Goal: Contribute content: Contribute content

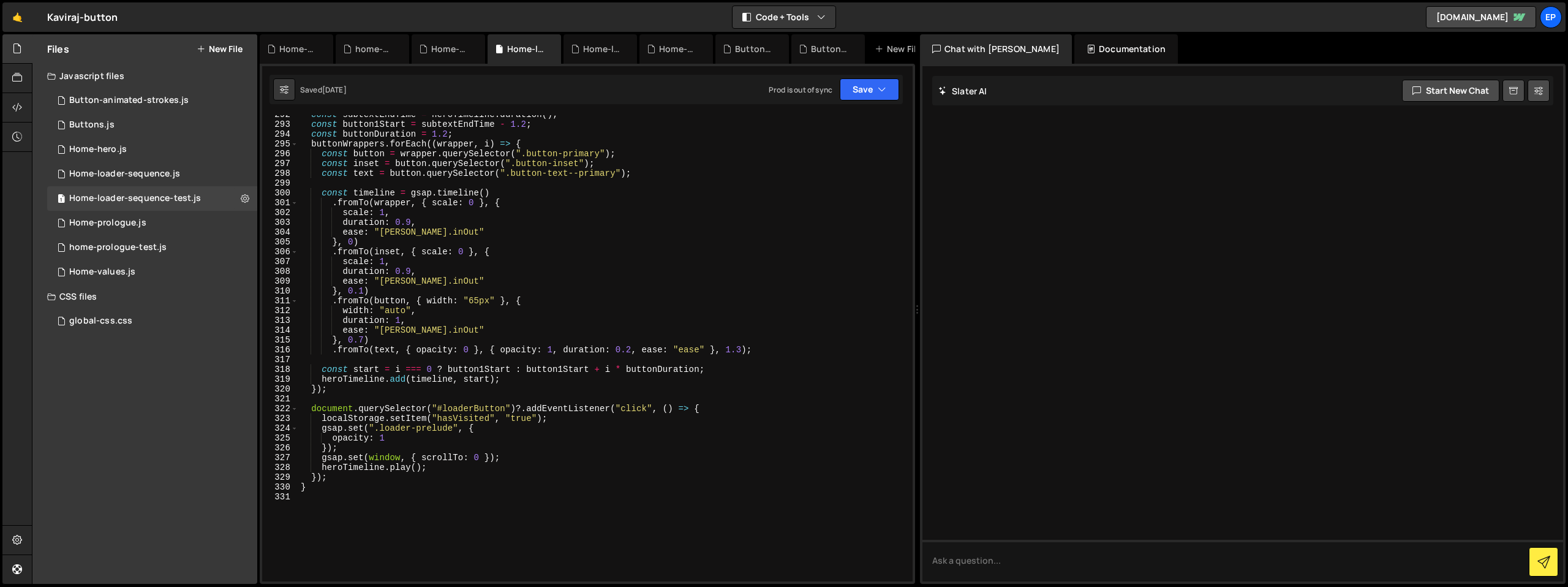
scroll to position [2860, 0]
click at [221, 52] on button "New File" at bounding box center [220, 49] width 46 height 10
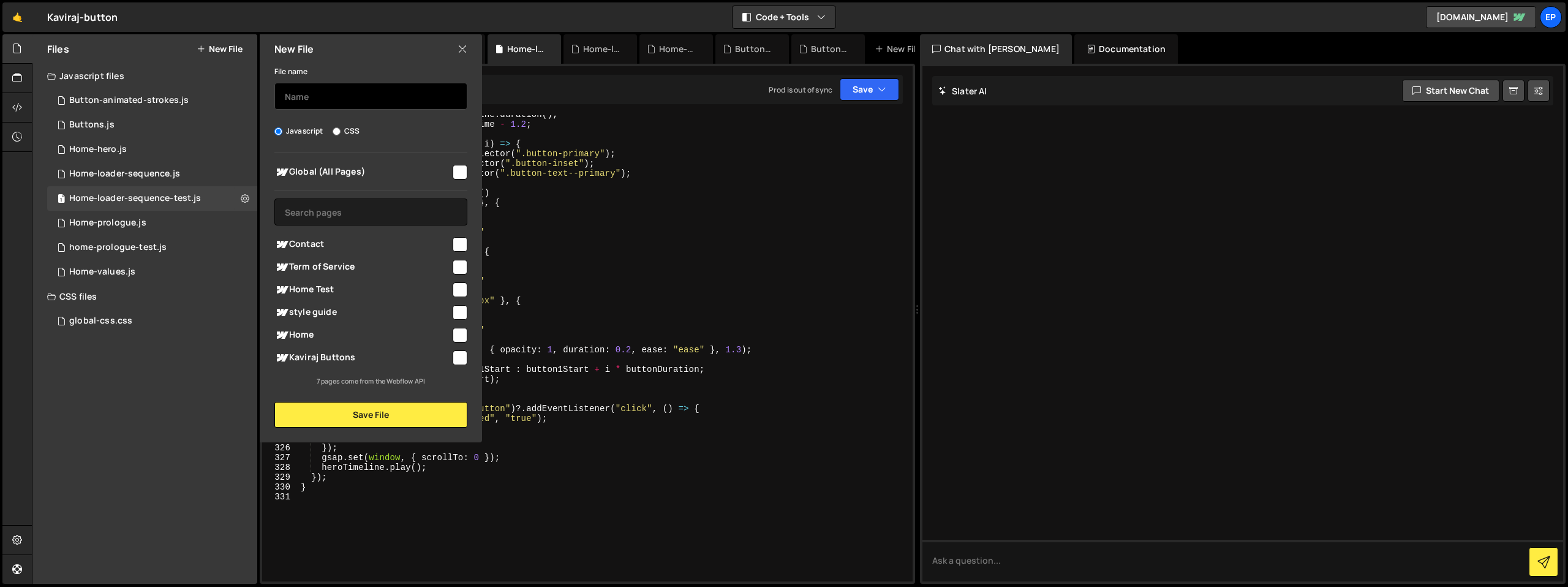
click at [348, 98] on input "text" at bounding box center [370, 96] width 193 height 27
type input "stacking-card"
click at [460, 290] on input "checkbox" at bounding box center [460, 290] width 15 height 15
checkbox input "true"
click at [459, 334] on input "checkbox" at bounding box center [460, 335] width 15 height 15
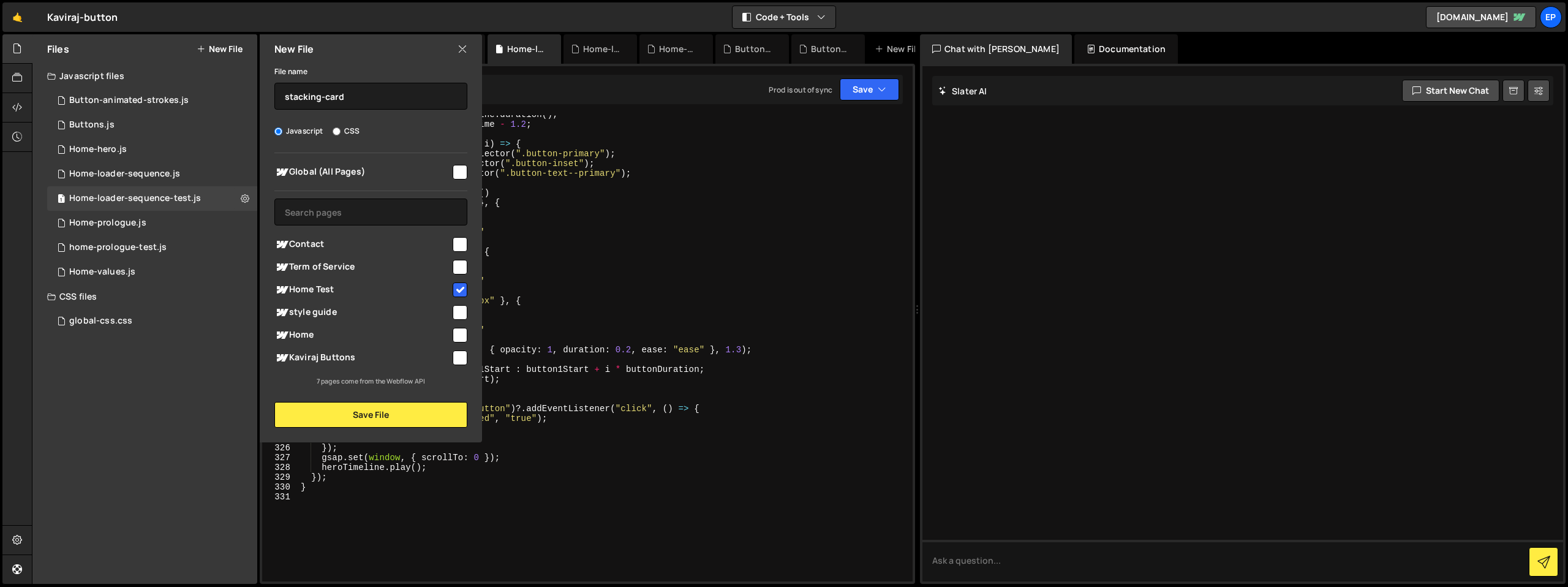
checkbox input "true"
click at [413, 408] on button "Save File" at bounding box center [370, 415] width 193 height 25
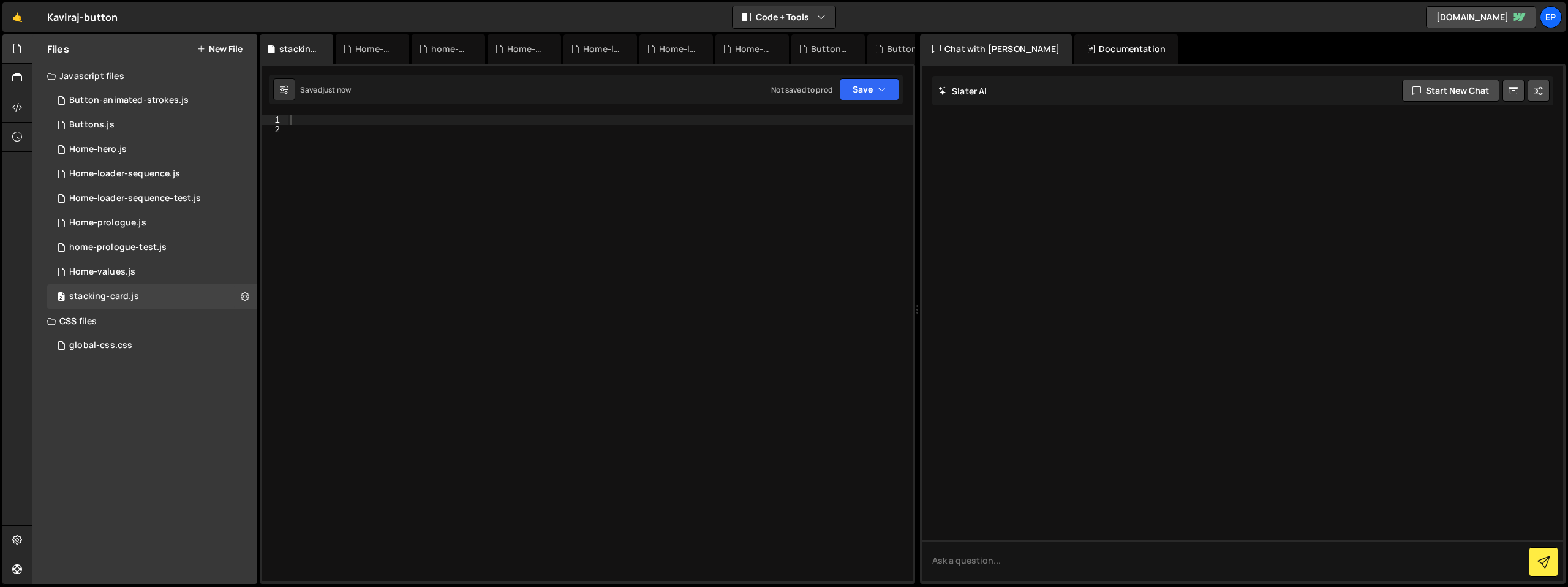
click at [445, 176] on div at bounding box center [600, 358] width 625 height 486
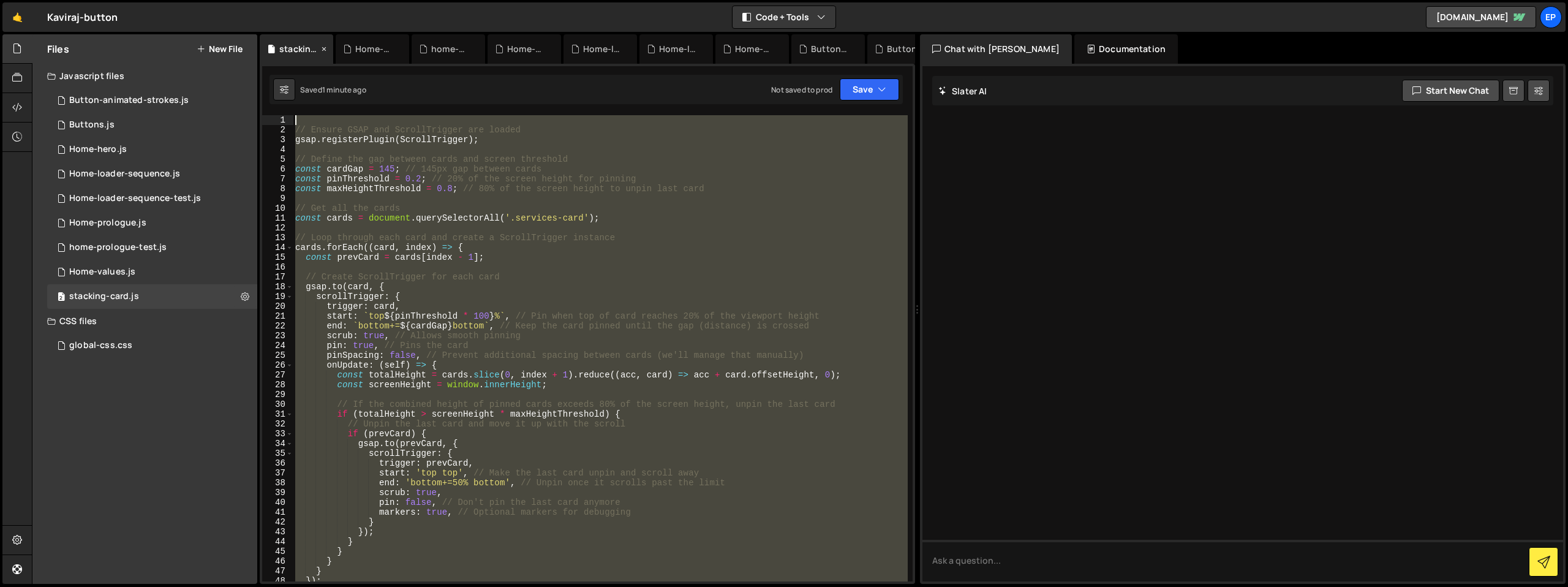
scroll to position [0, 0]
drag, startPoint x: 351, startPoint y: 373, endPoint x: 271, endPoint y: 108, distance: 276.8
click at [271, 108] on div "XXXXXXXXXXXXXXXXXXXXXXXXXXXXXXXXXXXXXXXXXXXXXXXXXXXXXXXXXXXXXXXXXXXXXXXXXXXXXXX…" at bounding box center [587, 323] width 656 height 521
paste textarea "}"
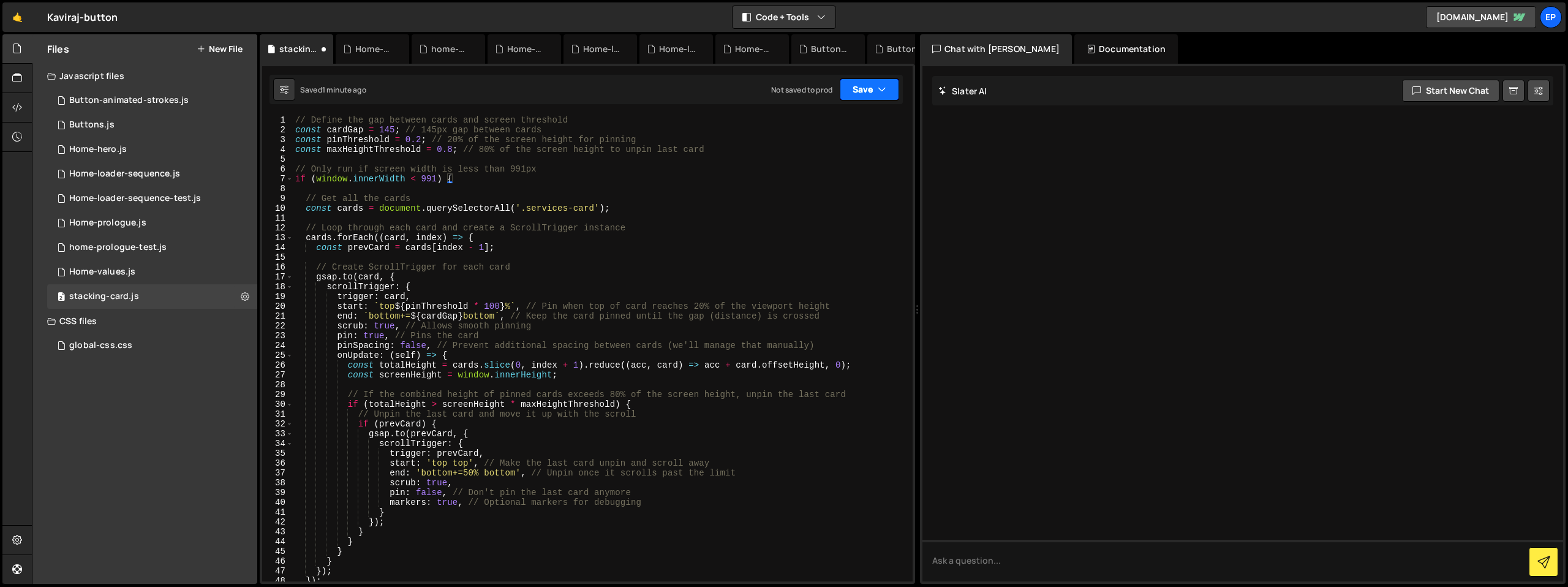
click at [862, 93] on button "Save" at bounding box center [869, 89] width 59 height 22
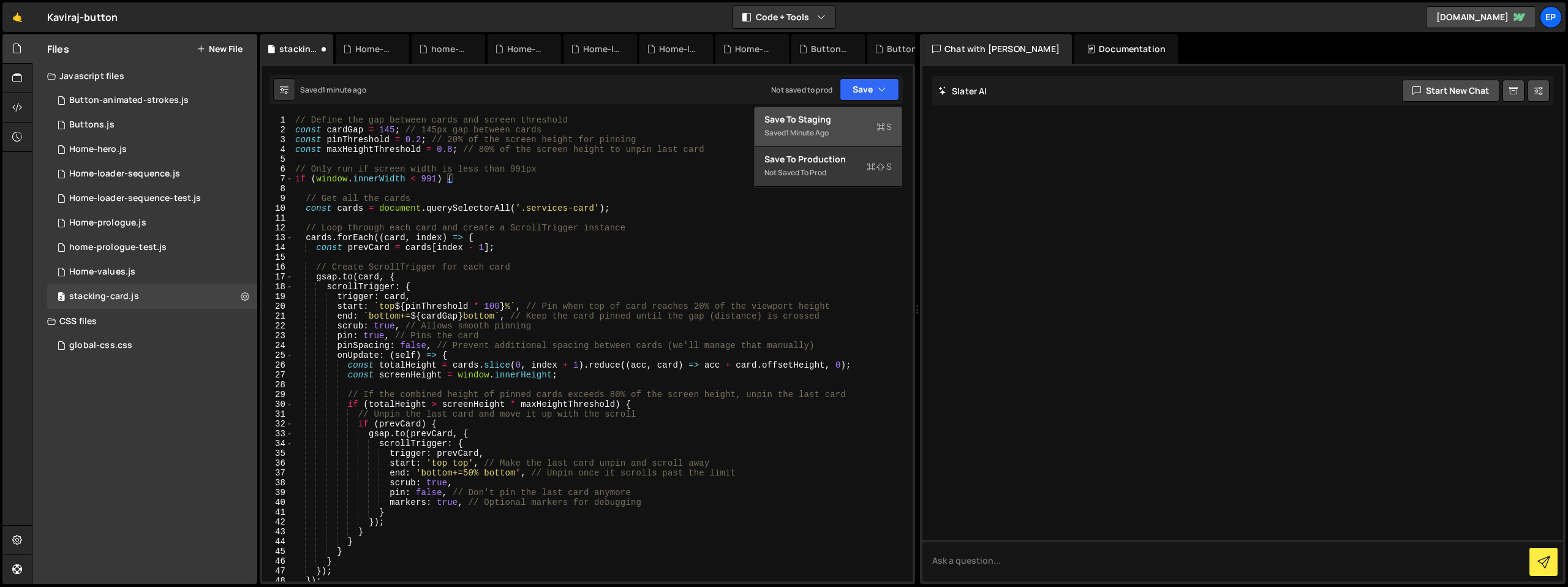
click at [843, 129] on div "Saved 1 minute ago" at bounding box center [828, 133] width 127 height 15
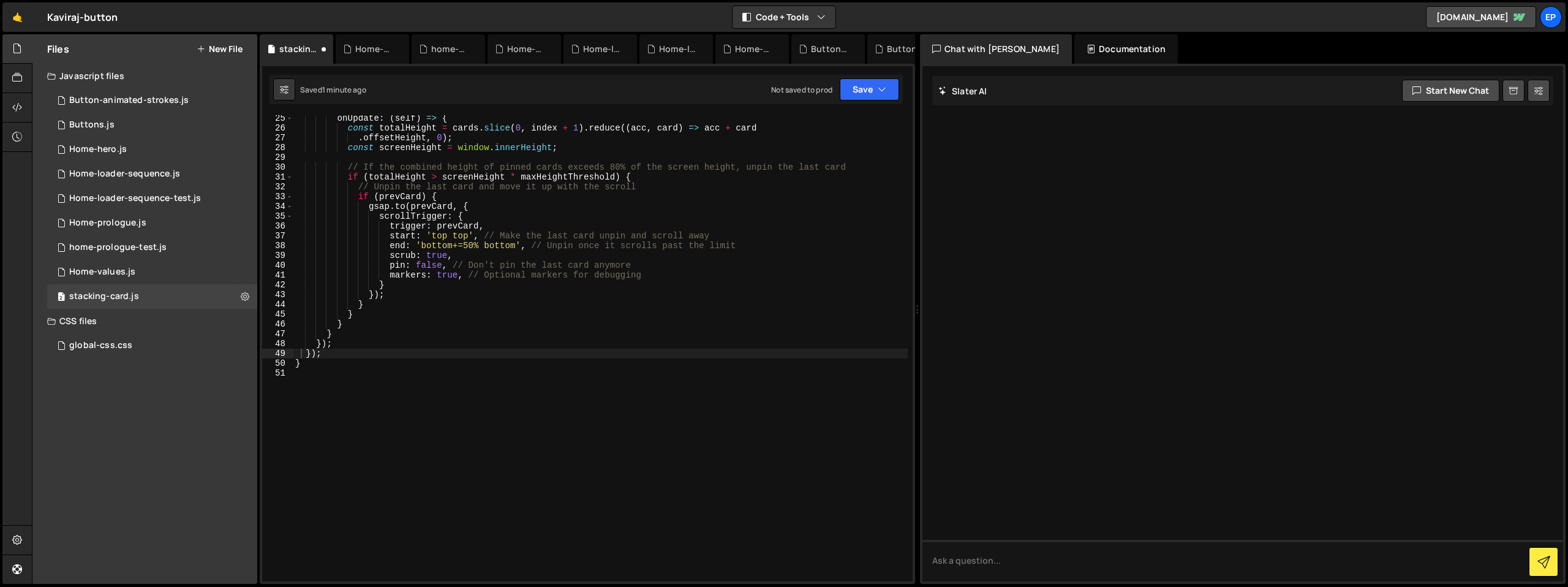
scroll to position [238, 0]
click at [867, 89] on button "Save" at bounding box center [869, 89] width 59 height 22
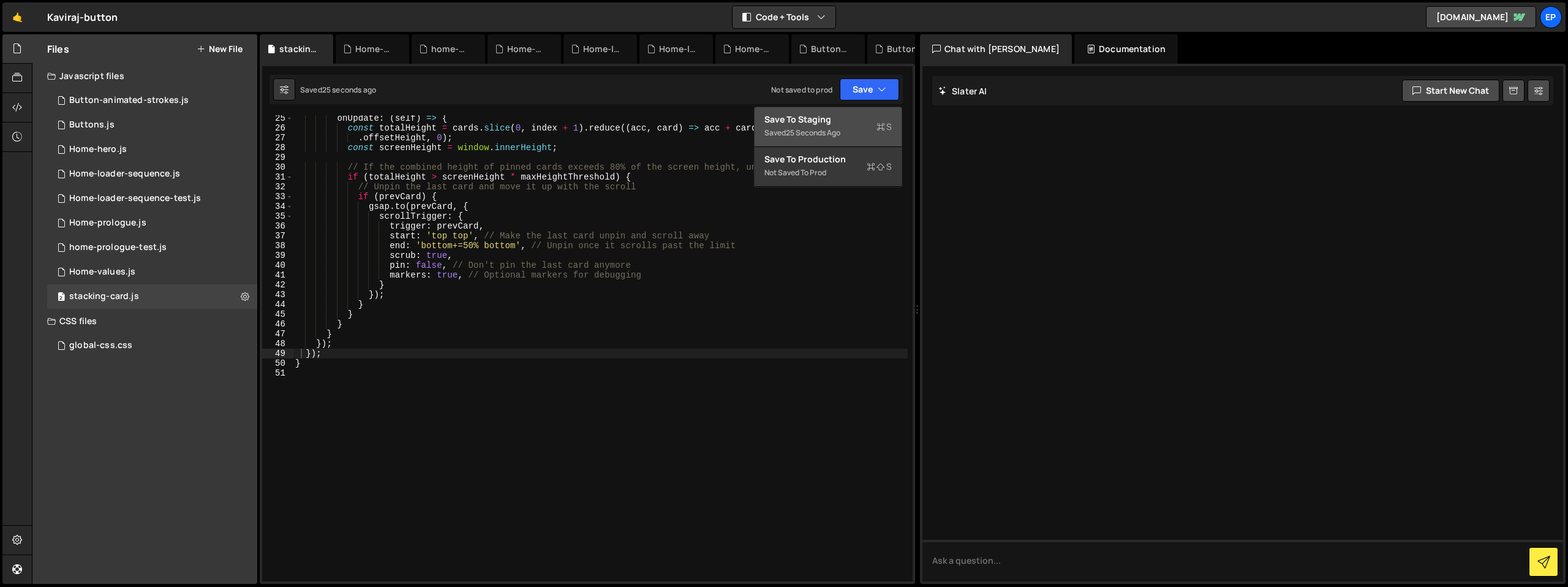
click at [870, 111] on button "Save to Staging S Saved 25 seconds ago" at bounding box center [828, 127] width 147 height 40
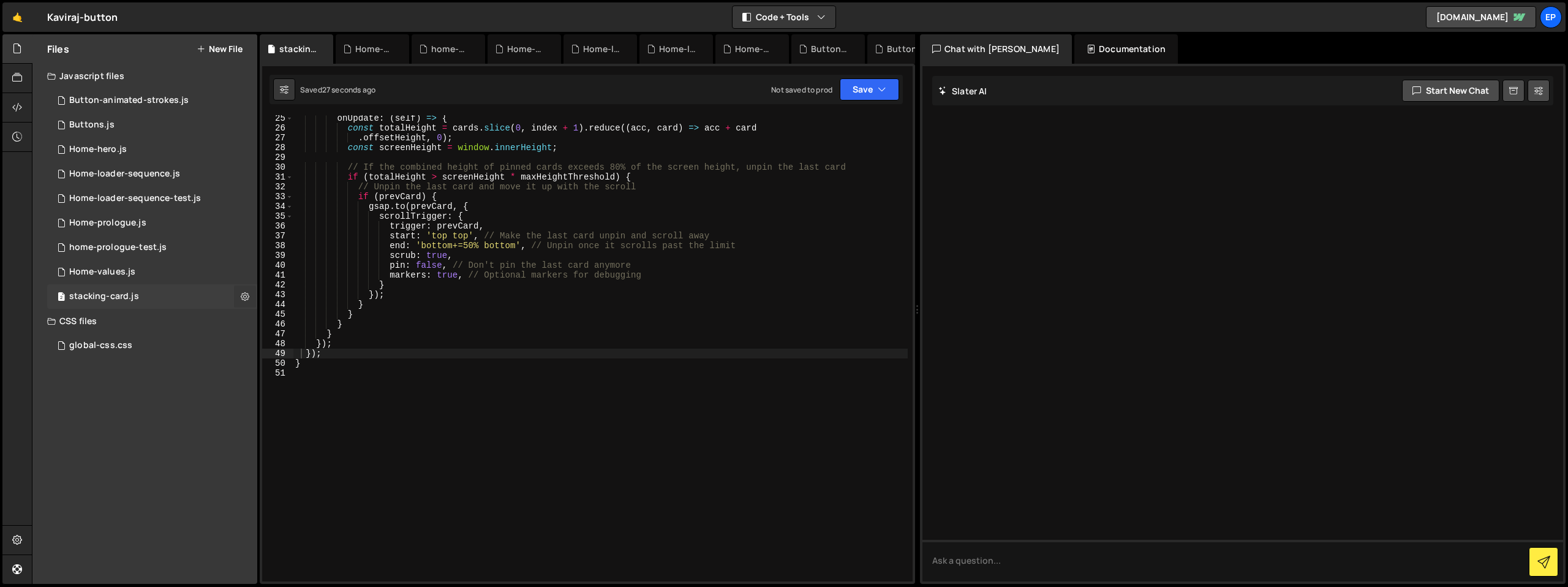
click at [250, 295] on button at bounding box center [245, 296] width 22 height 22
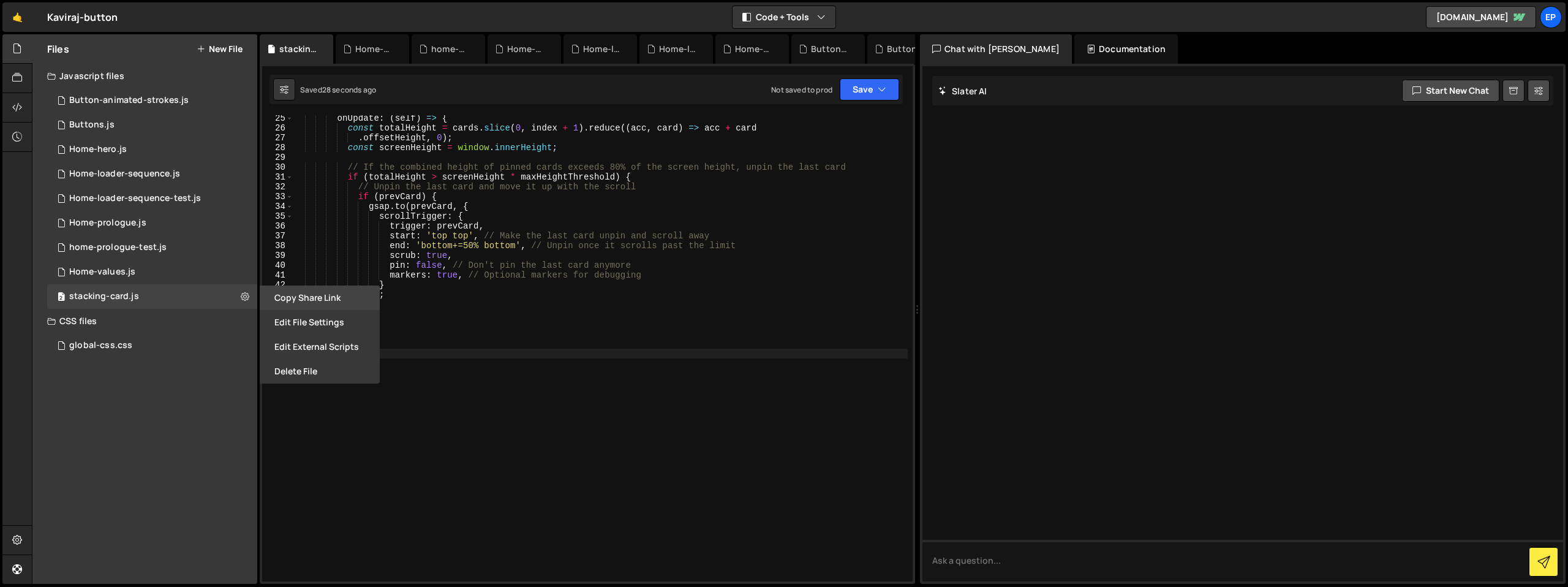
click at [320, 299] on button "Copy share link" at bounding box center [320, 297] width 120 height 25
click at [245, 301] on icon at bounding box center [244, 296] width 8 height 12
click at [299, 317] on button "Edit File Settings" at bounding box center [320, 322] width 120 height 25
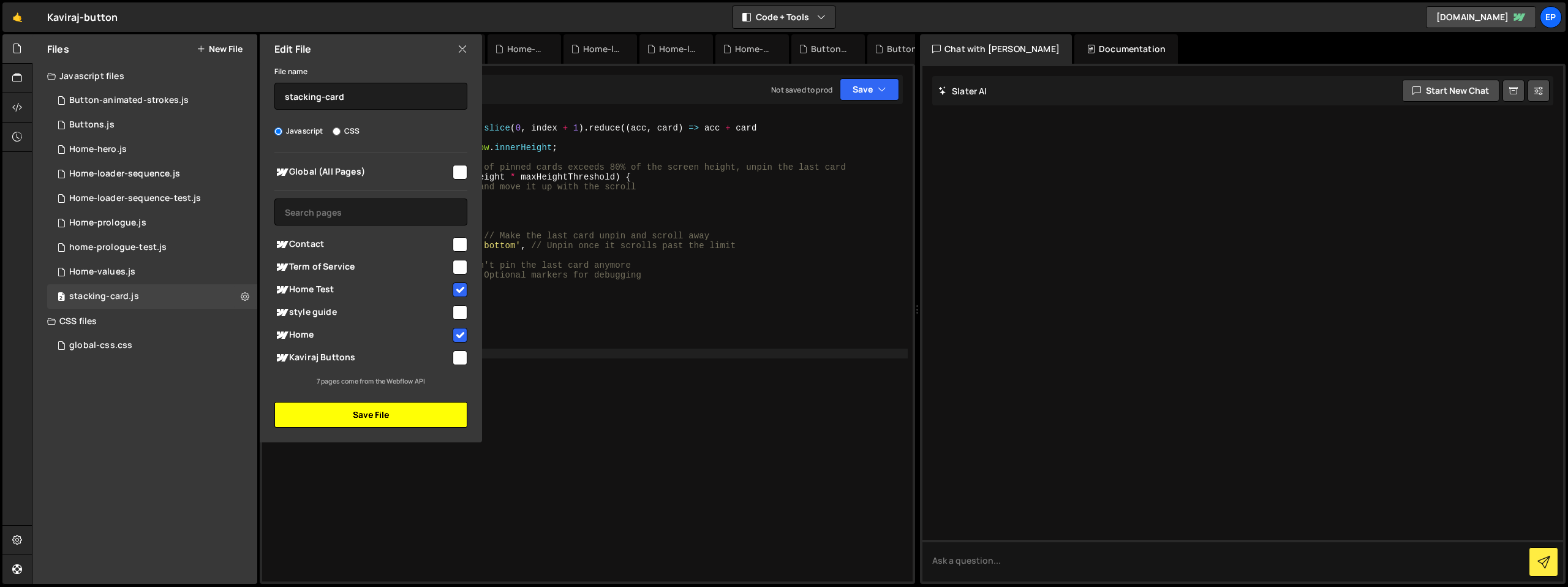
click at [357, 421] on button "Save File" at bounding box center [370, 415] width 193 height 25
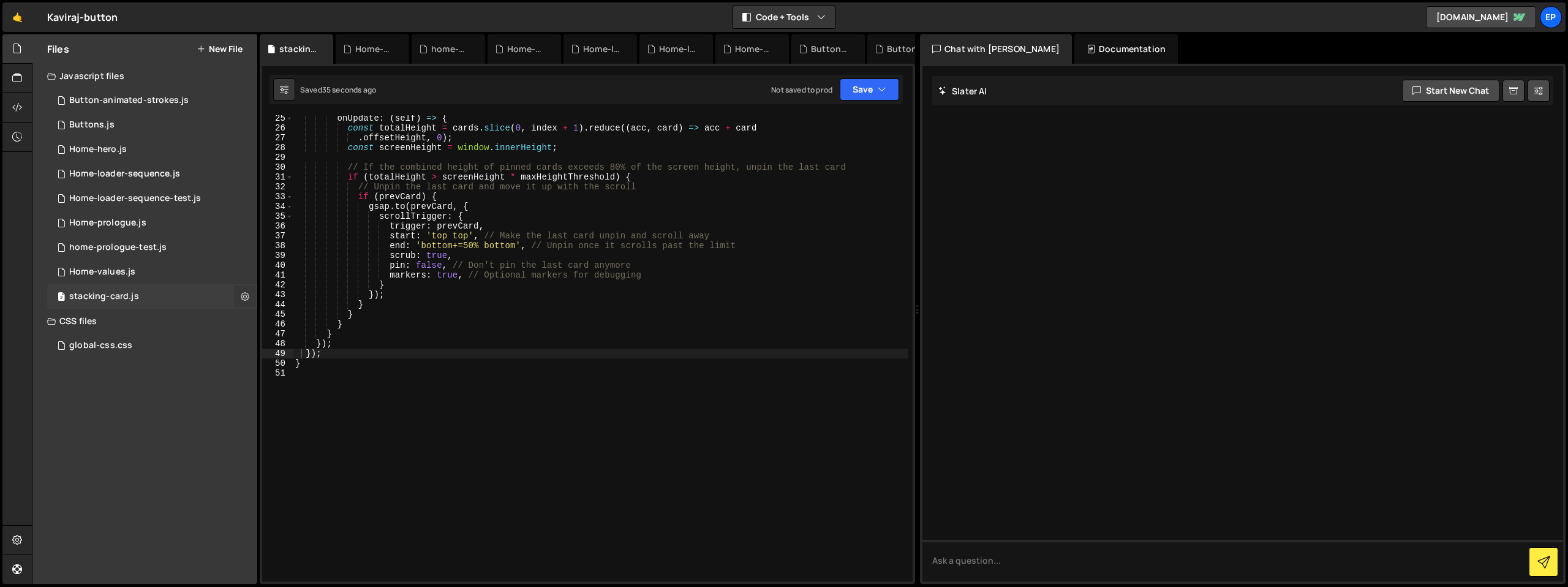
click at [248, 294] on icon at bounding box center [244, 296] width 8 height 12
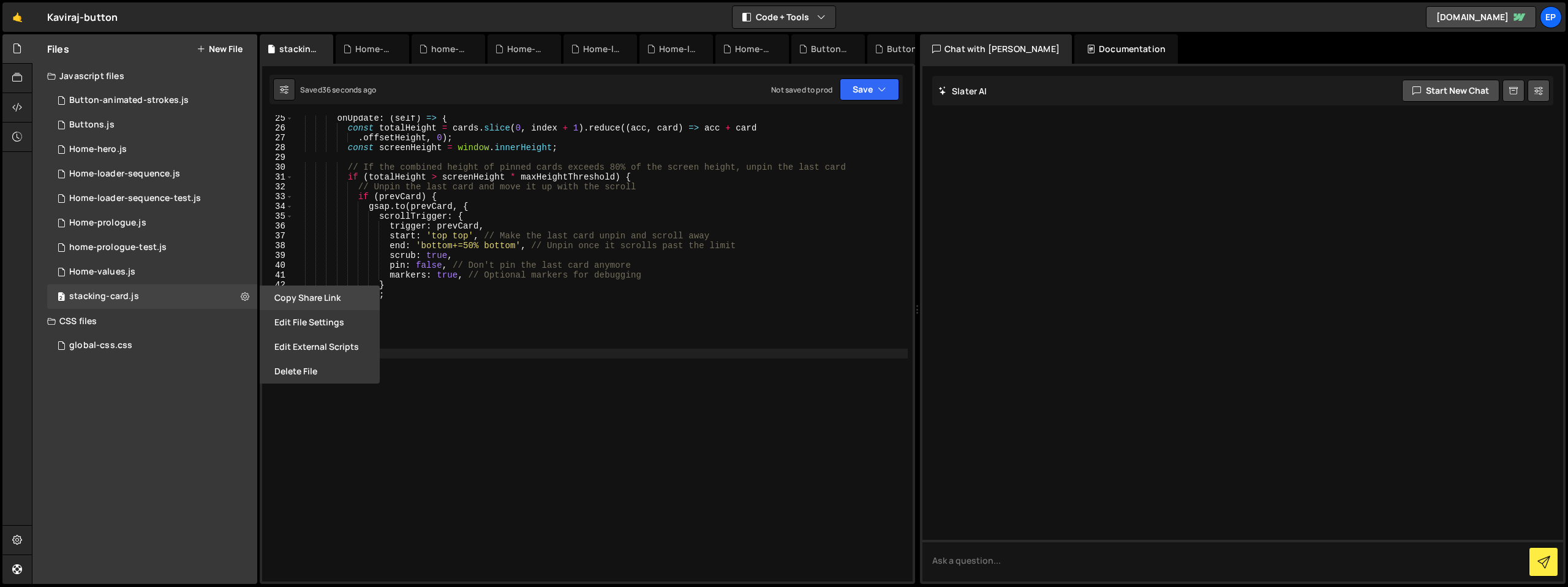
click at [302, 303] on button "Copy share link" at bounding box center [320, 297] width 120 height 25
click at [606, 327] on div "onUpdate : ( self ) => { const totalHeight = cards . slice ( 0 , index + 1 ) . …" at bounding box center [600, 356] width 615 height 486
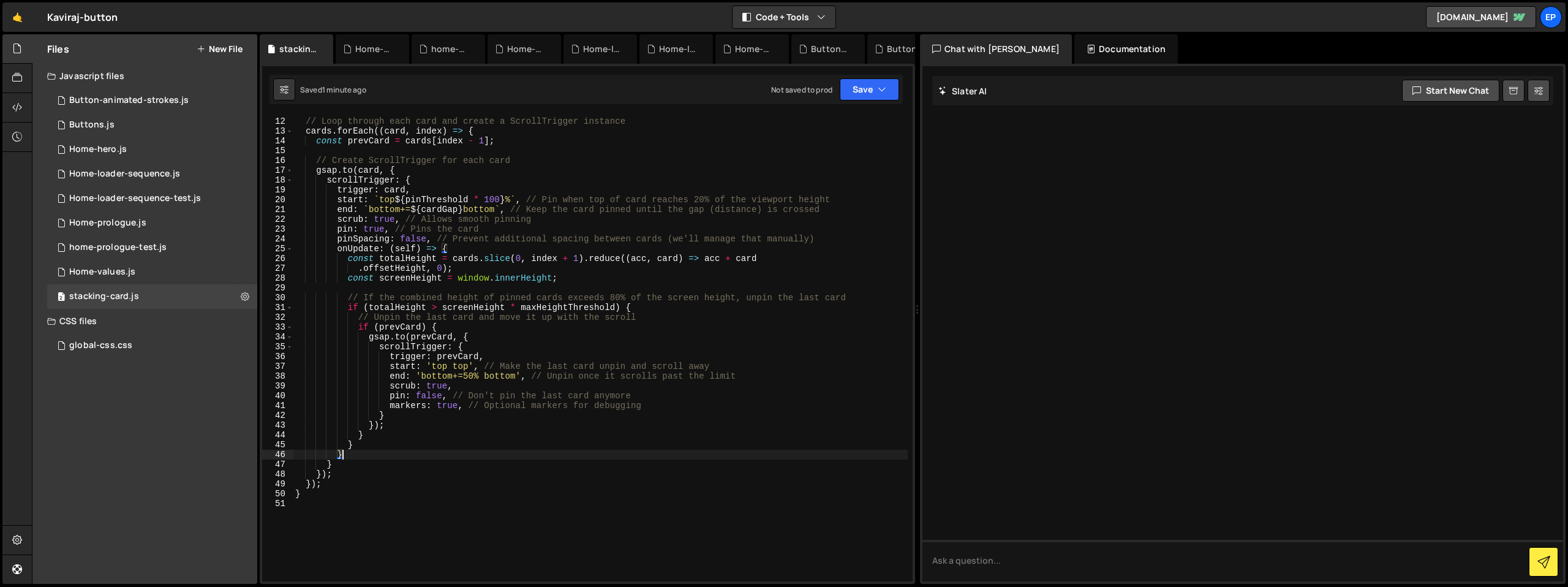
scroll to position [0, 0]
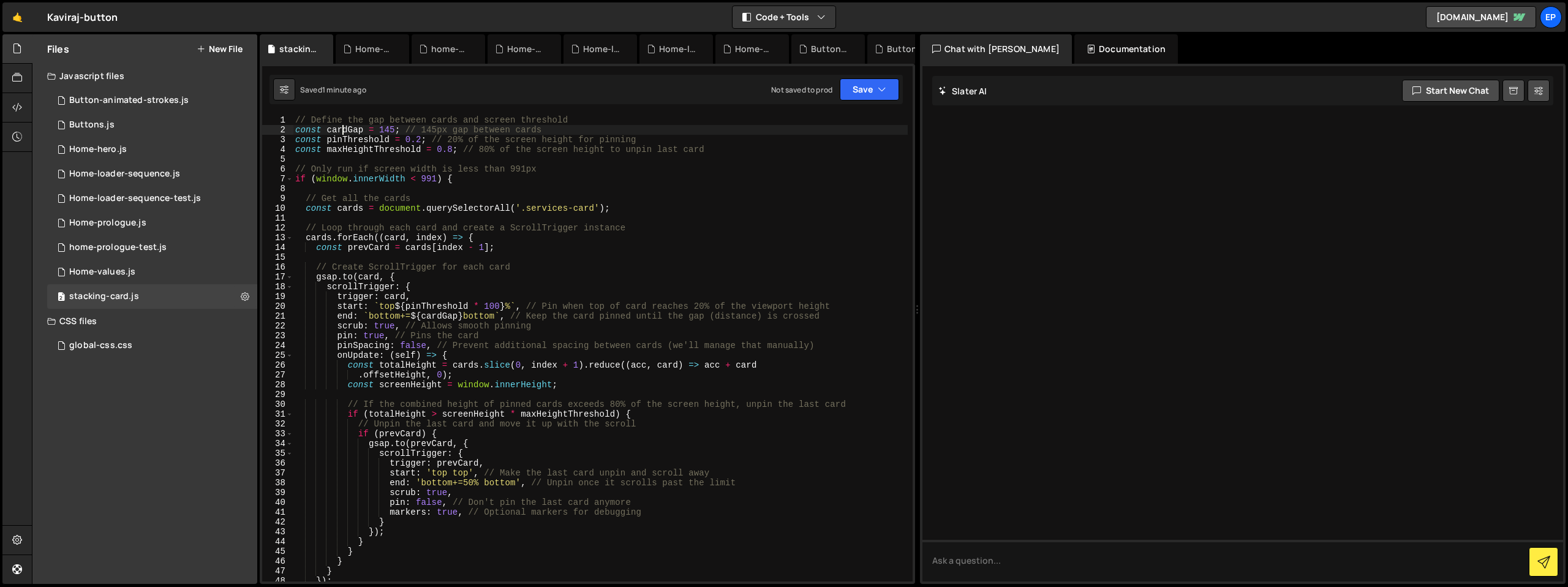
click at [341, 132] on div "// Define the gap between cards and screen threshold const cardGap = 145 ; // 1…" at bounding box center [600, 358] width 615 height 486
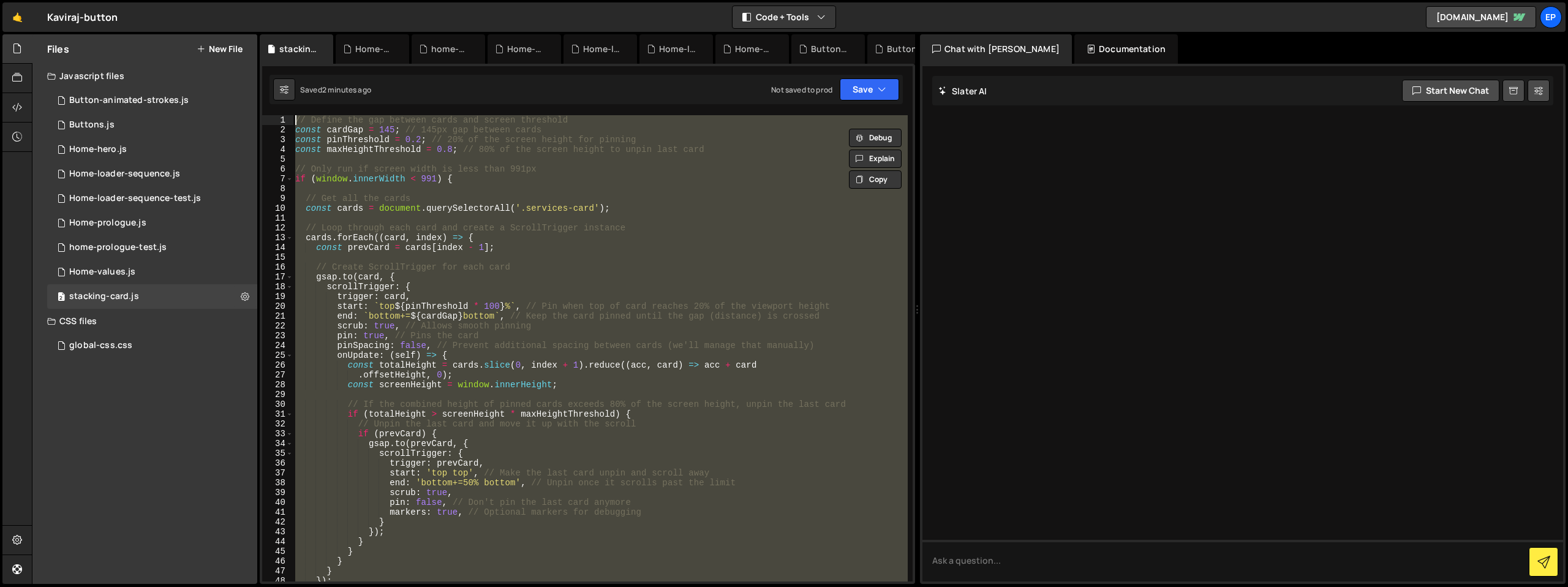
drag, startPoint x: 325, startPoint y: 497, endPoint x: 256, endPoint y: 25, distance: 477.0
click at [256, 25] on div "Hold on a sec... Are you certain you wish to leave this page? Any changes you'v…" at bounding box center [784, 294] width 1568 height 587
paste textarea "}"
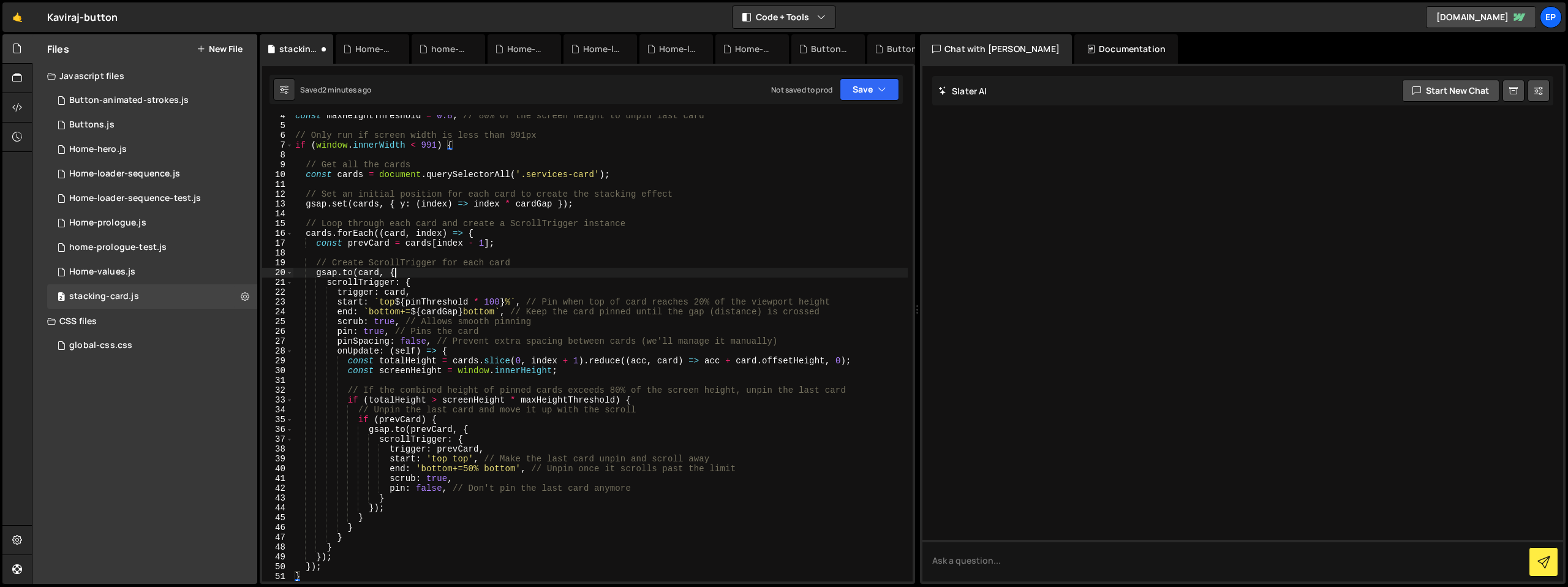
click at [651, 273] on div "const maxHeightThreshold = 0.8 ; // 80% of the screen height to unpin last card…" at bounding box center [600, 353] width 615 height 486
click at [863, 85] on button "Save" at bounding box center [869, 89] width 59 height 22
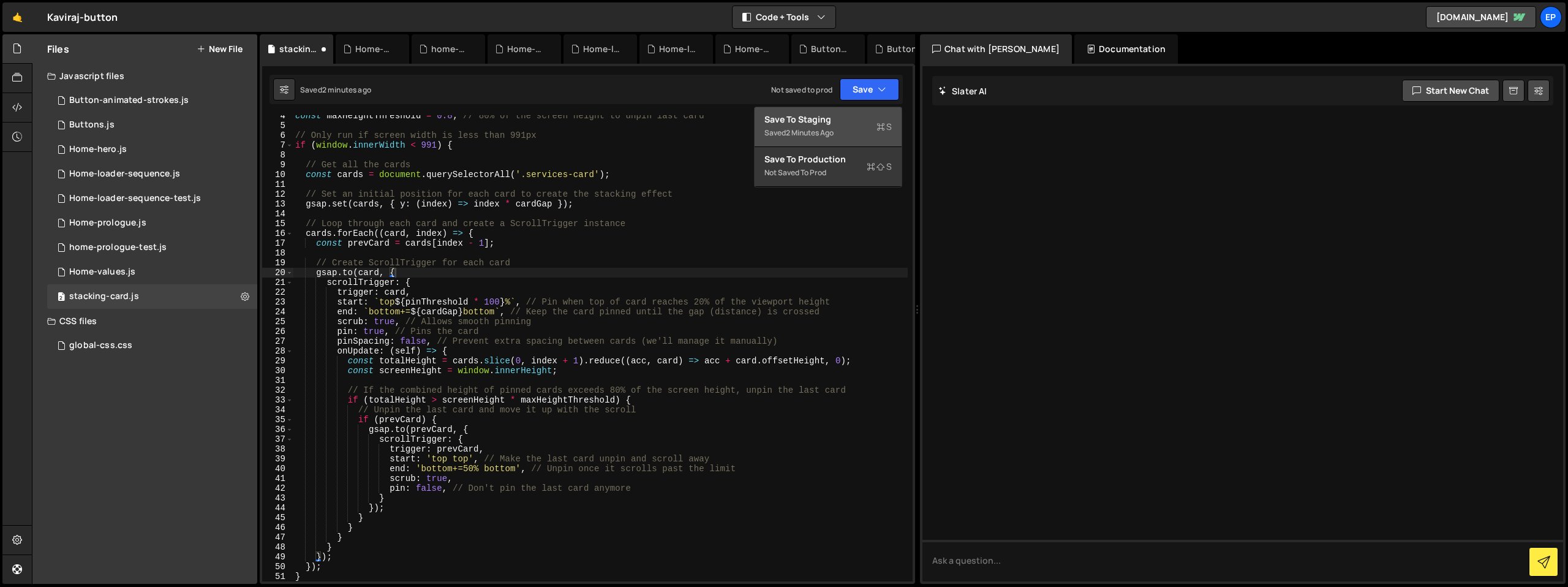
click at [862, 120] on div "Save to Staging S" at bounding box center [828, 119] width 127 height 12
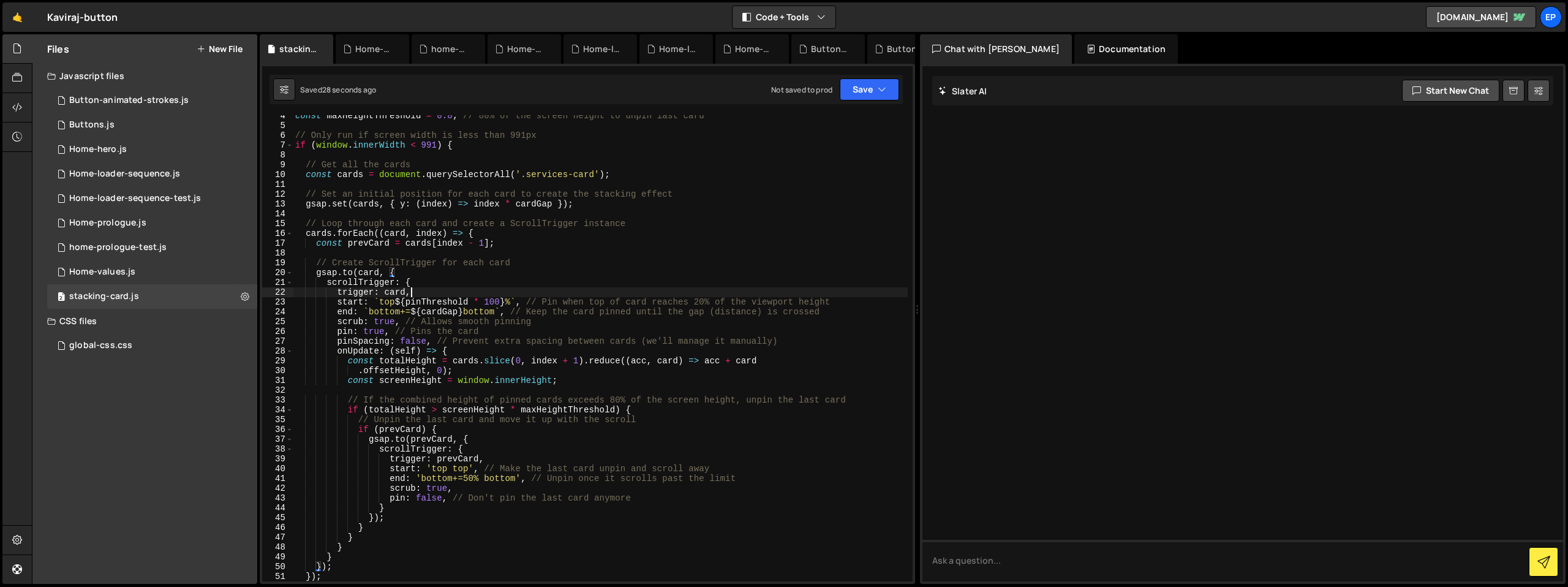
click at [672, 292] on div "const maxHeightThreshold = 0.8 ; // 80% of the screen height to unpin last card…" at bounding box center [600, 353] width 615 height 486
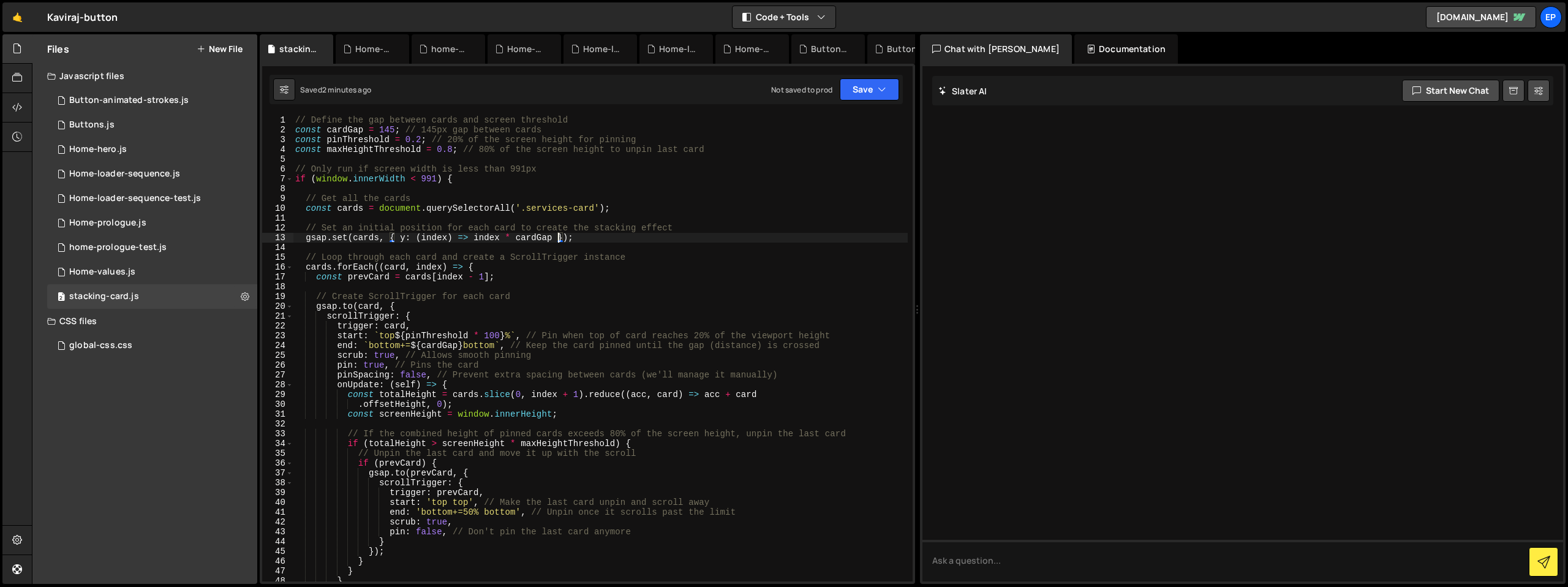
click at [557, 236] on div "// Define the gap between cards and screen threshold const cardGap = 145 ; // 1…" at bounding box center [600, 358] width 615 height 486
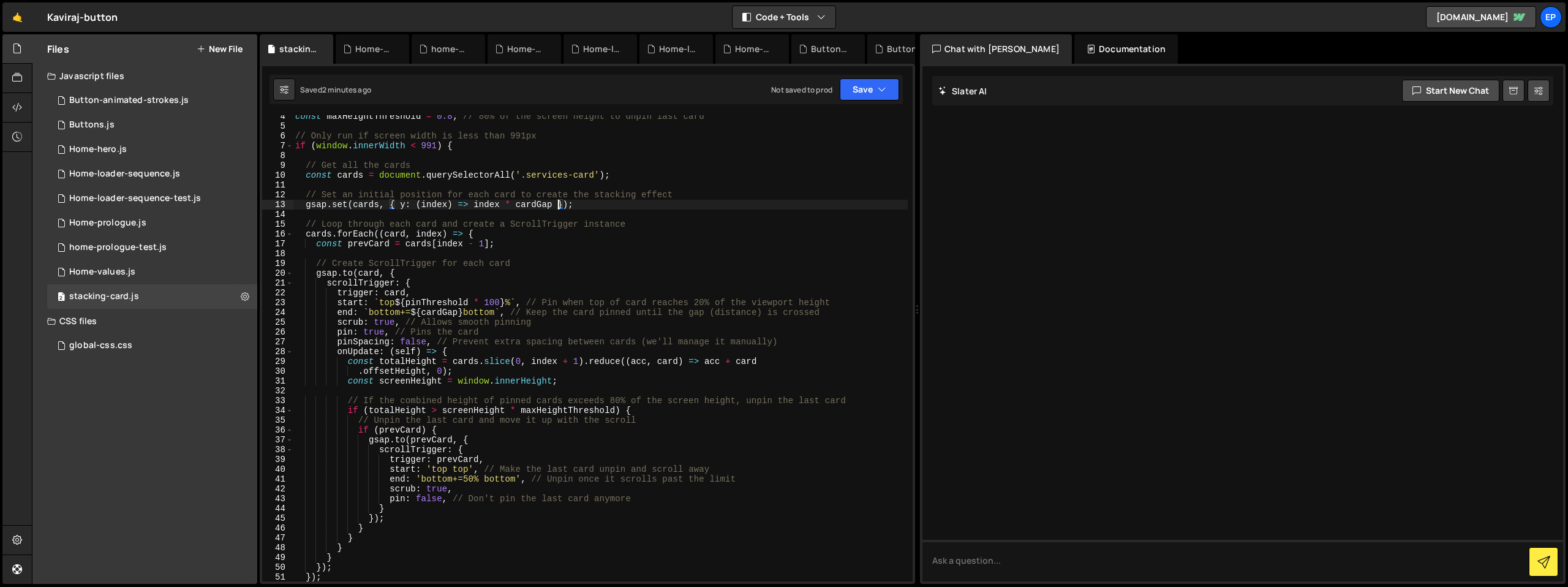
scroll to position [55, 0]
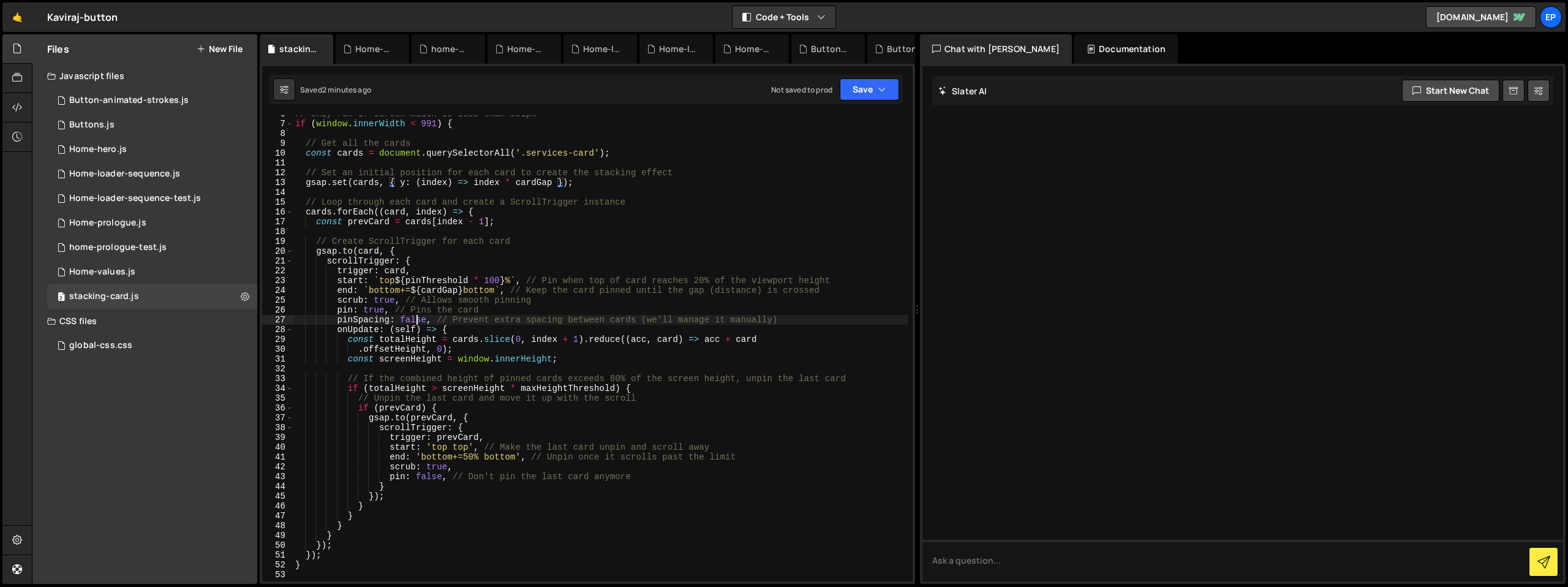
click at [415, 319] on div "// Only run if screen width is less than 991px if ( window . innerWidth < 991 )…" at bounding box center [600, 352] width 615 height 486
click at [388, 350] on div "// Only run if screen width is less than 991px if ( window . innerWidth < 991 )…" at bounding box center [600, 352] width 615 height 486
click at [405, 320] on div "// Only run if screen width is less than 991px if ( window . innerWidth < 991 )…" at bounding box center [600, 352] width 615 height 486
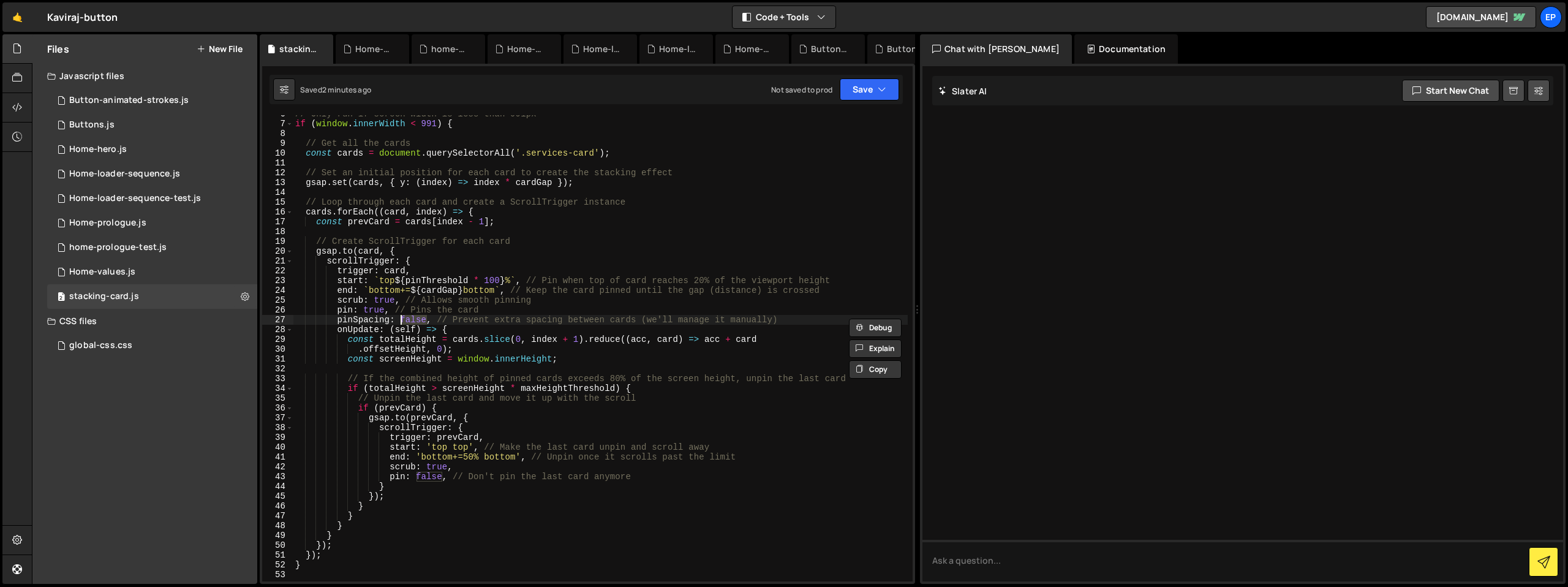
scroll to position [0, 7]
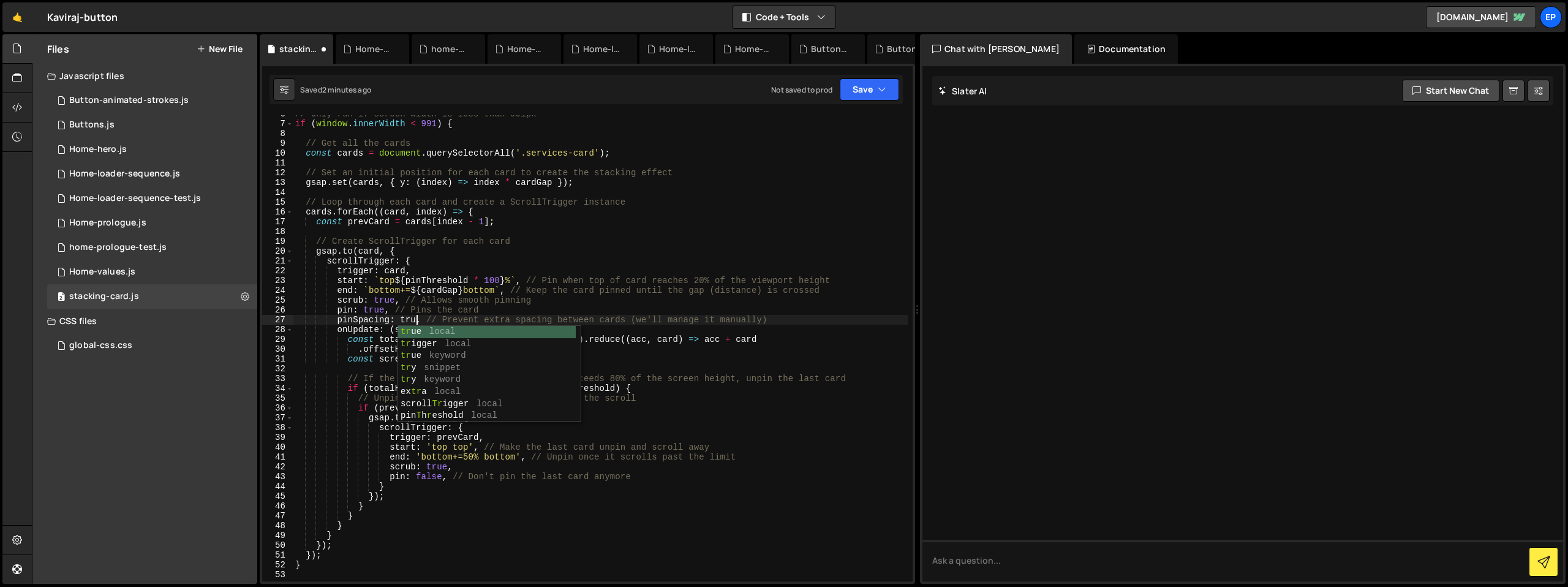
type textarea "pinSpacing: true, // Prevent extra spacing between cards (we'll manage it manua…"
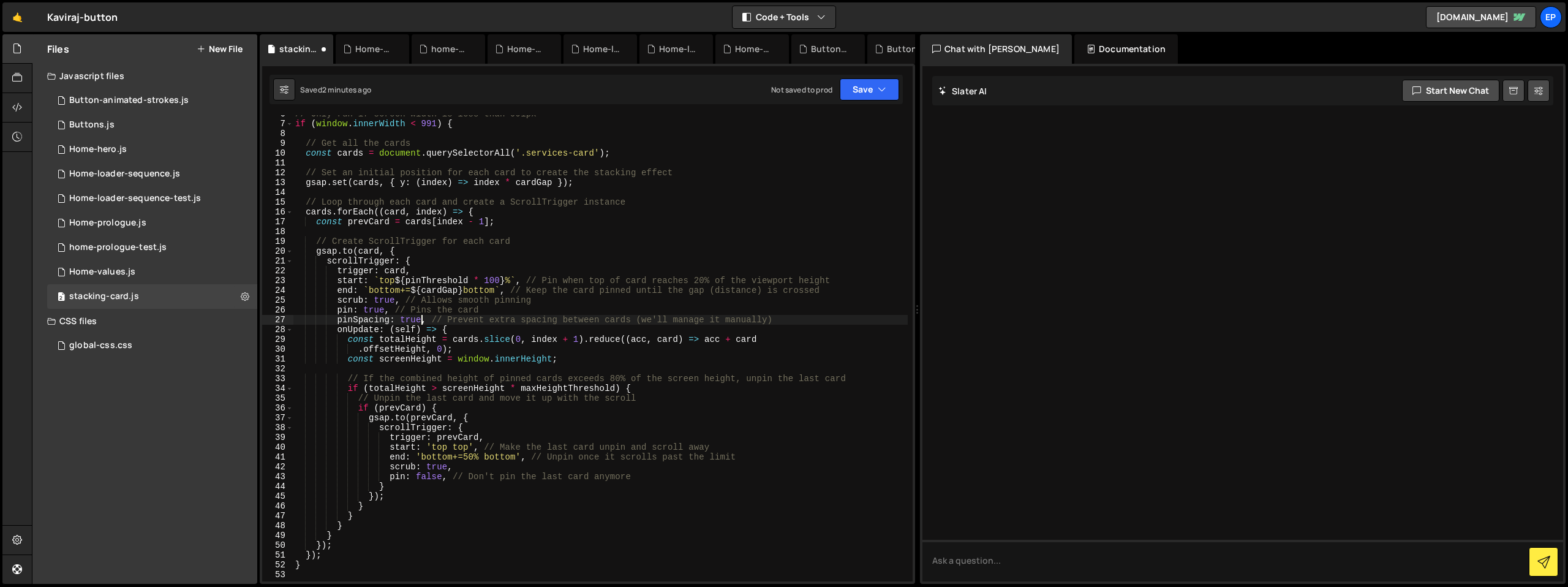
scroll to position [0, 8]
click at [476, 368] on div "// Only run if screen width is less than 991px if ( window . innerWidth < 991 )…" at bounding box center [600, 352] width 615 height 486
click at [481, 402] on div "// Only run if screen width is less than 991px if ( window . innerWidth < 991 )…" at bounding box center [600, 352] width 615 height 486
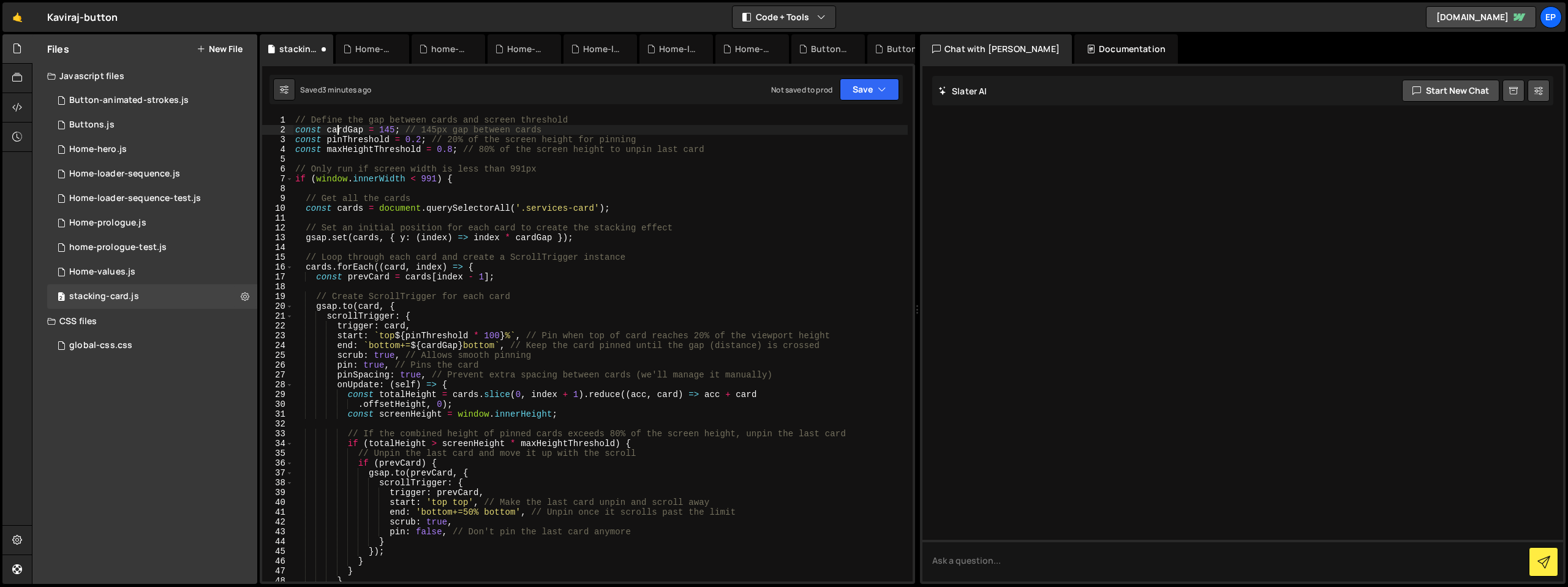
click at [340, 129] on div "// Define the gap between cards and screen threshold const cardGap = 145 ; // 1…" at bounding box center [600, 358] width 615 height 486
type textarea "const cardGap = 145; // 145px gap between cards"
click at [877, 77] on div "Saved 7 minutes ago Not saved to prod Upgrade to Edit Save Save to Staging S Sa…" at bounding box center [587, 89] width 634 height 29
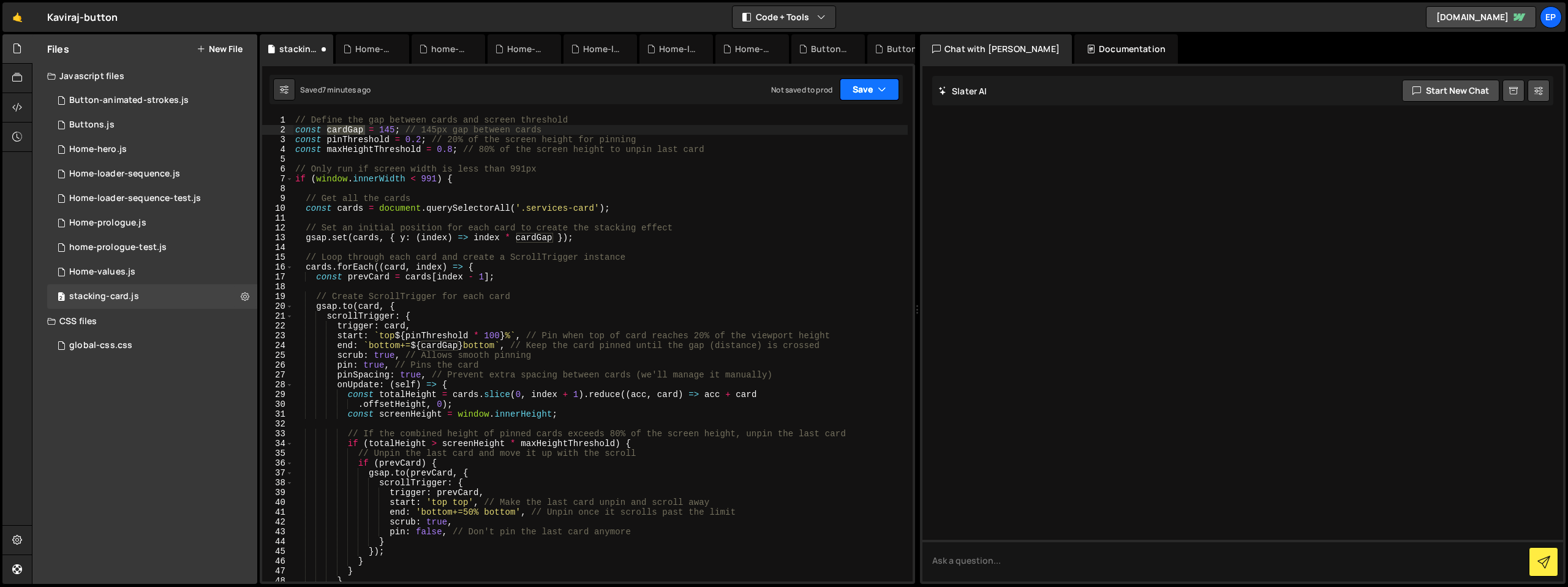
click at [875, 88] on button "Save" at bounding box center [869, 89] width 59 height 22
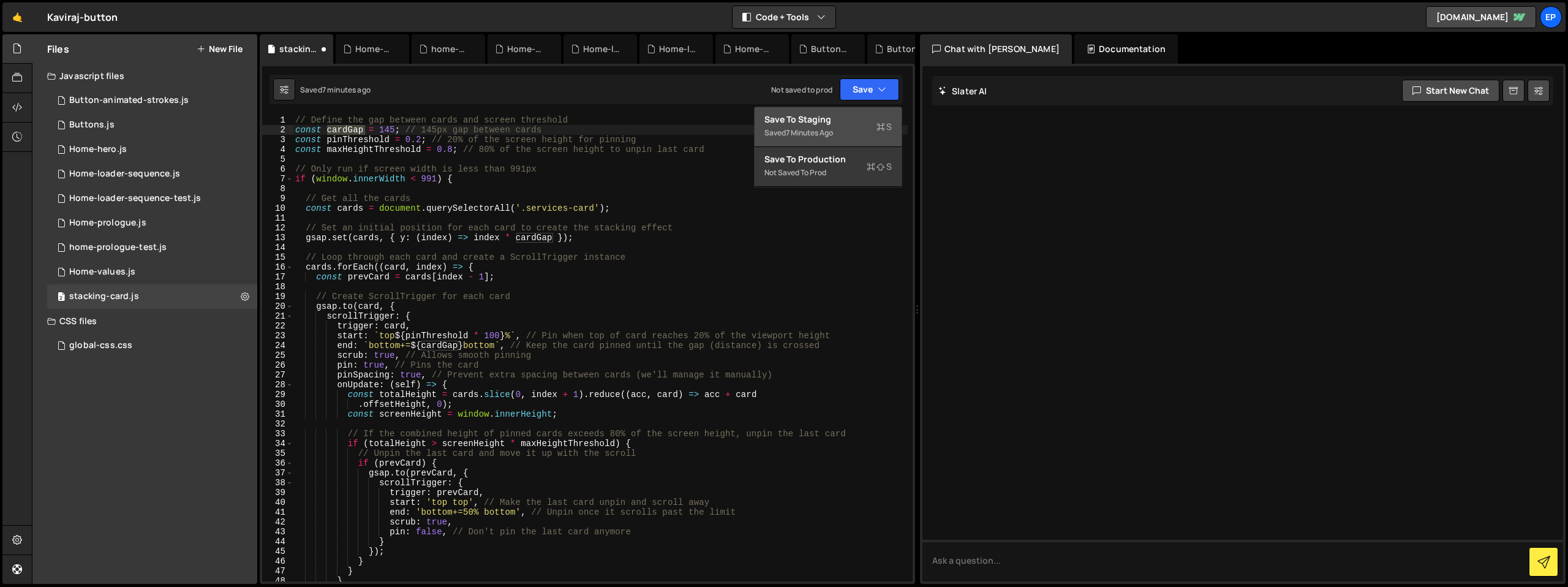
click at [866, 129] on div "Saved 7 minutes ago" at bounding box center [828, 133] width 127 height 15
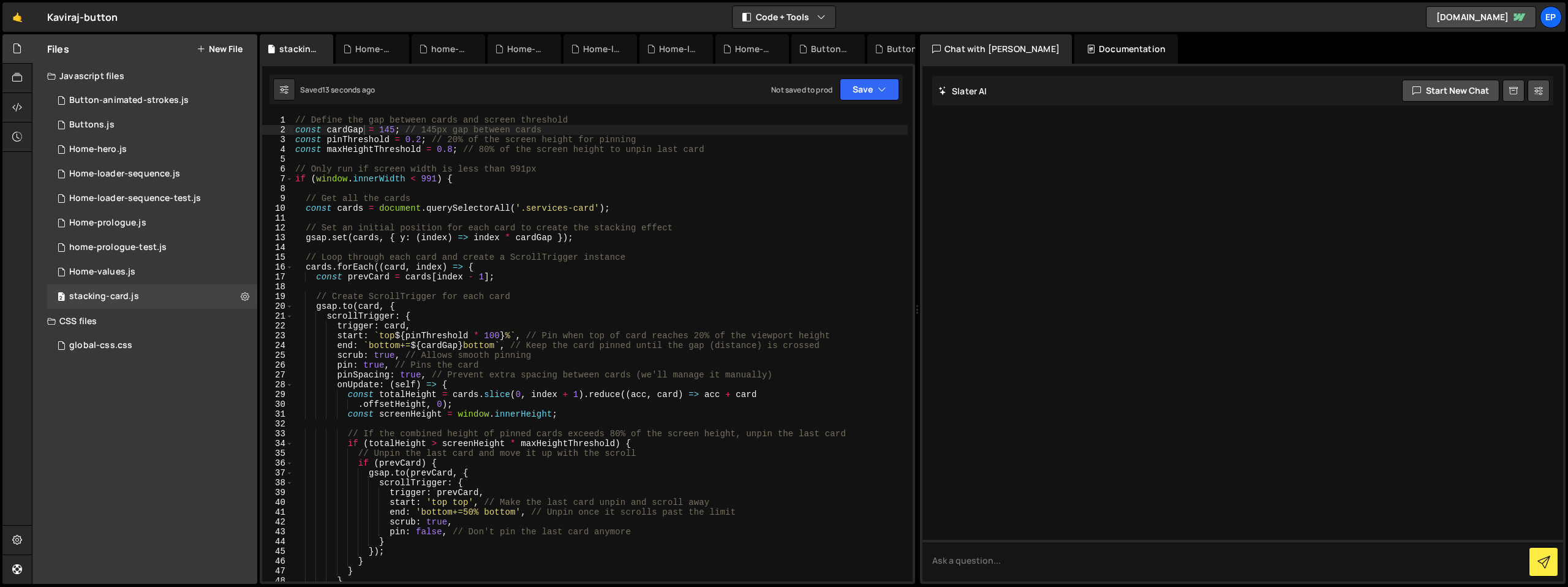
scroll to position [0, 0]
click at [472, 291] on div "// Define the gap between cards and screen threshold const cardGap = 145 ; // 1…" at bounding box center [600, 358] width 615 height 486
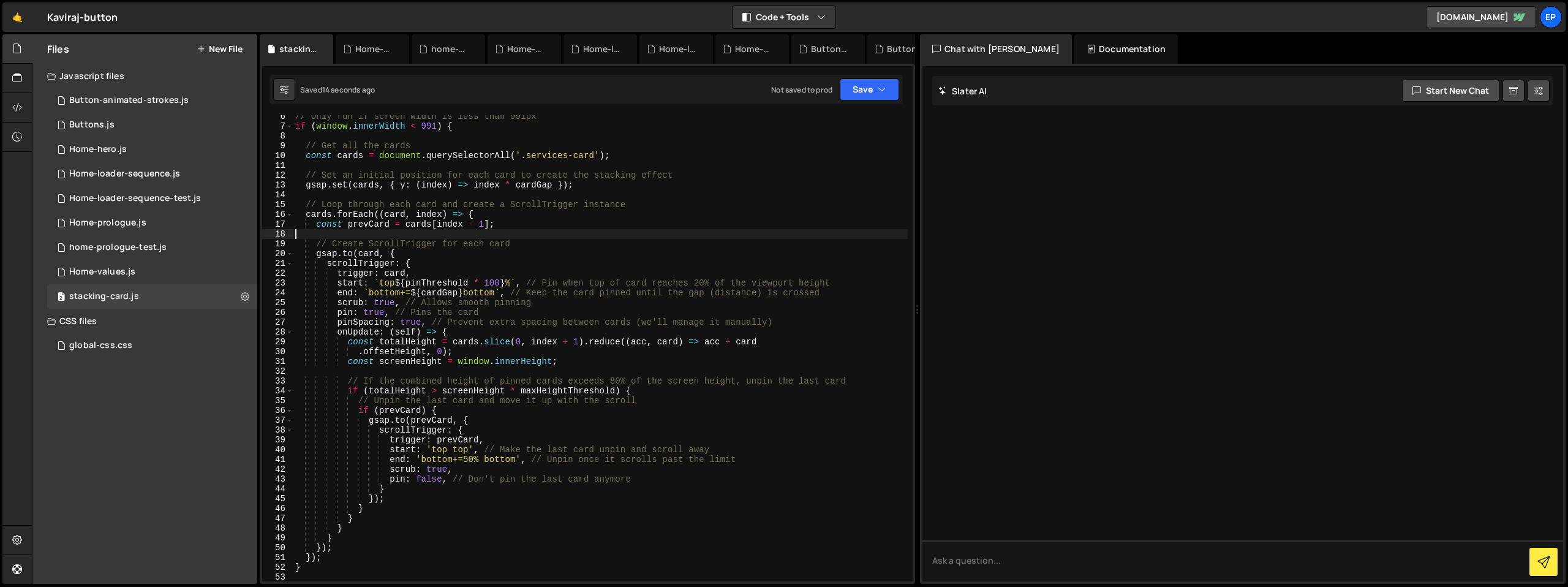
scroll to position [53, 0]
click at [358, 270] on div "// Only run if screen width is less than 991px if ( window . innerWidth < 991 )…" at bounding box center [600, 354] width 615 height 486
type textarea "trigger: card,"
click at [589, 196] on div "// Only run if screen width is less than 991px if ( window . innerWidth < 991 )…" at bounding box center [600, 354] width 615 height 486
click at [384, 259] on div "// Only run if screen width is less than 991px if ( window . innerWidth < 991 )…" at bounding box center [600, 354] width 615 height 486
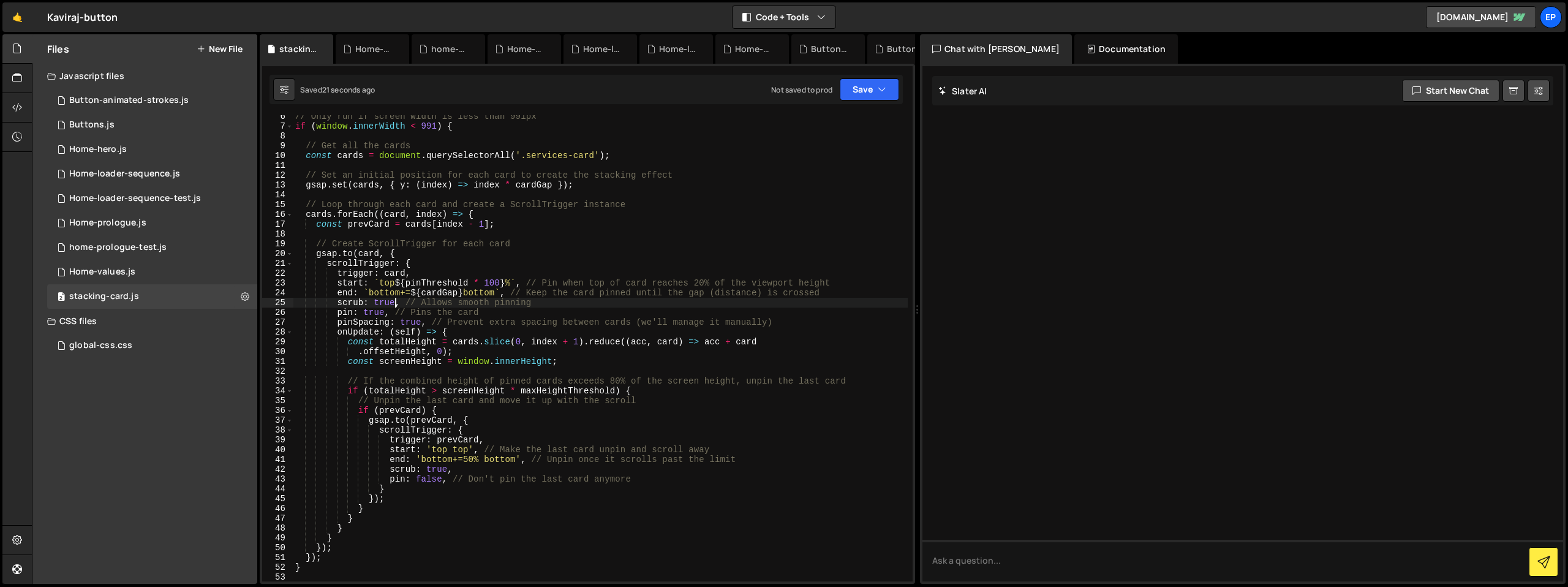
click at [398, 299] on div "// Only run if screen width is less than 991px if ( window . innerWidth < 991 )…" at bounding box center [600, 354] width 615 height 486
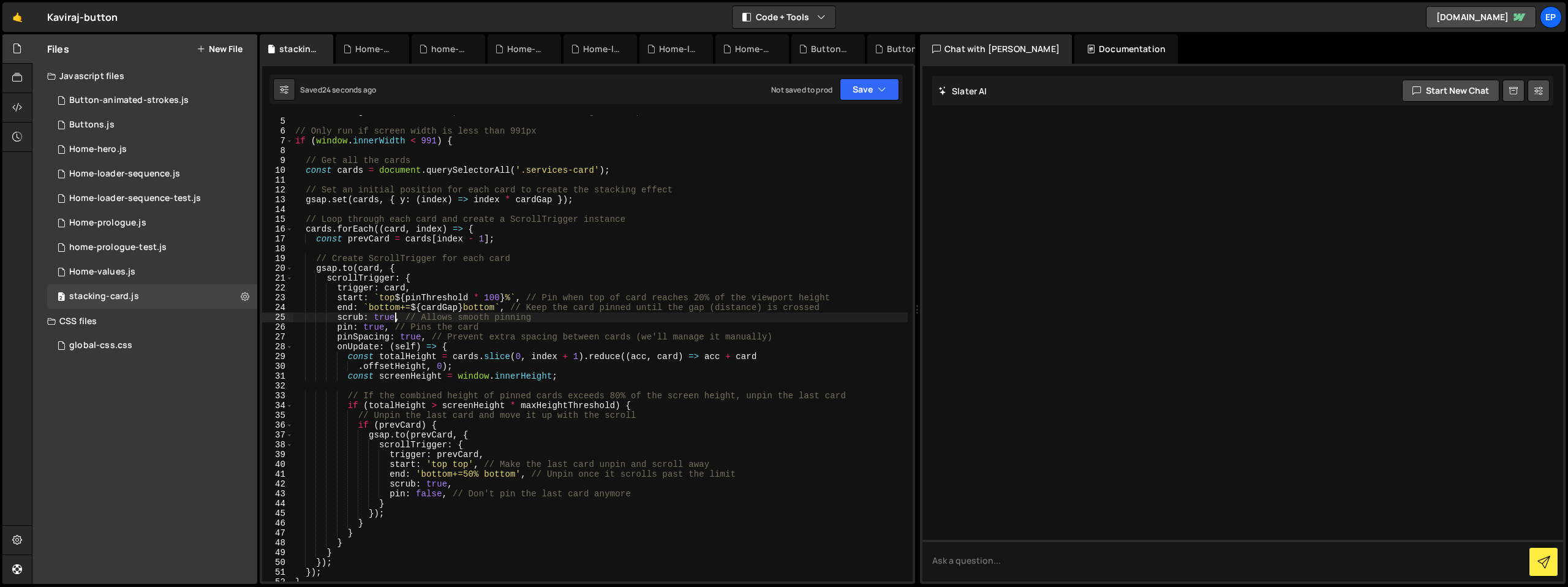
scroll to position [22, 0]
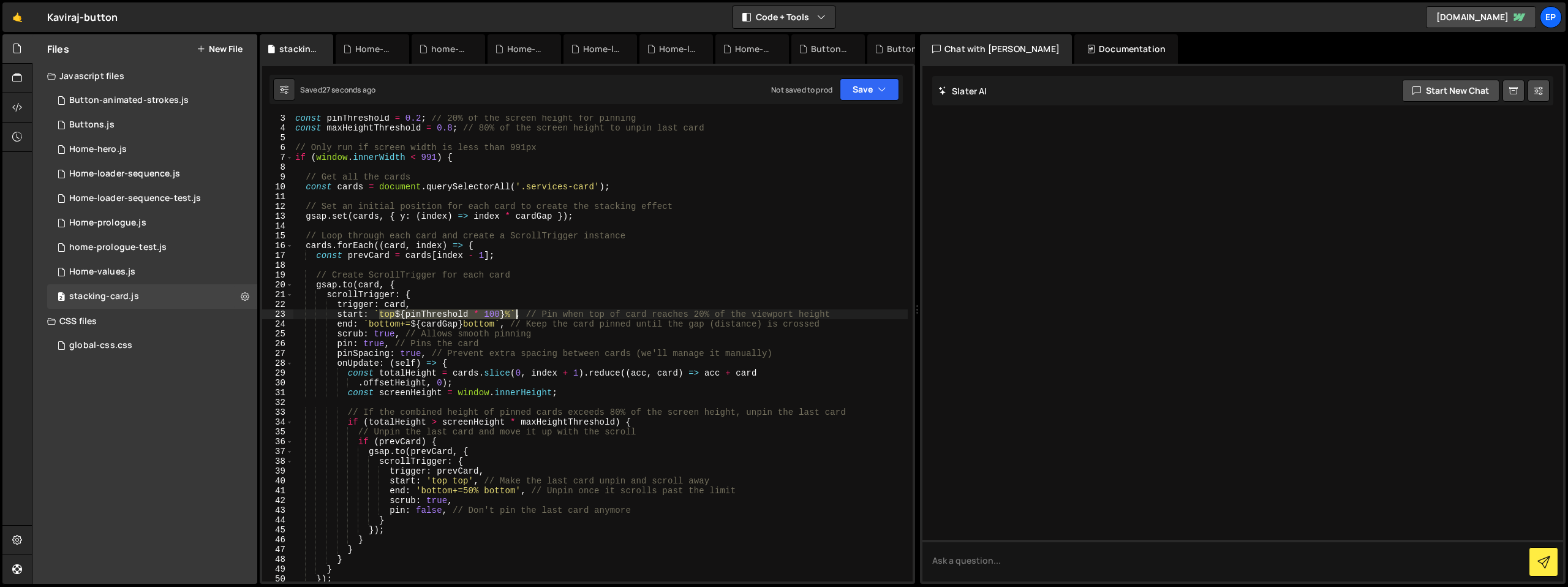
drag, startPoint x: 380, startPoint y: 313, endPoint x: 517, endPoint y: 314, distance: 137.0
click at [517, 314] on div "const pinThreshold = 0.2 ; // 20% of the screen height for pinning const maxHei…" at bounding box center [600, 356] width 615 height 486
drag, startPoint x: 364, startPoint y: 323, endPoint x: 506, endPoint y: 323, distance: 142.0
click at [506, 323] on div "const pinThreshold = 0.2 ; // 20% of the screen height for pinning const maxHei…" at bounding box center [600, 356] width 615 height 486
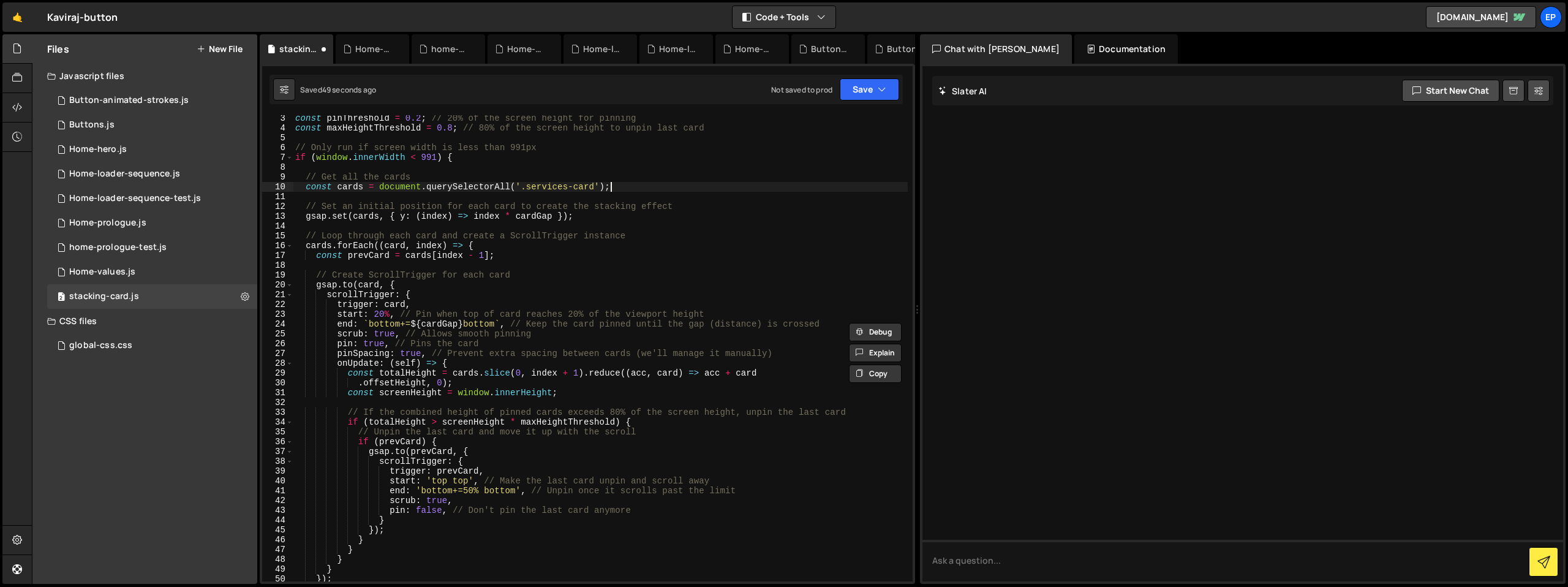
click at [633, 186] on div "const pinThreshold = 0.2 ; // 20% of the screen height for pinning const maxHei…" at bounding box center [600, 356] width 615 height 486
type textarea "const cards = document.querySelectorAll('.services-card');"
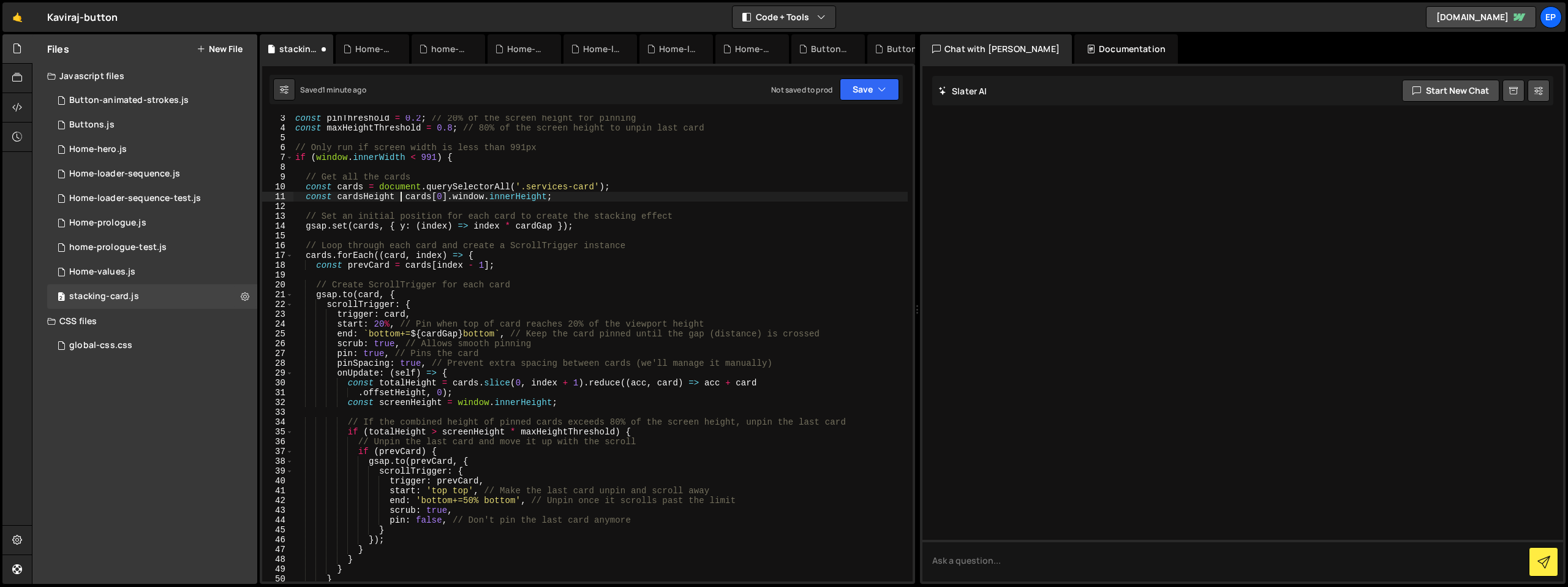
scroll to position [0, 7]
click at [357, 196] on div "const pinThreshold = 0.2 ; // 20% of the screen height for pinning const maxHei…" at bounding box center [600, 356] width 615 height 486
drag, startPoint x: 364, startPoint y: 334, endPoint x: 505, endPoint y: 330, distance: 141.1
click at [505, 330] on div "const pinThreshold = 0.2 ; // 20% of the screen height for pinning const maxHei…" at bounding box center [600, 356] width 615 height 486
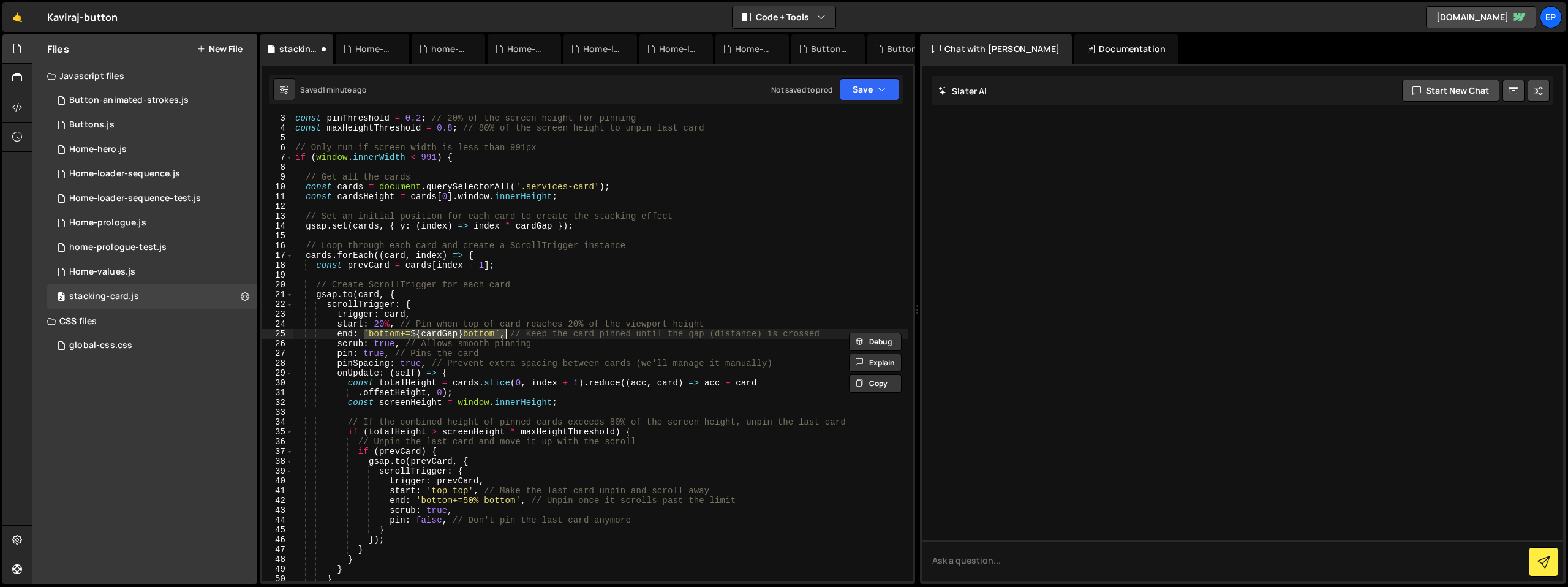
paste textarea "cardsHeight"
click at [478, 357] on div "const pinThreshold = 0.2 ; // 20% of the screen height for pinning const maxHei…" at bounding box center [600, 356] width 615 height 486
click at [289, 376] on span at bounding box center [289, 373] width 6 height 10
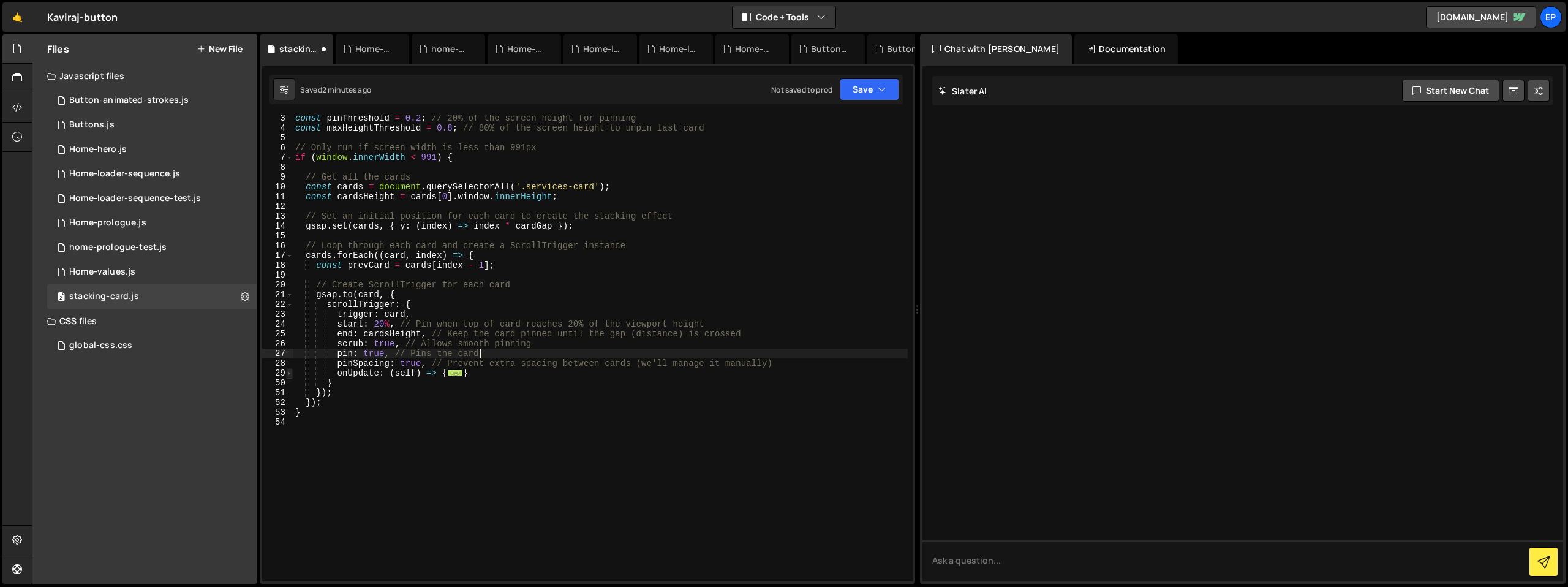
click at [289, 376] on span at bounding box center [289, 373] width 6 height 10
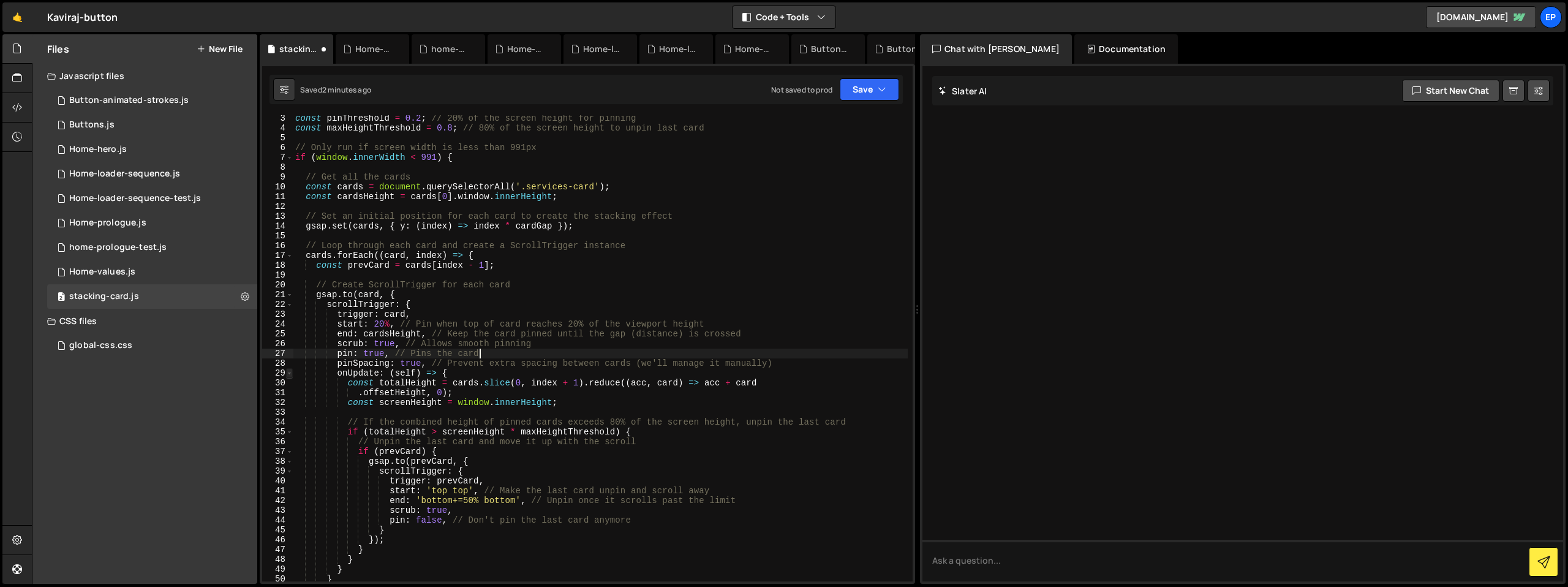
click at [289, 376] on span at bounding box center [289, 373] width 6 height 10
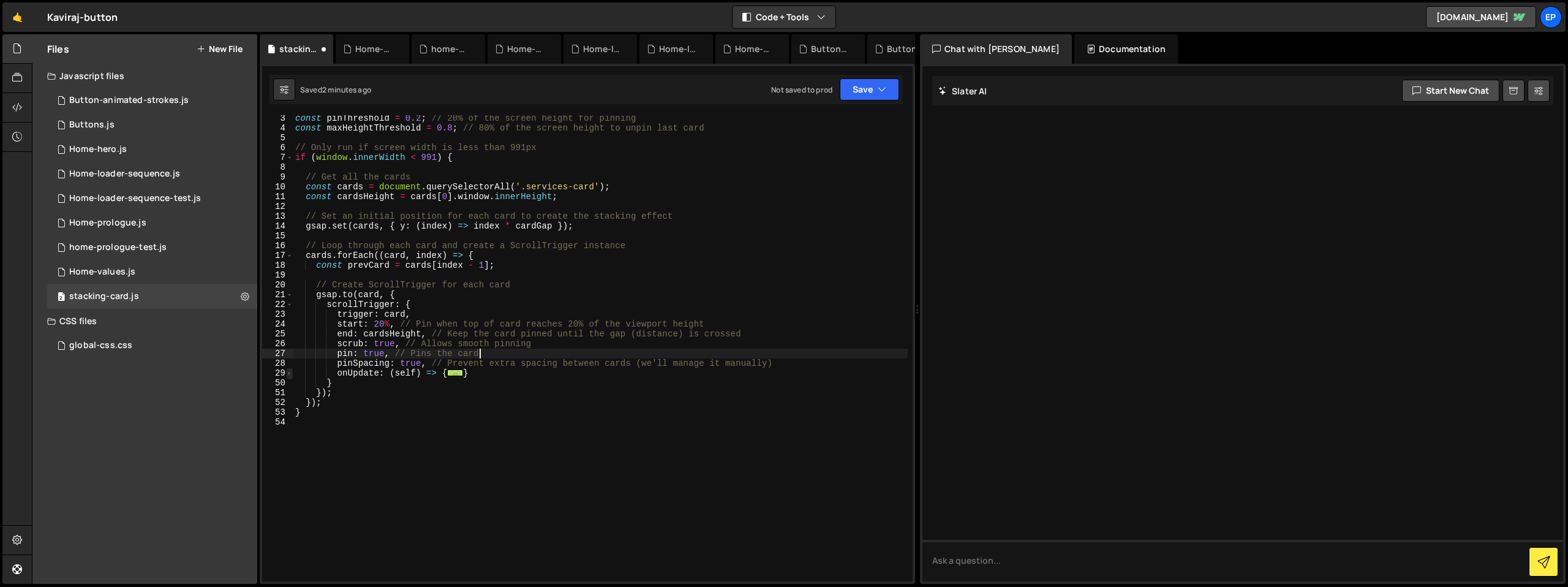
click at [289, 376] on span at bounding box center [289, 373] width 6 height 10
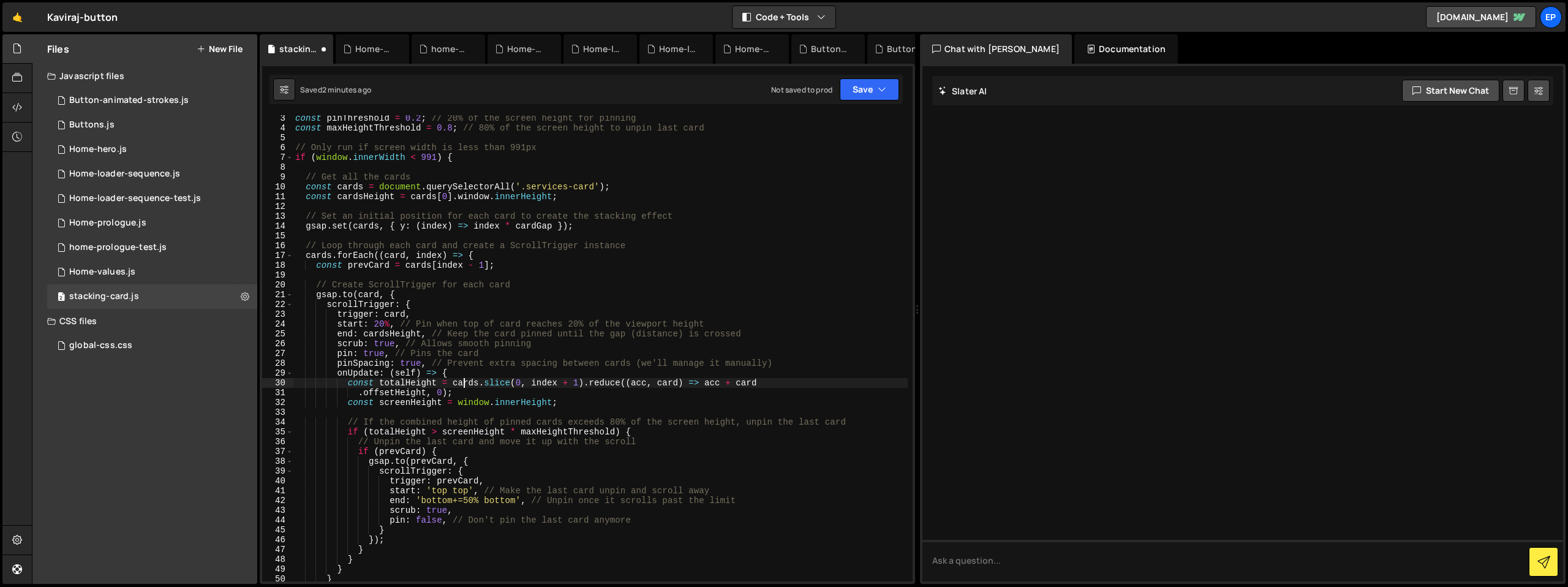
click at [461, 379] on div "const pinThreshold = 0.2 ; // 20% of the screen height for pinning const maxHei…" at bounding box center [600, 356] width 615 height 486
click at [464, 375] on div "const pinThreshold = 0.2 ; // 20% of the screen height for pinning const maxHei…" at bounding box center [600, 356] width 615 height 486
click at [464, 383] on div "const pinThreshold = 0.2 ; // 20% of the screen height for pinning const maxHei…" at bounding box center [600, 356] width 615 height 486
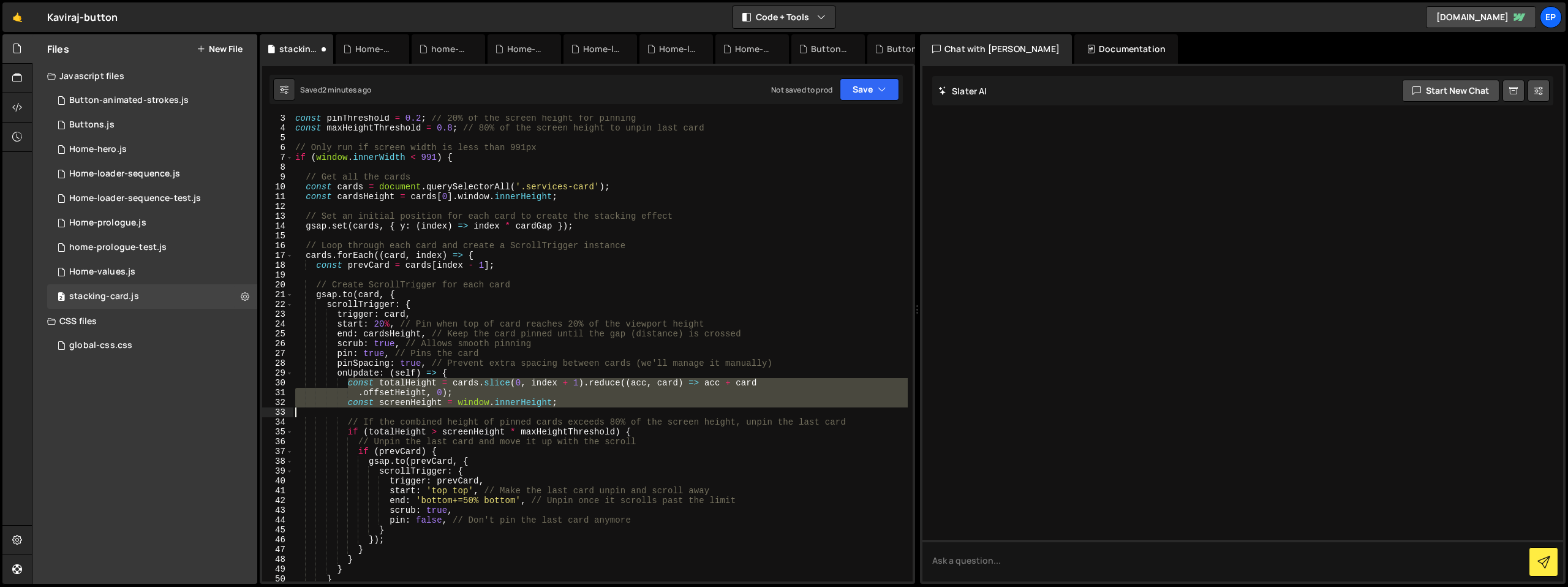
drag, startPoint x: 346, startPoint y: 385, endPoint x: 434, endPoint y: 409, distance: 91.2
click at [434, 409] on div "const pinThreshold = 0.2 ; // 20% of the screen height for pinning const maxHei…" at bounding box center [600, 356] width 615 height 486
type textarea "const screenHeight = window.innerHeight;"
click at [397, 409] on div "const pinThreshold = 0.2 ; // 20% of the screen height for pinning const maxHei…" at bounding box center [600, 349] width 615 height 467
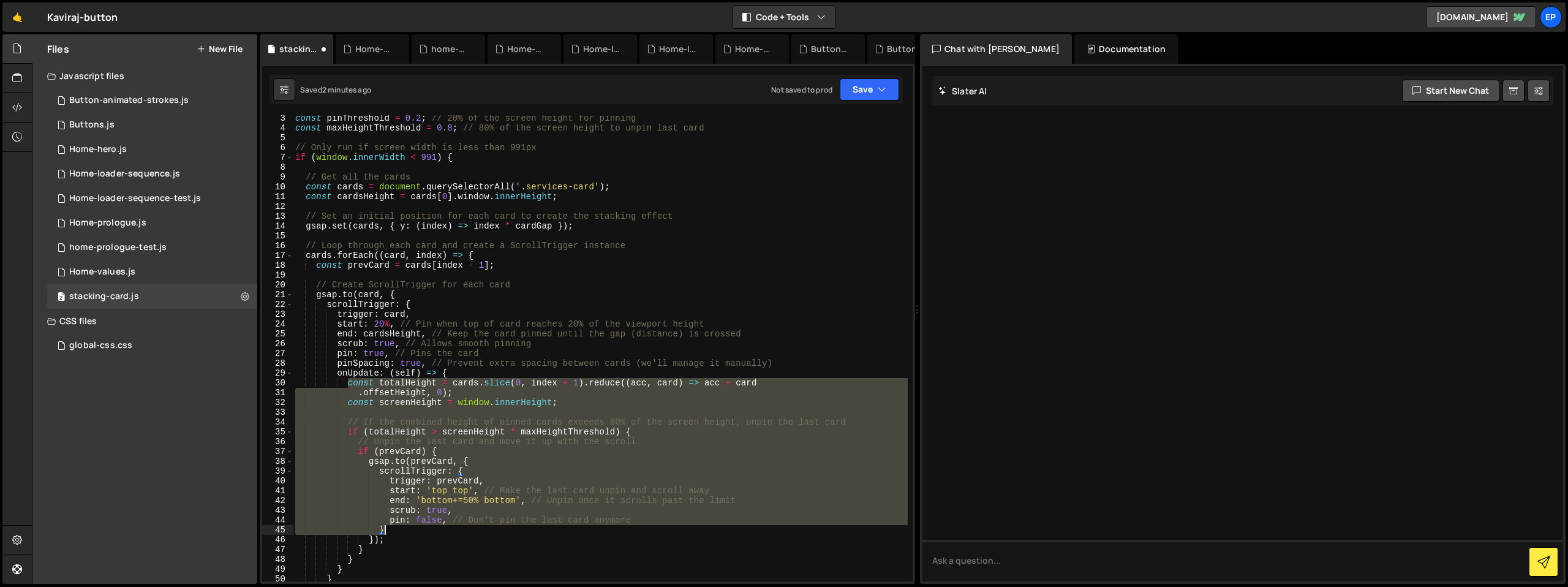
drag, startPoint x: 346, startPoint y: 385, endPoint x: 582, endPoint y: 530, distance: 277.0
click at [582, 530] on div "const pinThreshold = 0.2 ; // 20% of the screen height for pinning const maxHei…" at bounding box center [600, 356] width 615 height 486
click at [587, 422] on div "const pinThreshold = 0.2 ; // 20% of the screen height for pinning const maxHei…" at bounding box center [600, 349] width 615 height 467
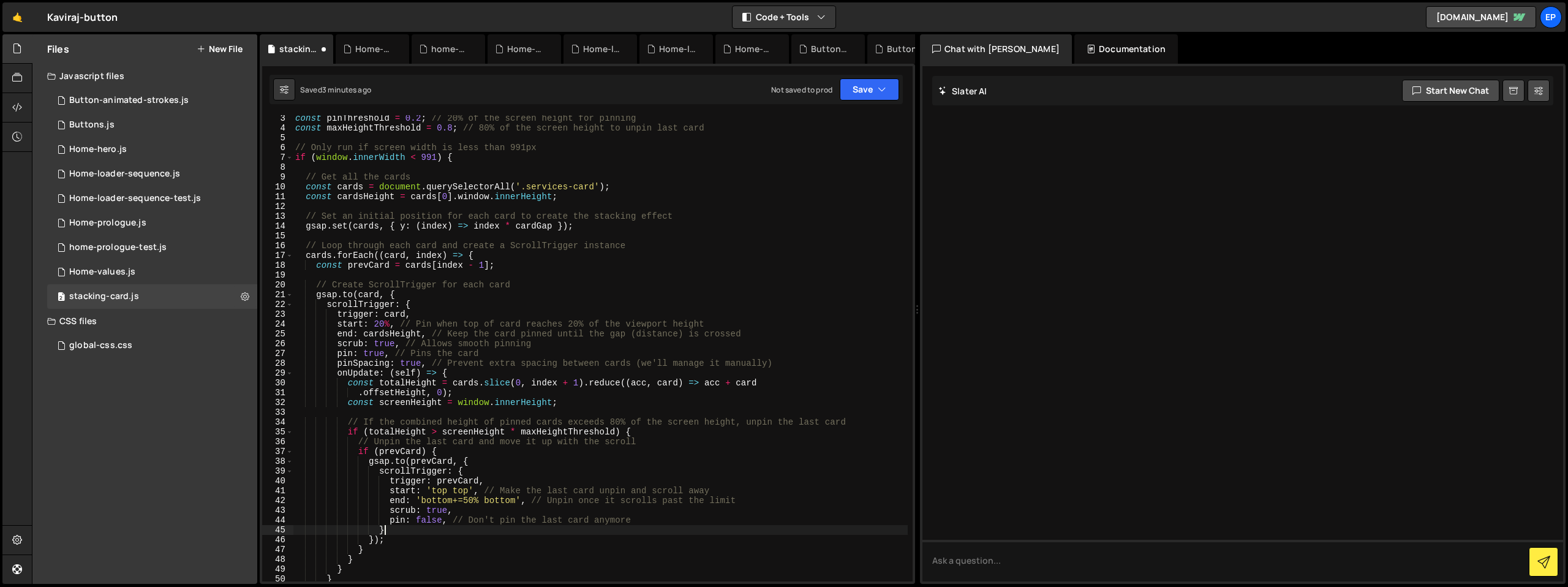
click at [461, 525] on div "const pinThreshold = 0.2 ; // 20% of the screen height for pinning const maxHei…" at bounding box center [600, 356] width 615 height 486
click at [290, 461] on span at bounding box center [289, 462] width 6 height 10
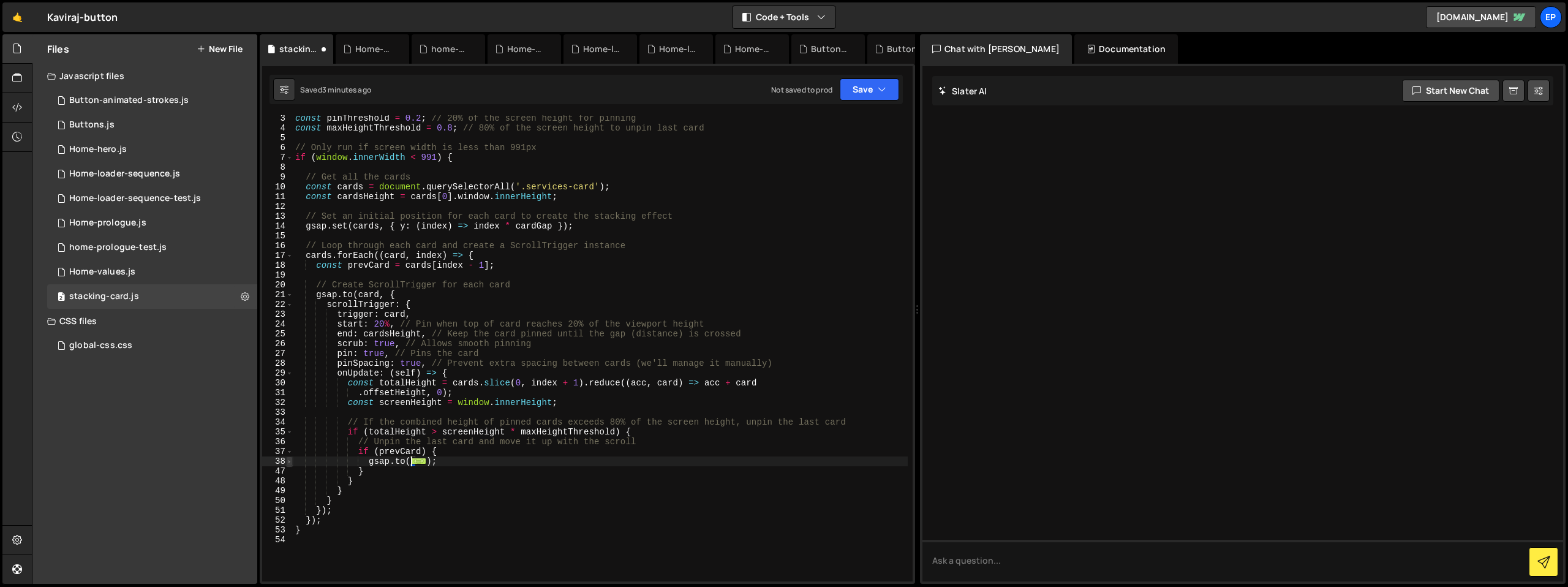
click at [290, 461] on span at bounding box center [289, 462] width 6 height 10
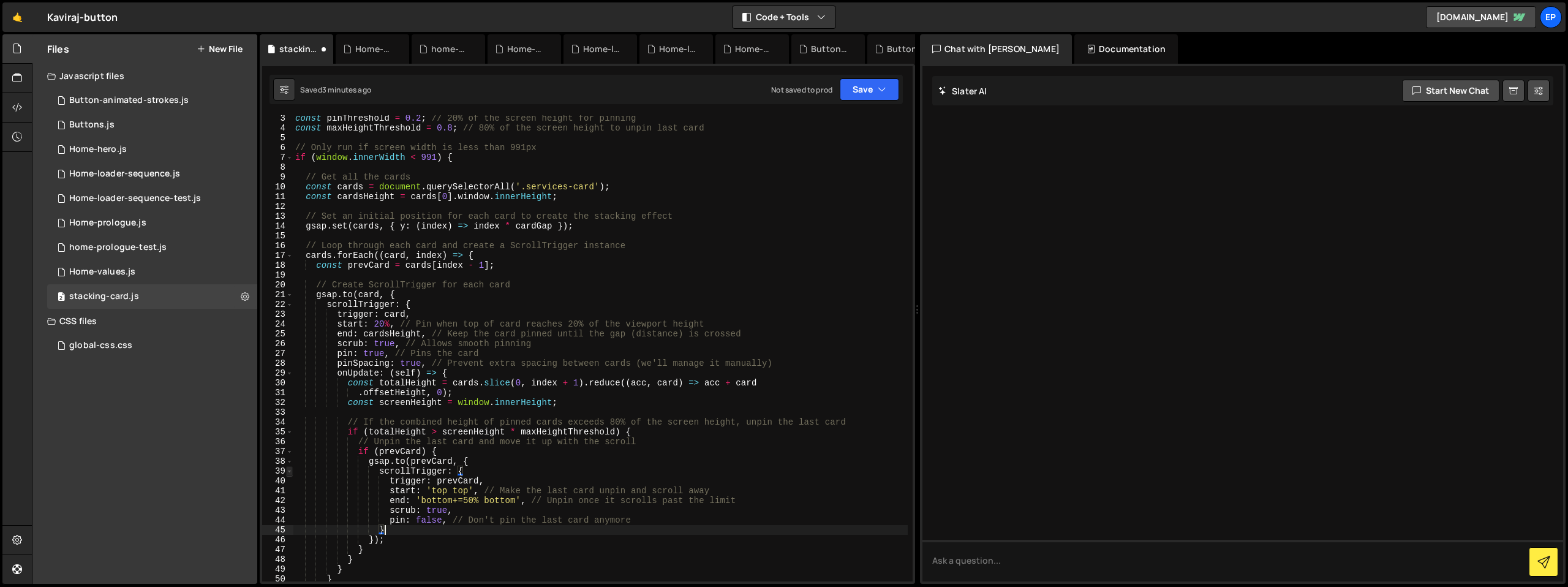
click at [290, 474] on span at bounding box center [289, 472] width 6 height 10
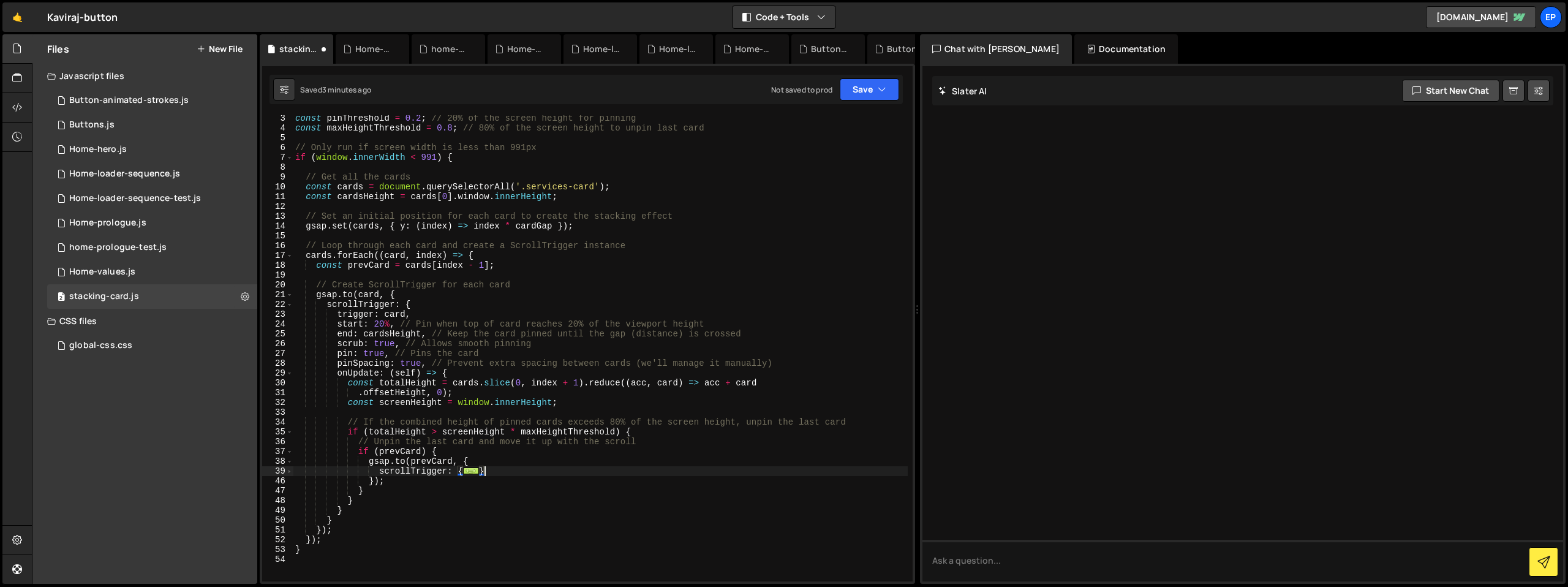
click at [399, 475] on div "const pinThreshold = 0.2 ; // 20% of the screen height for pinning const maxHei…" at bounding box center [600, 356] width 615 height 486
click at [290, 463] on span at bounding box center [289, 462] width 6 height 10
click at [291, 473] on span at bounding box center [289, 472] width 6 height 10
click at [385, 541] on div "const pinThreshold = 0.2 ; // 20% of the screen height for pinning const maxHei…" at bounding box center [600, 356] width 615 height 486
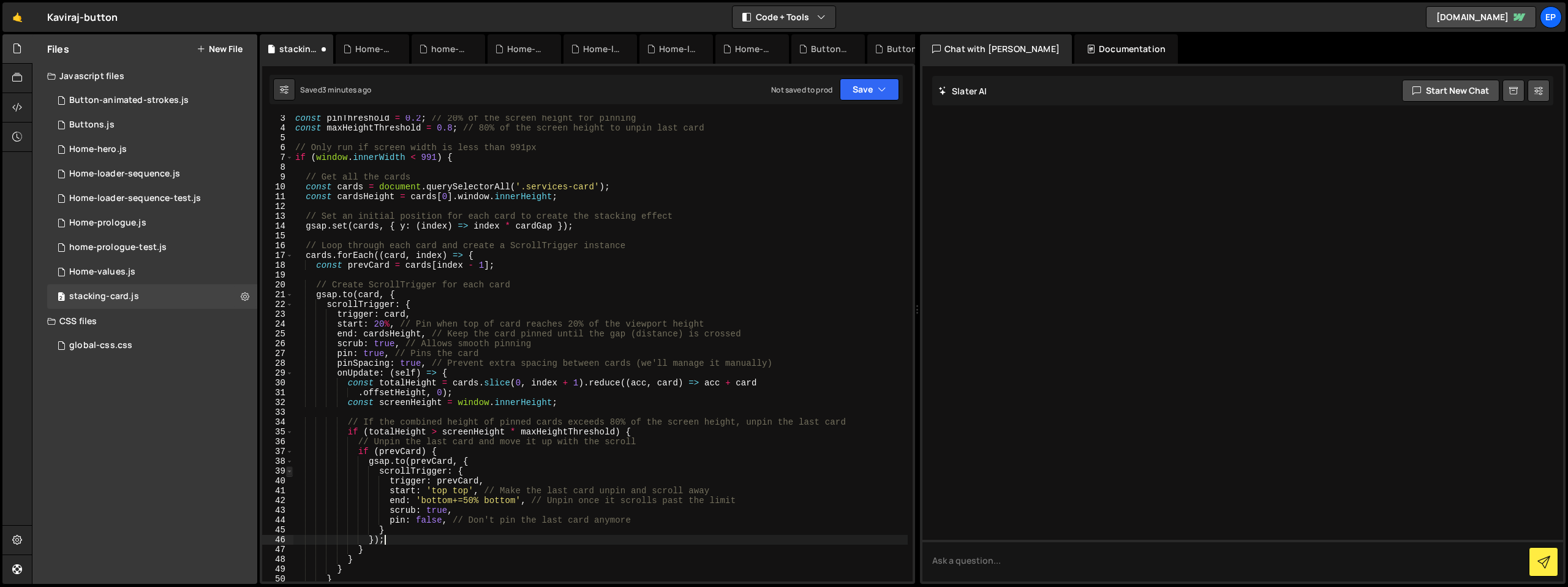
click at [290, 474] on span at bounding box center [289, 472] width 6 height 10
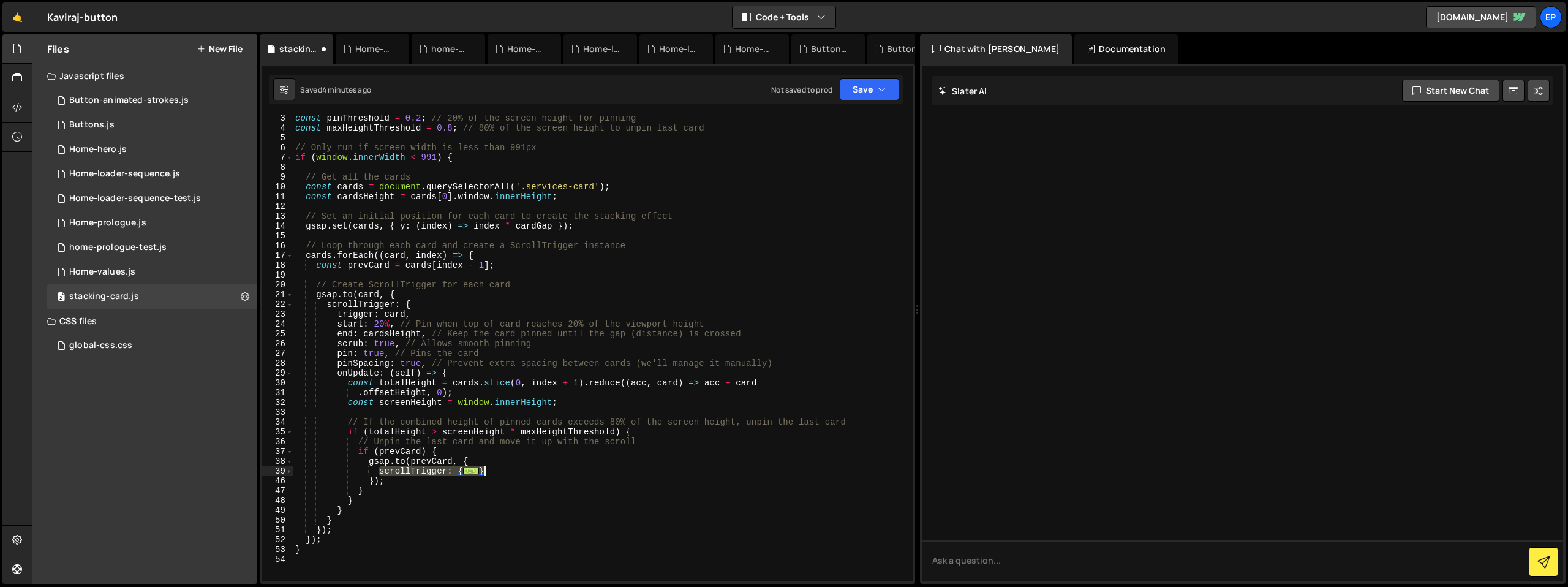
drag, startPoint x: 380, startPoint y: 472, endPoint x: 571, endPoint y: 469, distance: 191.0
click at [571, 469] on div "const pinThreshold = 0.2 ; // 20% of the screen height for pinning const maxHei…" at bounding box center [600, 356] width 615 height 486
type textarea "pin: false, // Don't pin the last card anymore }"
click at [286, 453] on span at bounding box center [289, 452] width 6 height 10
click at [288, 374] on span at bounding box center [289, 373] width 6 height 10
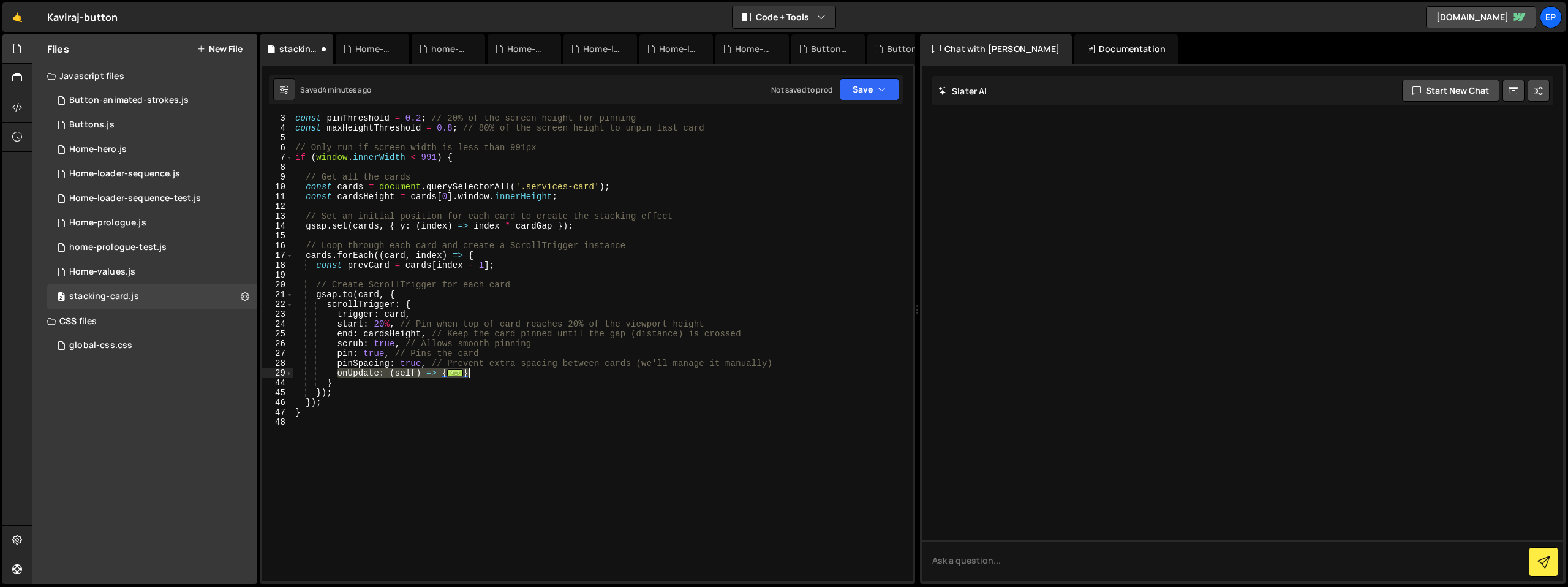
drag, startPoint x: 338, startPoint y: 374, endPoint x: 487, endPoint y: 371, distance: 149.0
click at [487, 371] on div "const pinThreshold = 0.2 ; // 20% of the screen height for pinning const maxHei…" at bounding box center [600, 356] width 615 height 486
type textarea "} }"
click at [442, 408] on div "const pinThreshold = 0.2 ; // 20% of the screen height for pinning const maxHei…" at bounding box center [600, 356] width 615 height 486
click at [504, 412] on div "const pinThreshold = 0.2 ; // 20% of the screen height for pinning const maxHei…" at bounding box center [600, 356] width 615 height 486
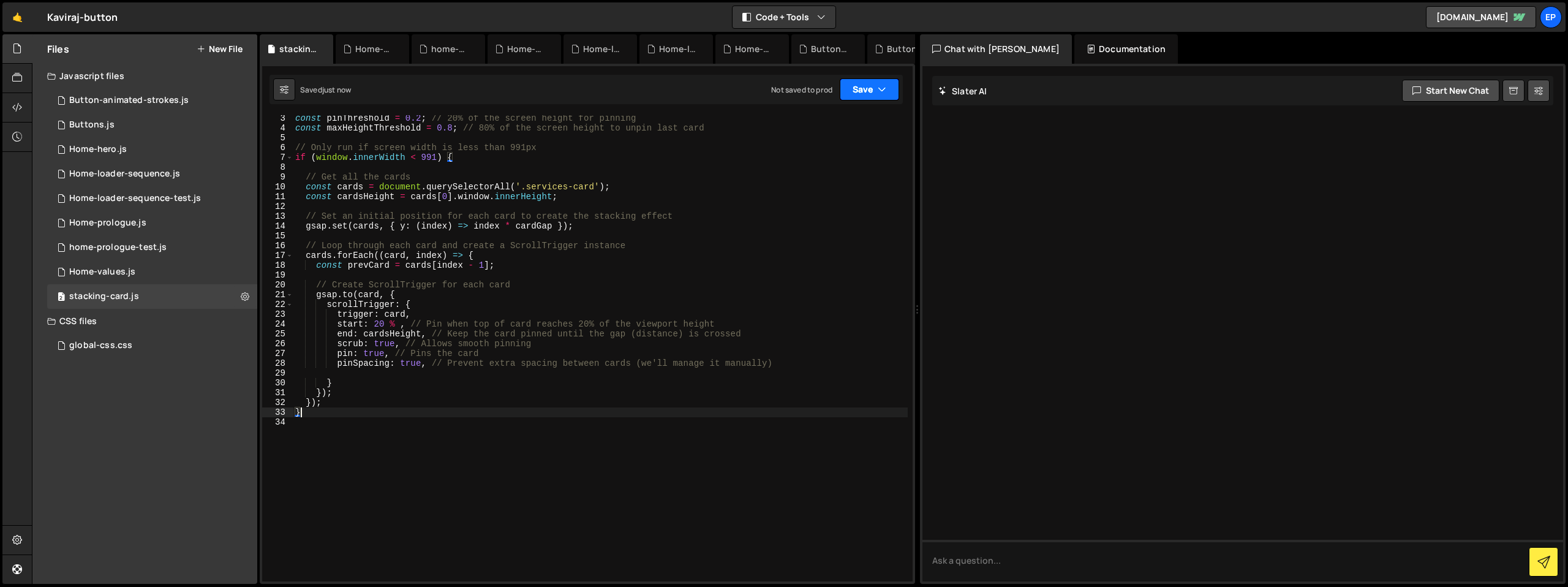
click at [863, 94] on button "Save" at bounding box center [869, 89] width 59 height 22
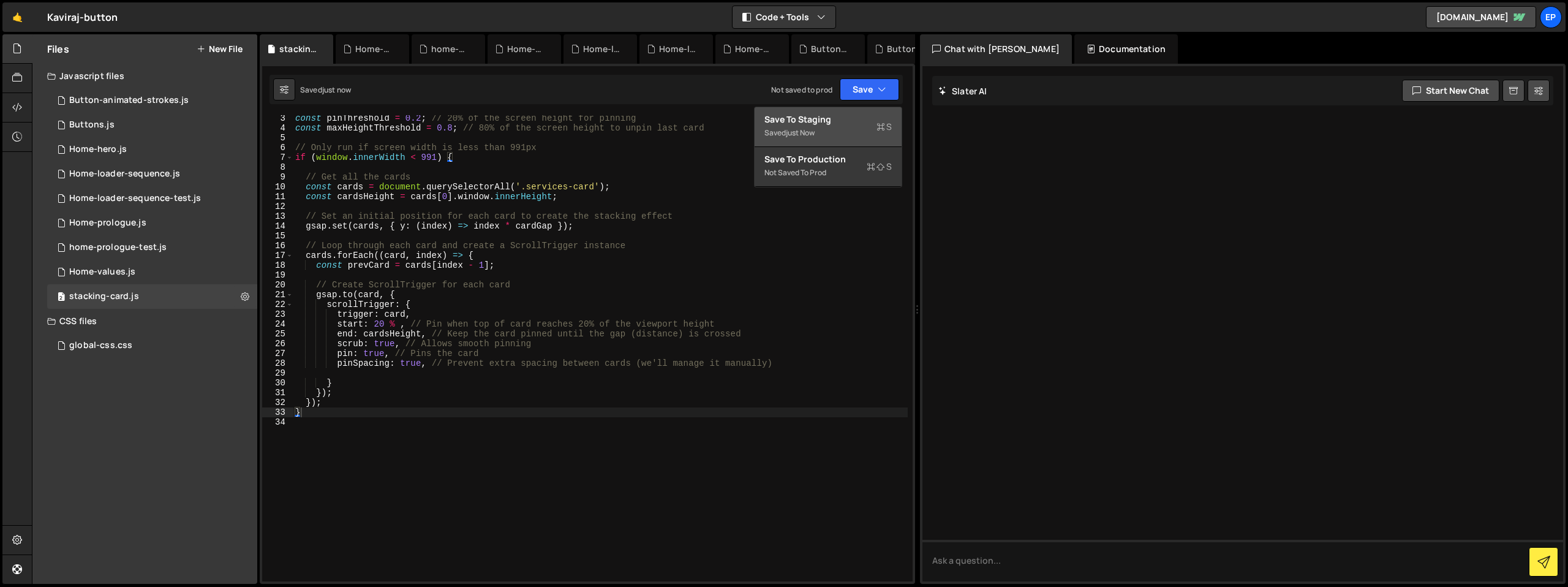
click at [848, 131] on div "Saved just now" at bounding box center [828, 133] width 127 height 15
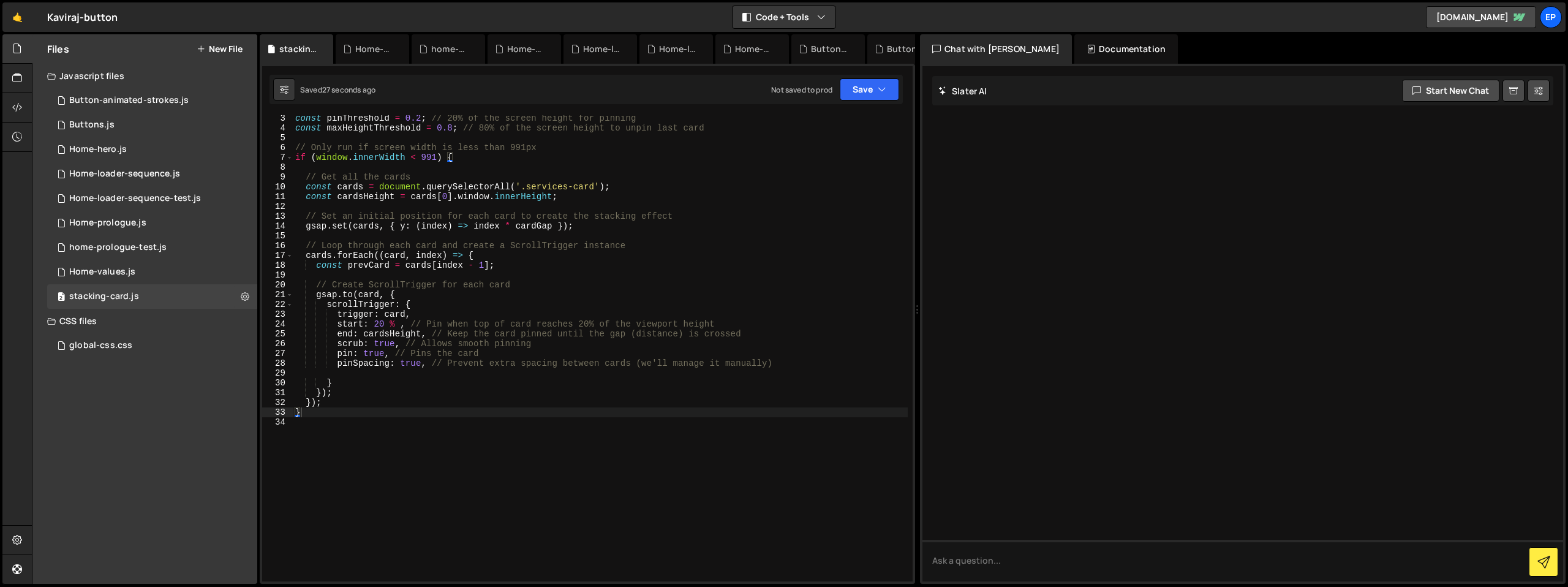
click at [478, 319] on div "const pinThreshold = 0.2 ; // 20% of the screen height for pinning const maxHei…" at bounding box center [600, 356] width 615 height 486
click at [400, 339] on div "const pinThreshold = 0.2 ; // 20% of the screen height for pinning const maxHei…" at bounding box center [600, 356] width 615 height 486
click at [367, 334] on div "const pinThreshold = 0.2 ; // 20% of the screen height for pinning const maxHei…" at bounding box center [600, 356] width 615 height 486
click at [391, 325] on div "const pinThreshold = 0.2 ; // 20% of the screen height for pinning const maxHei…" at bounding box center [600, 356] width 615 height 486
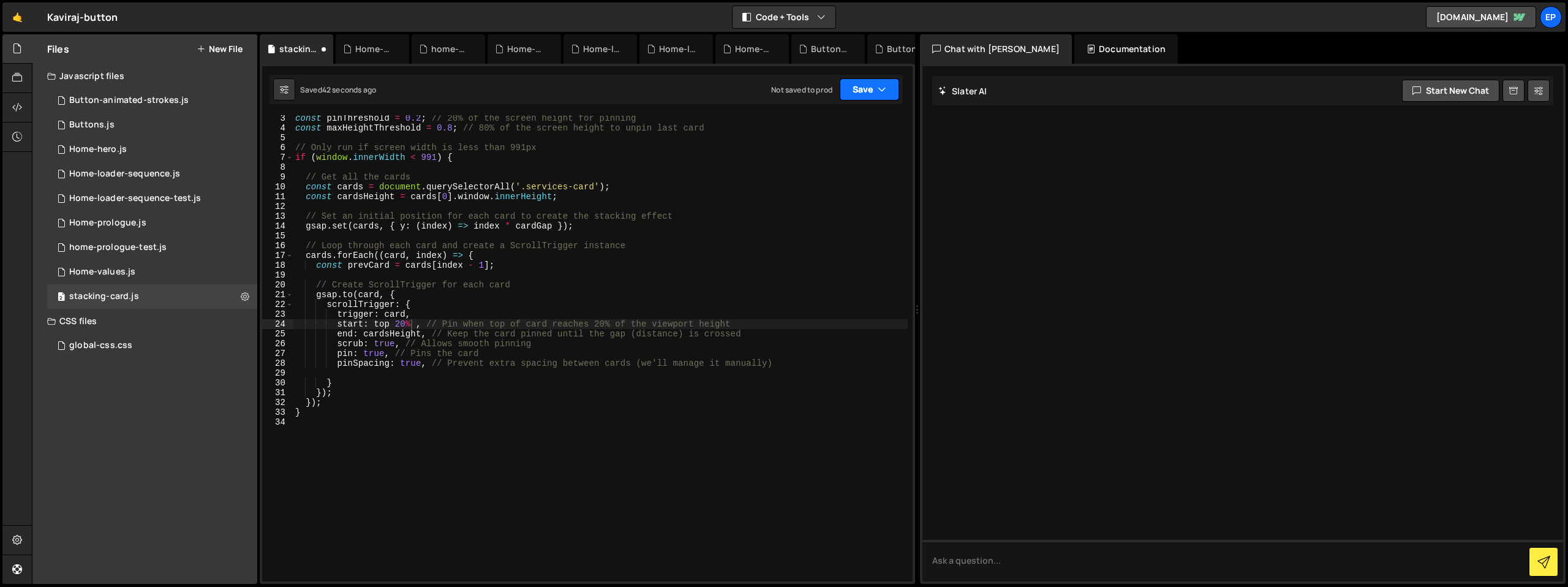
click at [854, 91] on button "Save" at bounding box center [869, 89] width 59 height 22
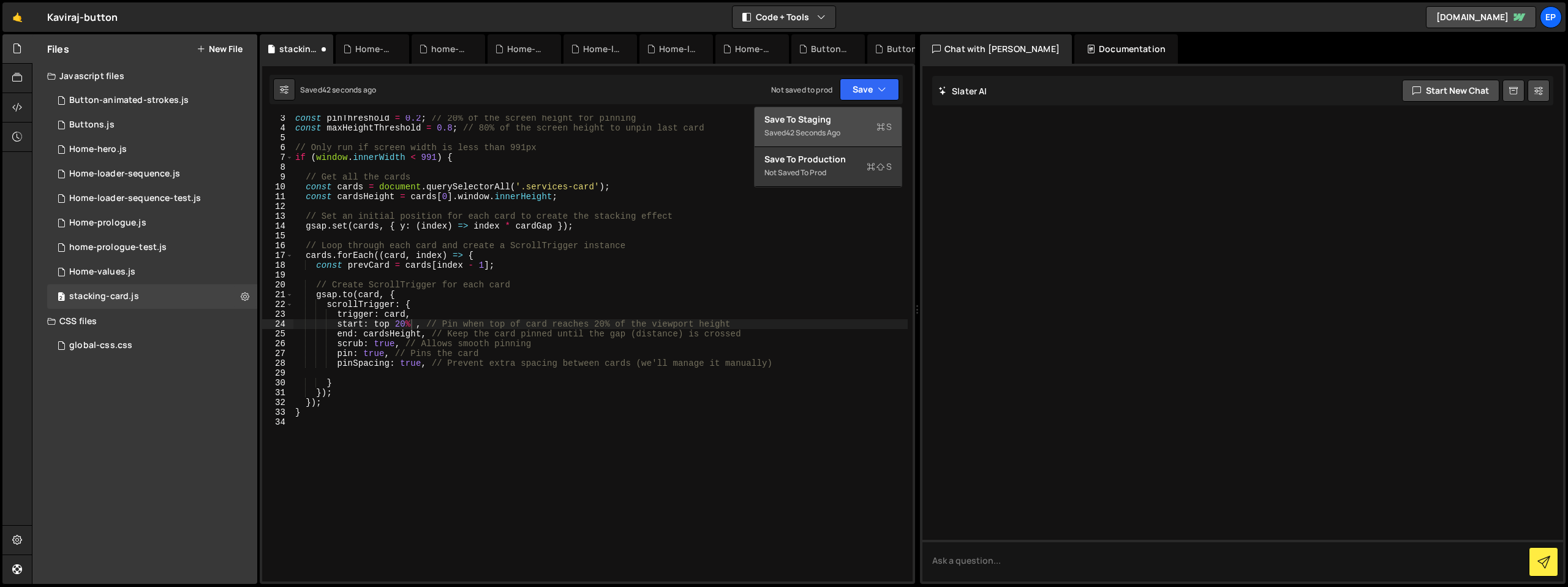
click at [845, 120] on div "Save to Staging S" at bounding box center [828, 119] width 127 height 12
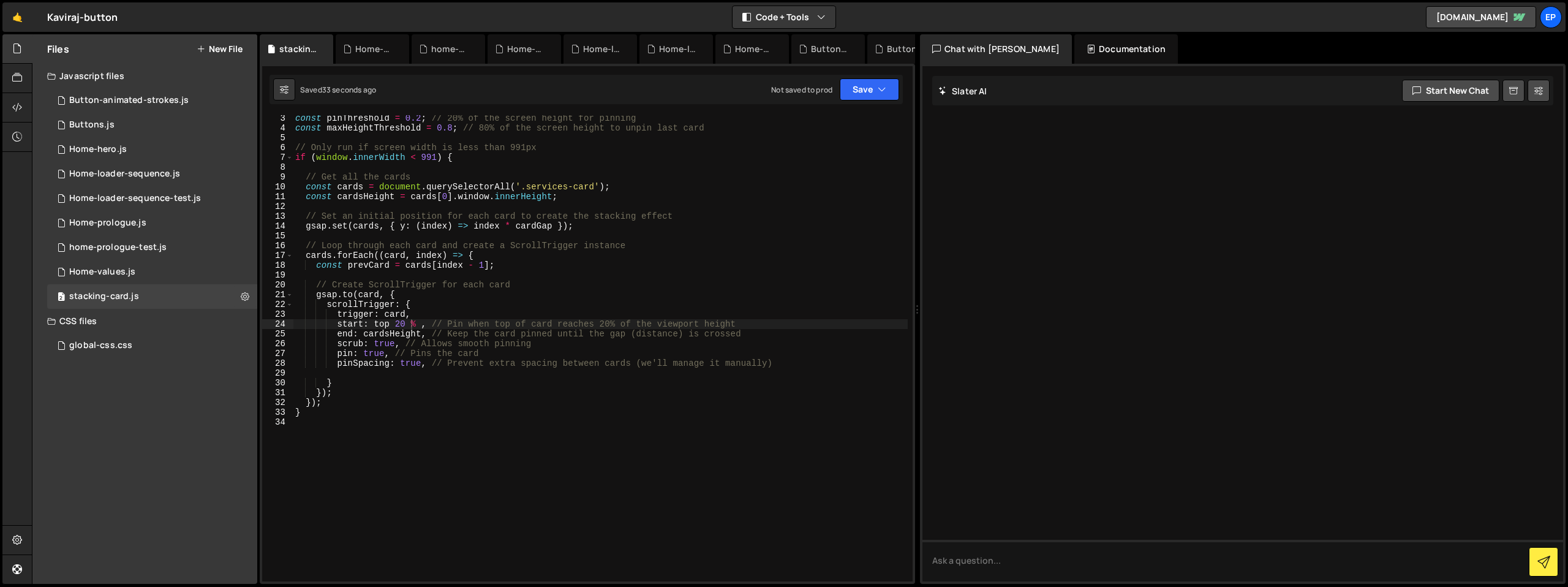
click at [509, 366] on div "const pinThreshold = 0.2 ; // 20% of the screen height for pinning const maxHei…" at bounding box center [600, 356] width 615 height 486
type textarea "pinSpacing: true, // Prevent extra spacing between cards (we'll manage it manua…"
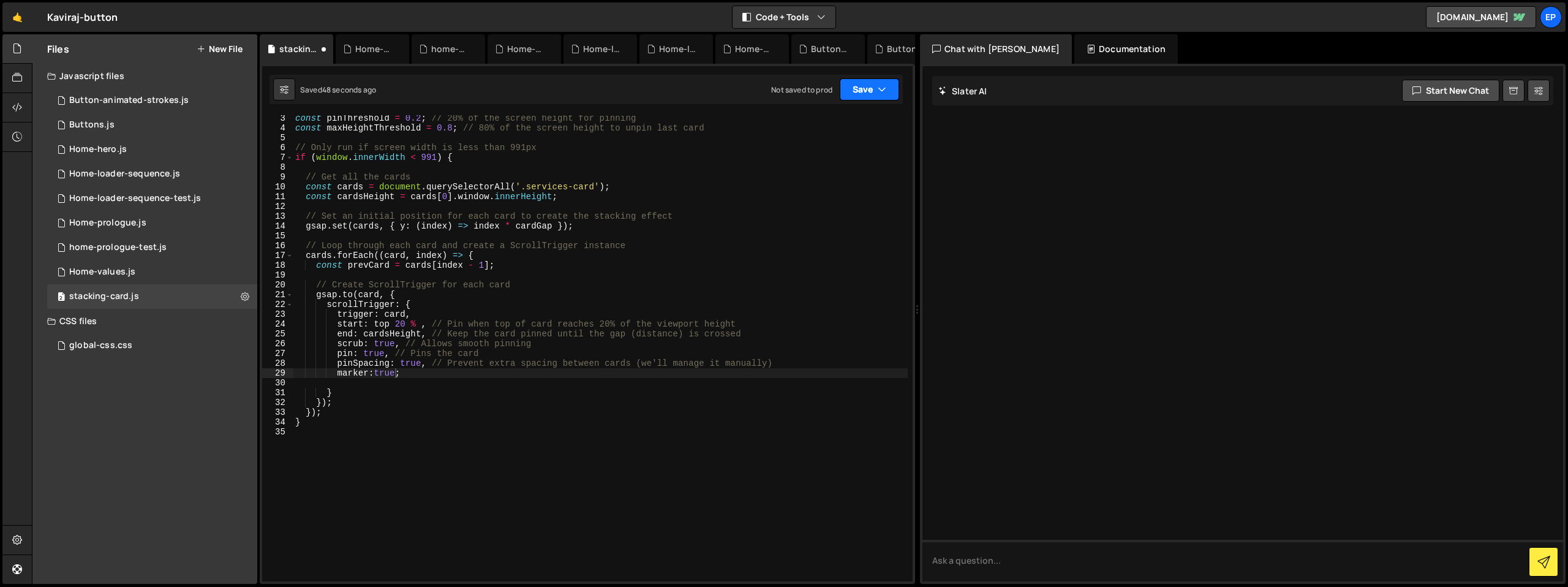
click at [864, 100] on button "Save" at bounding box center [869, 89] width 59 height 22
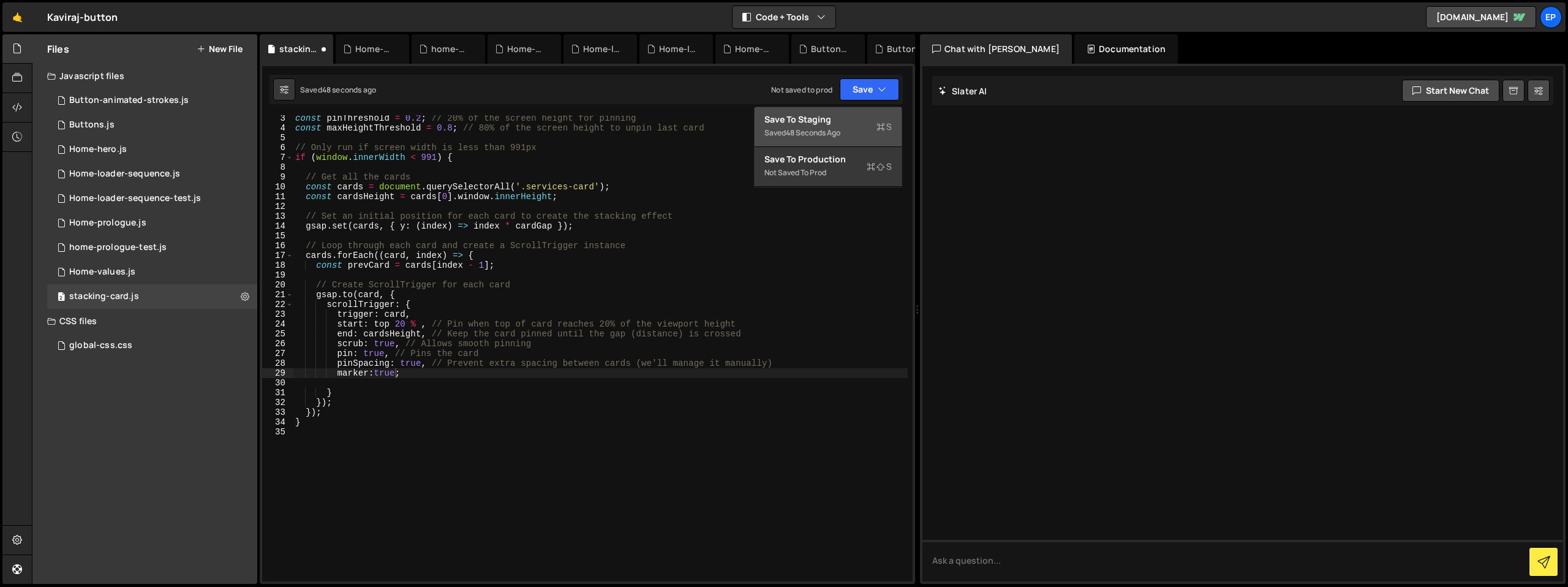
click at [853, 116] on div "Save to Staging S" at bounding box center [828, 119] width 127 height 12
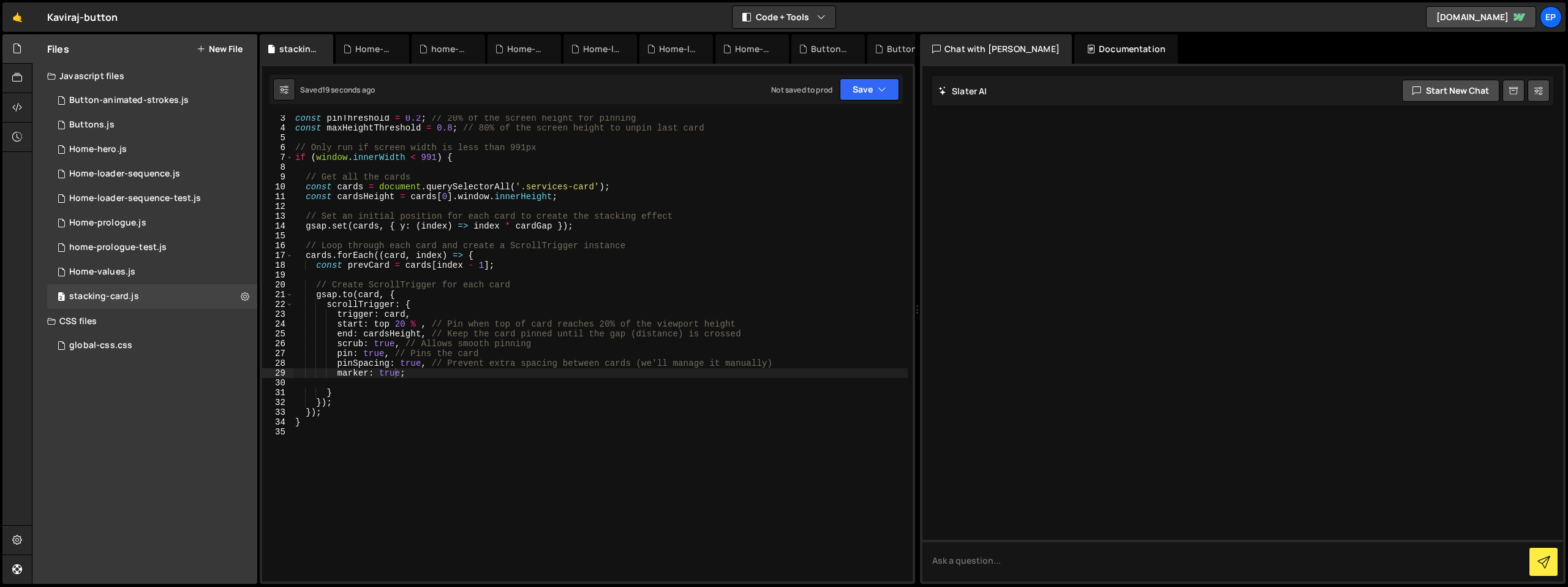
type textarea "});"
click at [361, 412] on div "const pinThreshold = 0.2 ; // 20% of the screen height for pinning const maxHei…" at bounding box center [600, 356] width 615 height 486
click at [402, 383] on div "const pinThreshold = 0.2 ; // 20% of the screen height for pinning const maxHei…" at bounding box center [600, 356] width 615 height 486
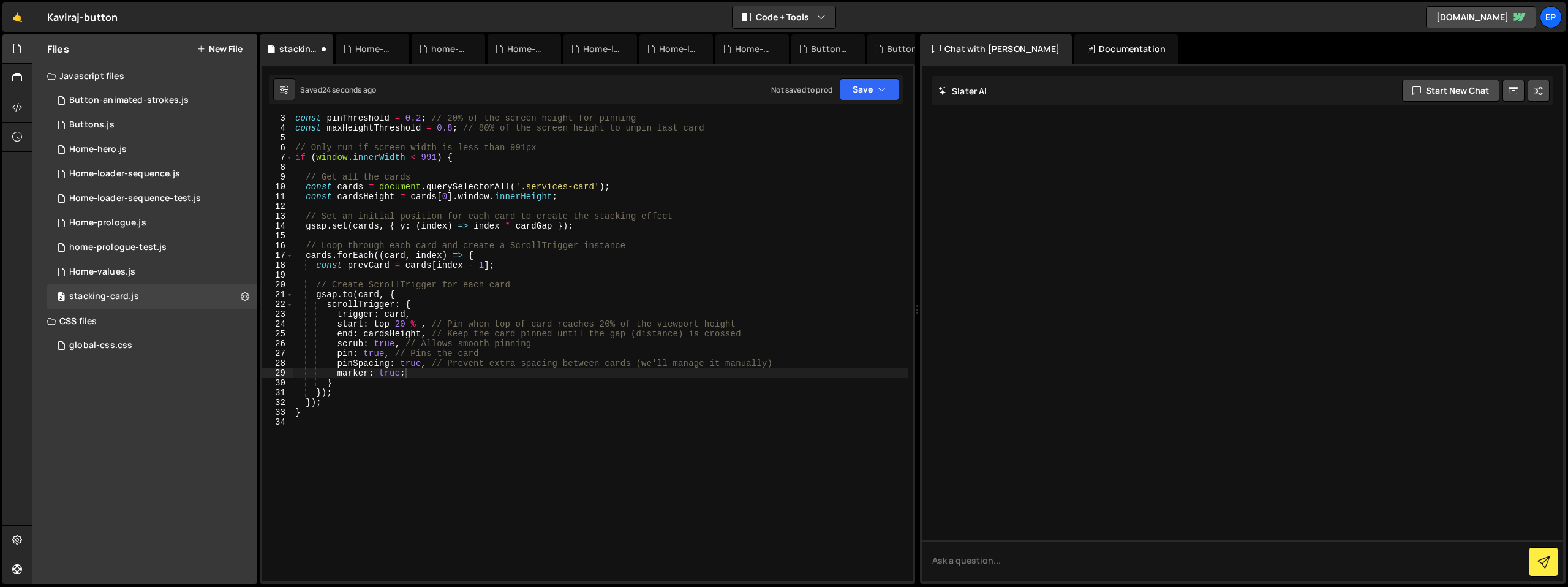
click at [879, 71] on div "XXXXXXXXXXXXXXXXXXXXXXXXXXXXXXXXXXXXXXXXXXXXXXXXXXXXXXXXXXXXXXXXXXXXXXXXXXXXXXX…" at bounding box center [587, 323] width 656 height 521
click at [863, 93] on button "Save" at bounding box center [869, 89] width 59 height 22
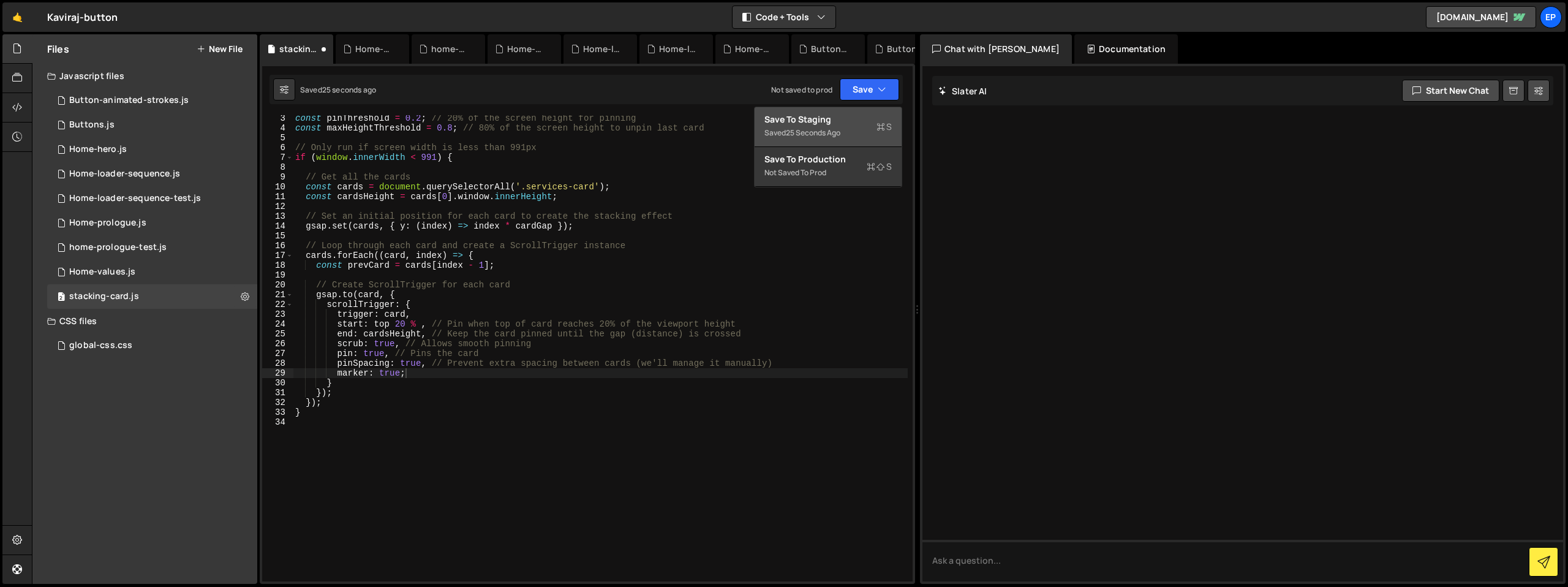
click at [855, 129] on div "Saved 25 seconds ago" at bounding box center [828, 133] width 127 height 15
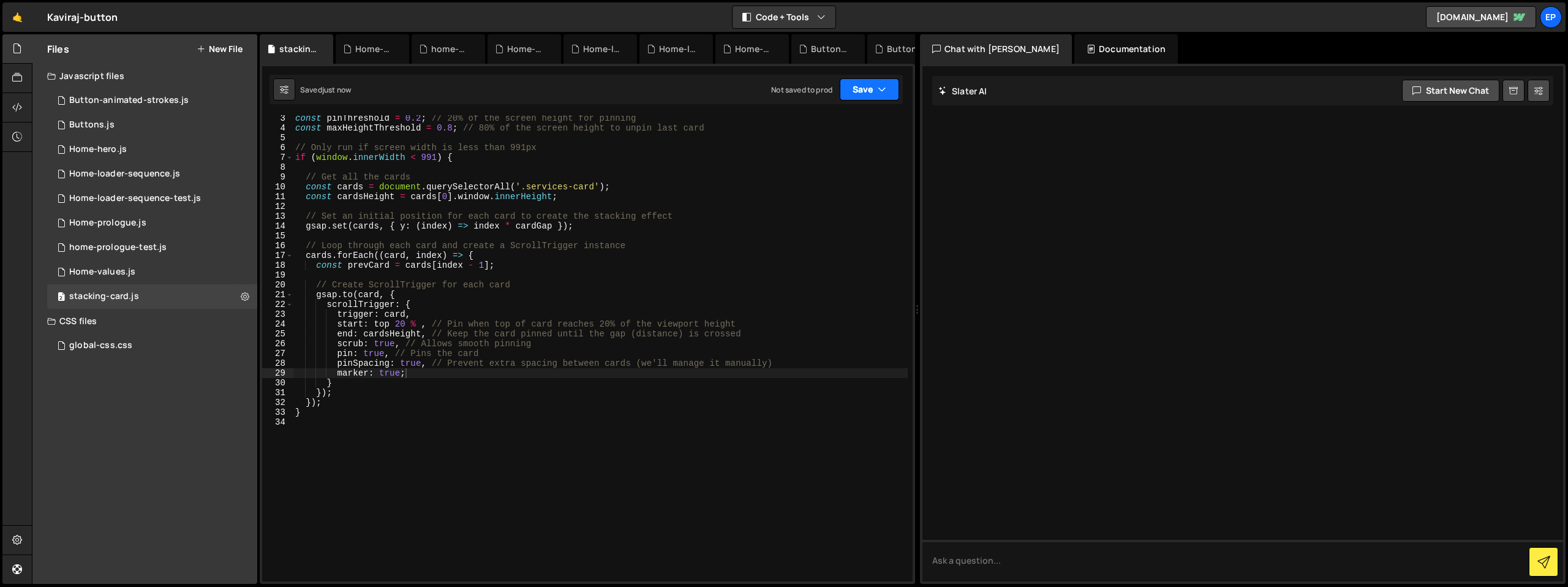
click at [870, 94] on button "Save" at bounding box center [869, 89] width 59 height 22
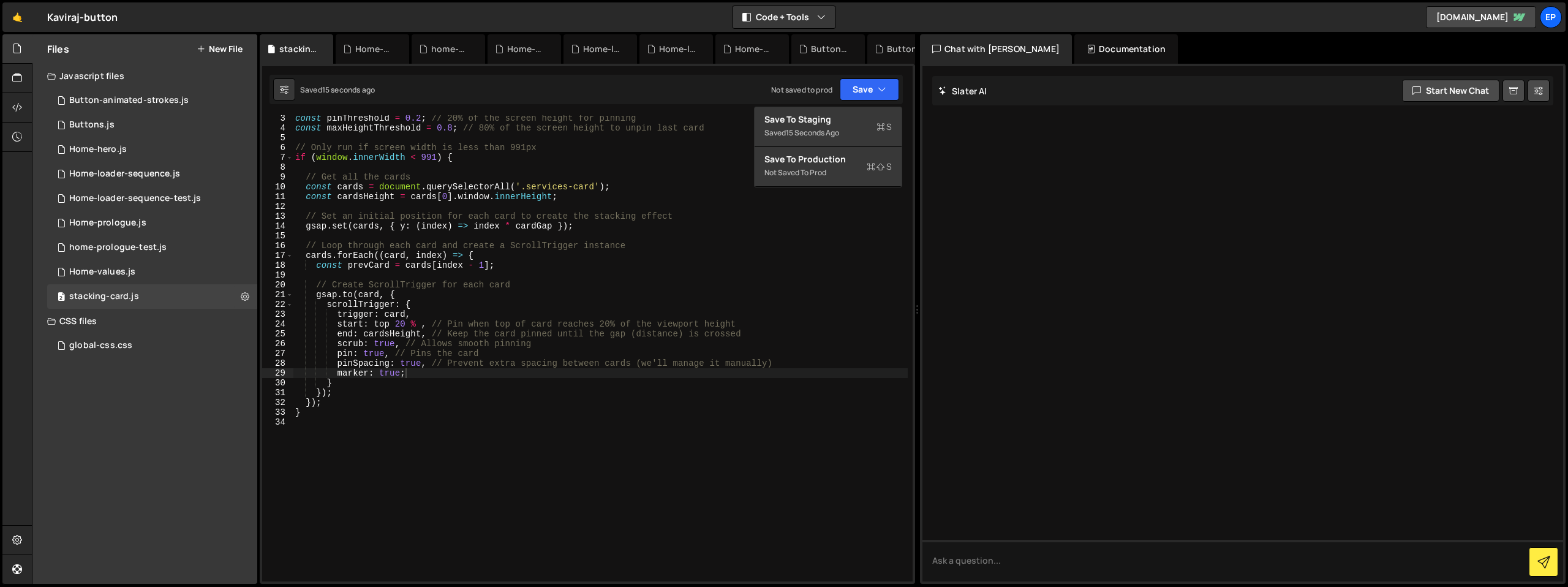
click at [368, 374] on div "const pinThreshold = 0.2 ; // 20% of the screen height for pinning const maxHei…" at bounding box center [600, 356] width 615 height 486
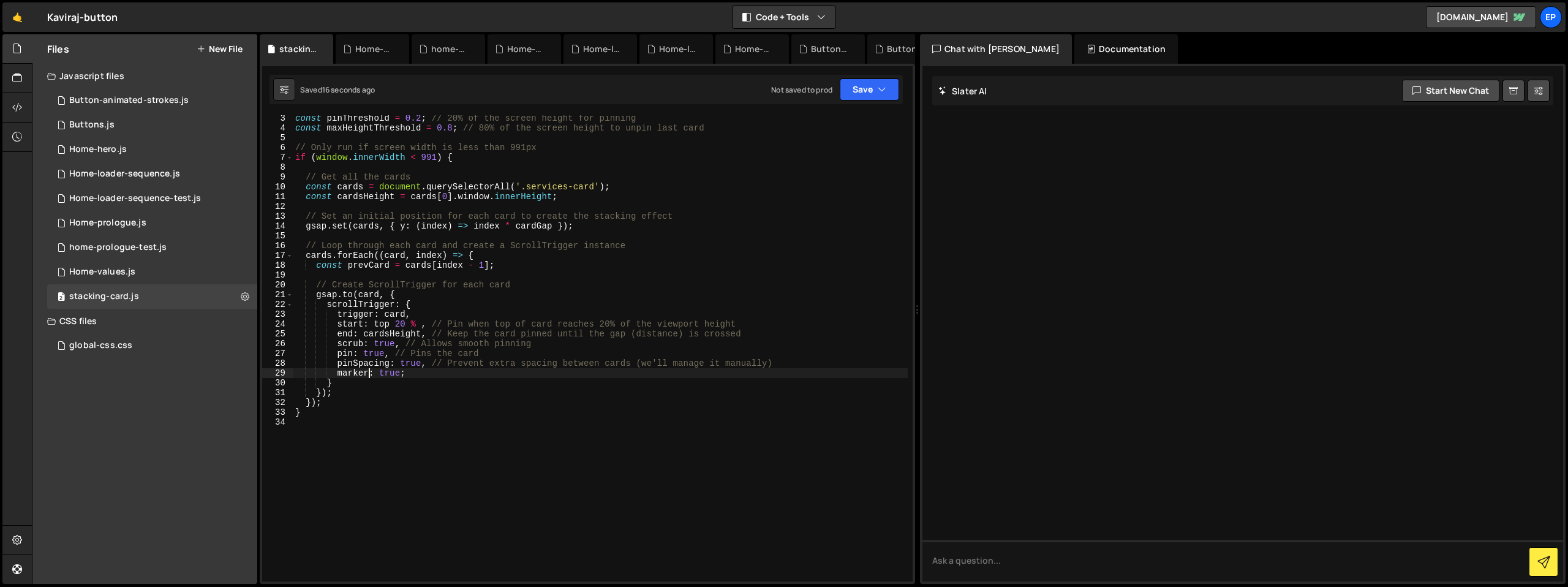
scroll to position [0, 5]
click at [875, 92] on button "Save" at bounding box center [869, 89] width 59 height 22
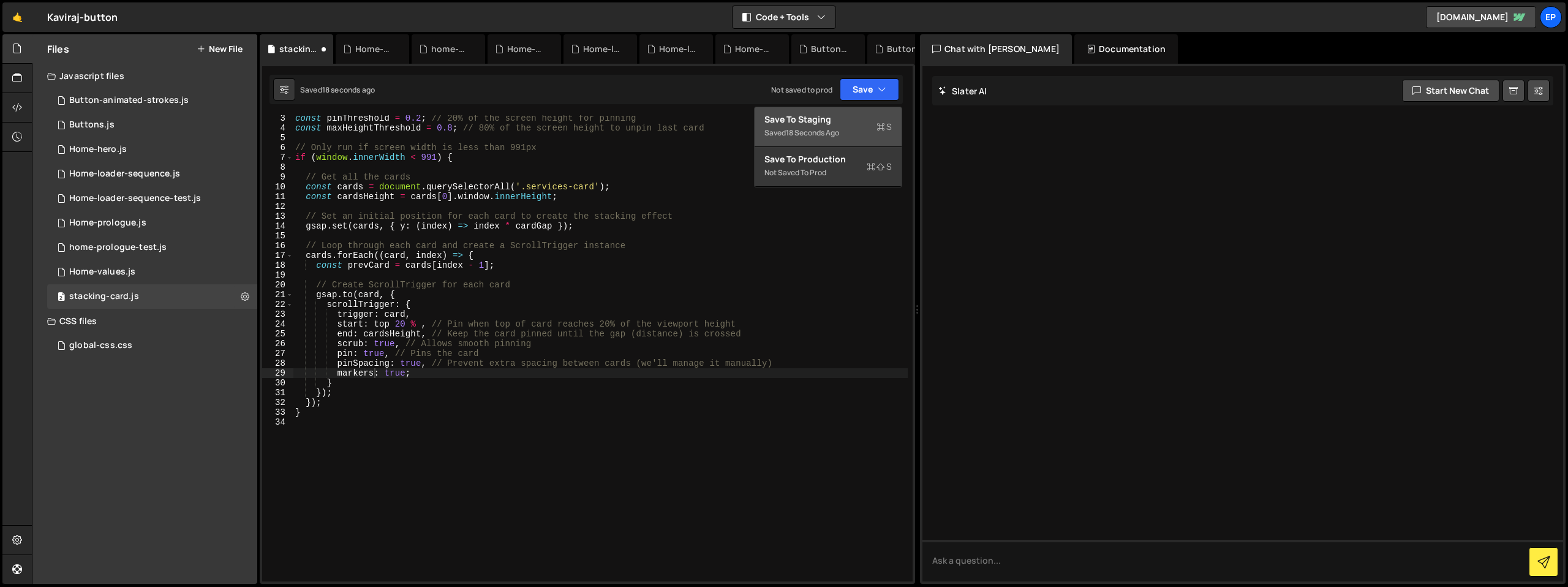
click at [857, 115] on div "Save to Staging S" at bounding box center [828, 119] width 127 height 12
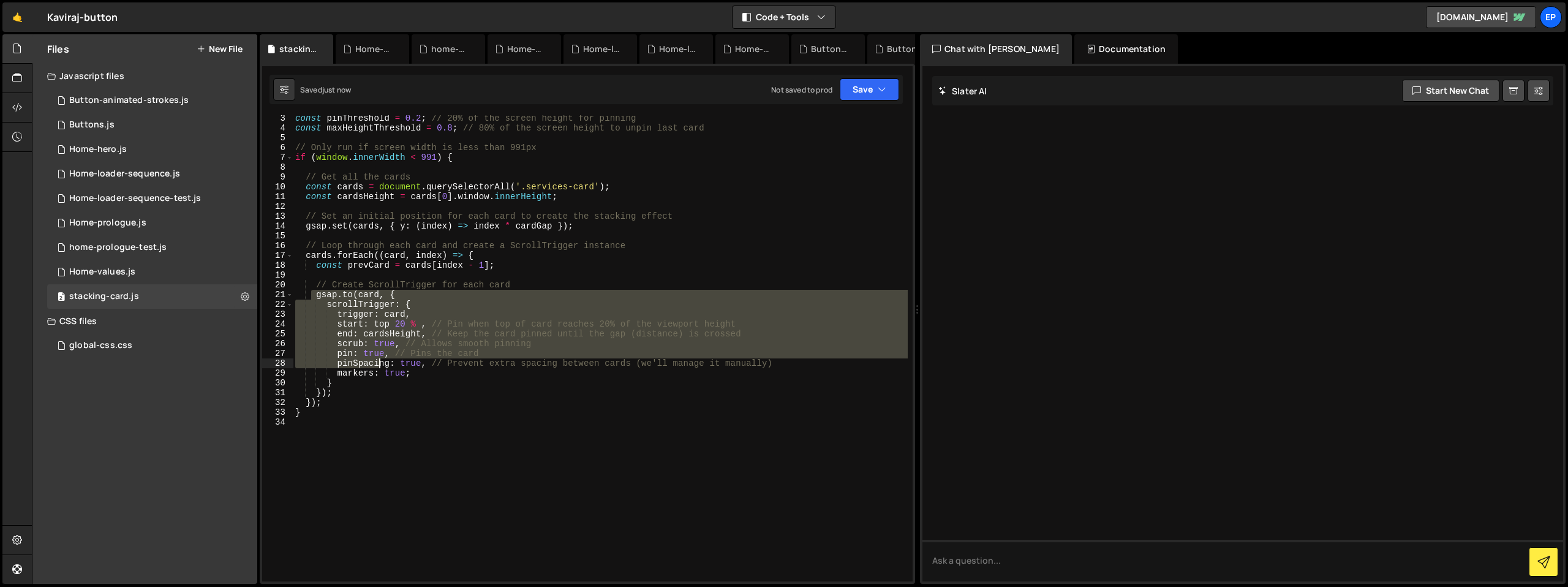
drag, startPoint x: 311, startPoint y: 294, endPoint x: 381, endPoint y: 365, distance: 99.7
click at [381, 365] on div "const pinThreshold = 0.2 ; // 20% of the screen height for pinning const maxHei…" at bounding box center [600, 356] width 615 height 486
click at [330, 301] on div "const pinThreshold = 0.2 ; // 20% of the screen height for pinning const maxHei…" at bounding box center [600, 349] width 615 height 467
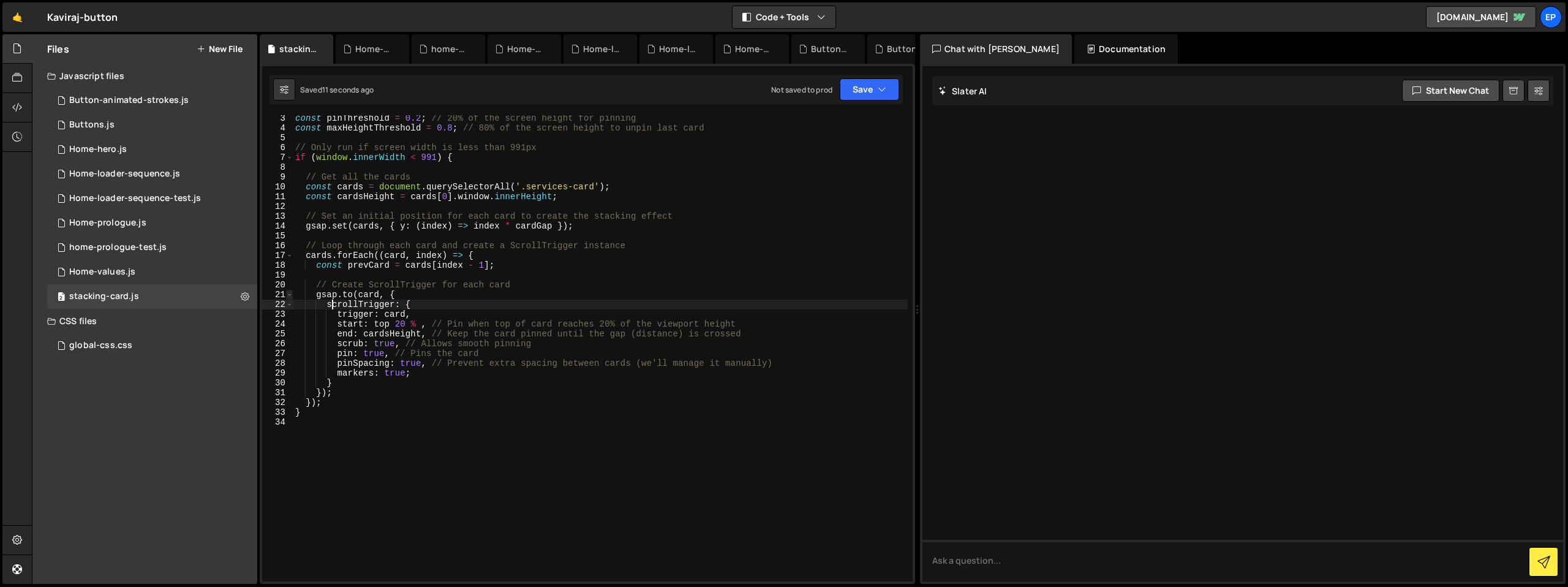
click at [286, 295] on span at bounding box center [289, 294] width 6 height 10
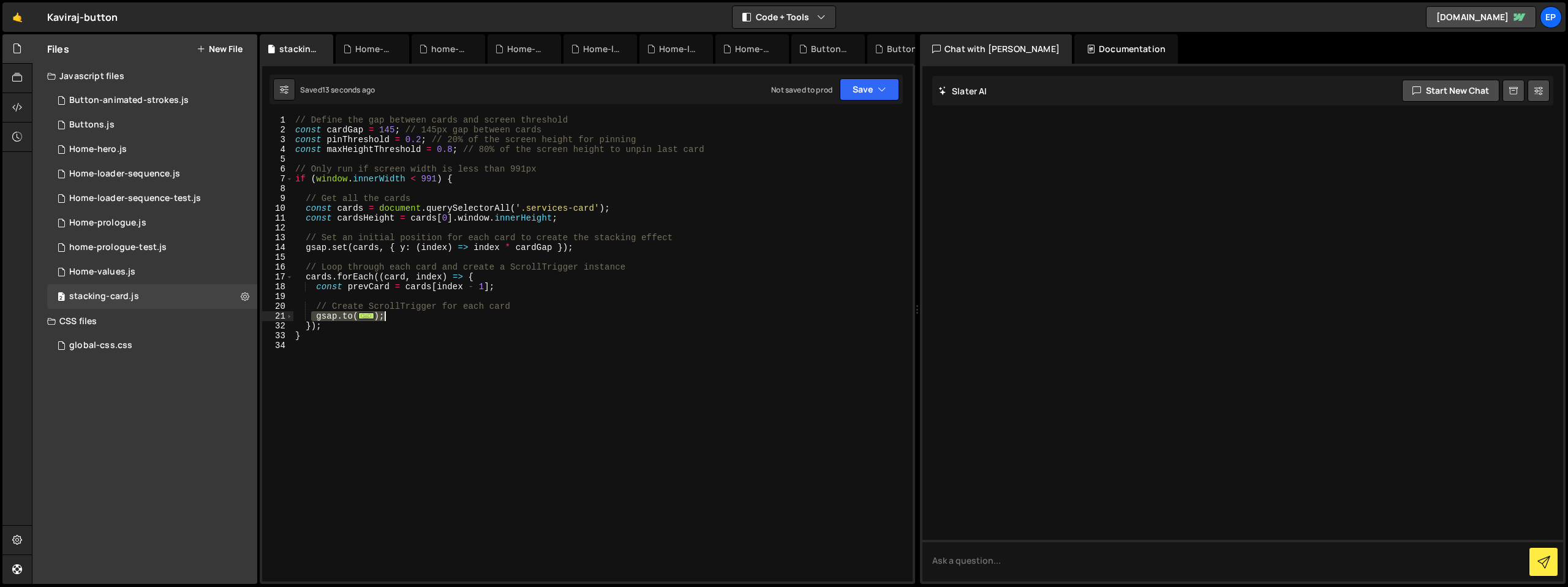
drag, startPoint x: 312, startPoint y: 318, endPoint x: 416, endPoint y: 316, distance: 104.0
click at [416, 316] on div "// Define the gap between cards and screen threshold const cardGap = 145 ; // 1…" at bounding box center [603, 358] width 620 height 486
type textarea "});"
paste textarea
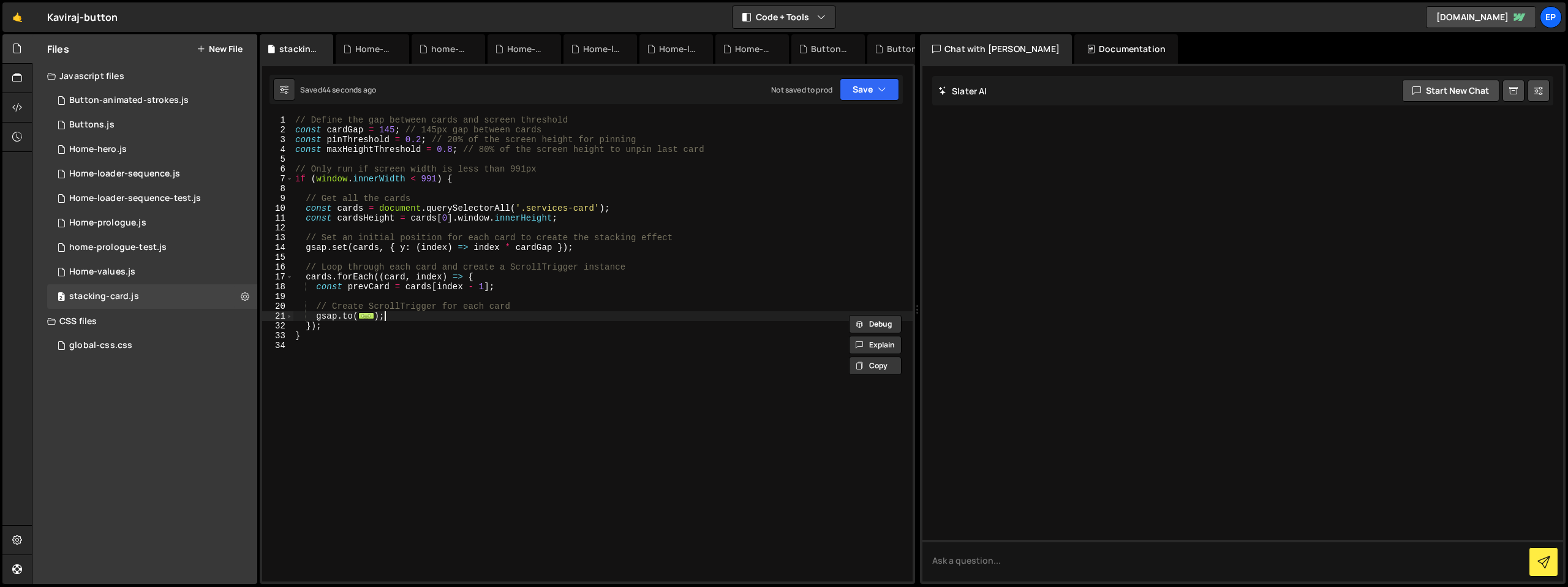
scroll to position [0, 0]
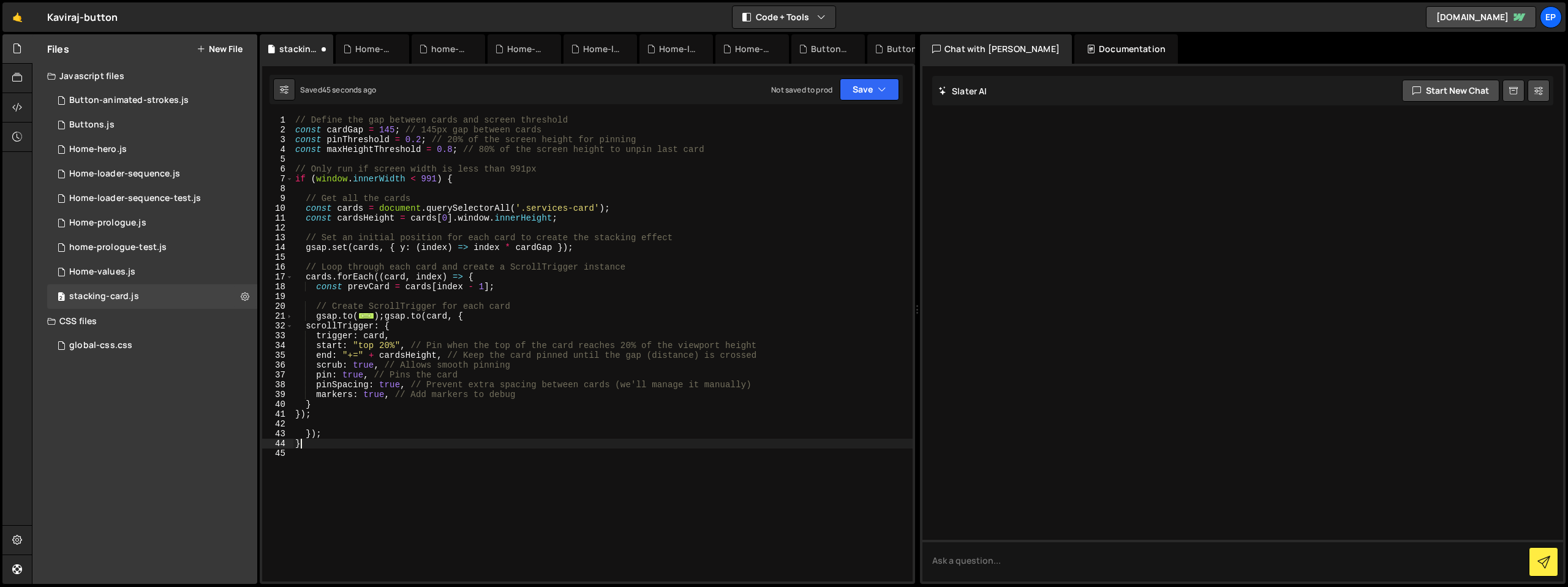
click at [406, 447] on div "// Define the gap between cards and screen threshold const cardGap = 145 ; // 1…" at bounding box center [603, 358] width 620 height 486
drag, startPoint x: 317, startPoint y: 316, endPoint x: 385, endPoint y: 317, distance: 68.0
click at [385, 317] on div "// Define the gap between cards and screen threshold const cardGap = 145 ; // 1…" at bounding box center [603, 358] width 620 height 486
click at [311, 317] on div "// Define the gap between cards and screen threshold const cardGap = 145 ; // 1…" at bounding box center [603, 358] width 620 height 486
click at [532, 307] on div "// Define the gap between cards and screen threshold const cardGap = 145 ; // 1…" at bounding box center [603, 358] width 620 height 486
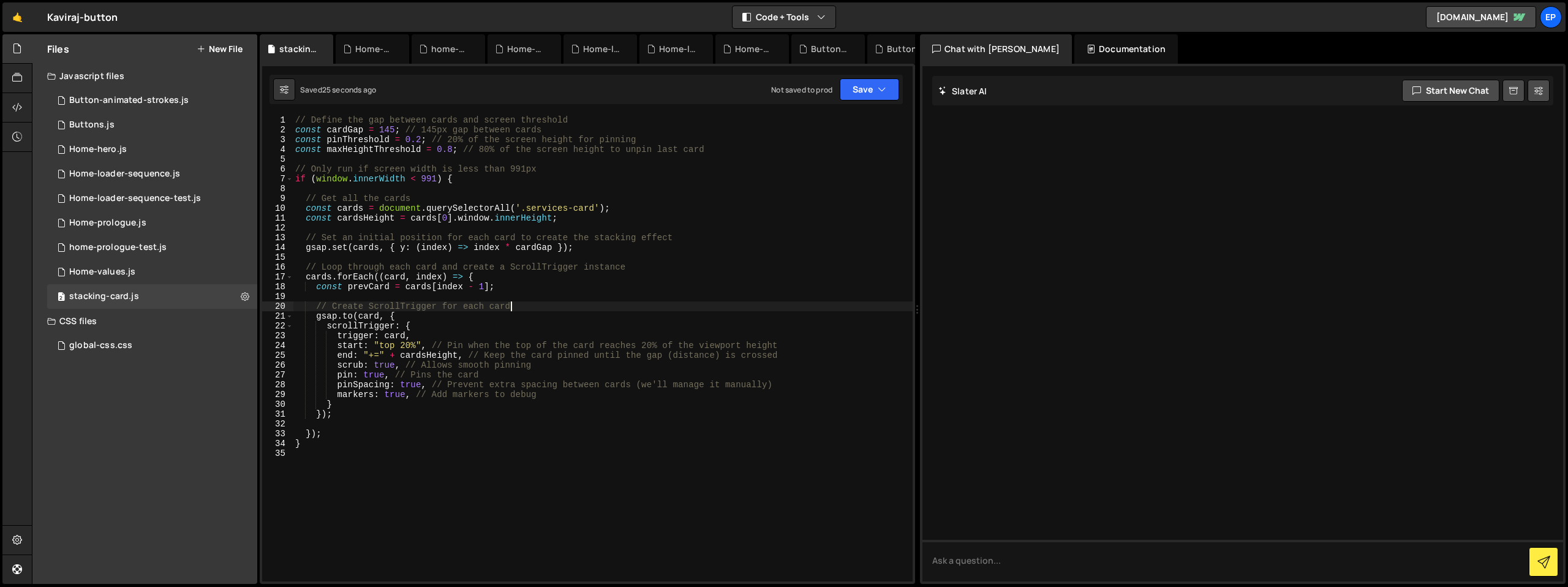
type textarea "// Create ScrollTrigger for each card"
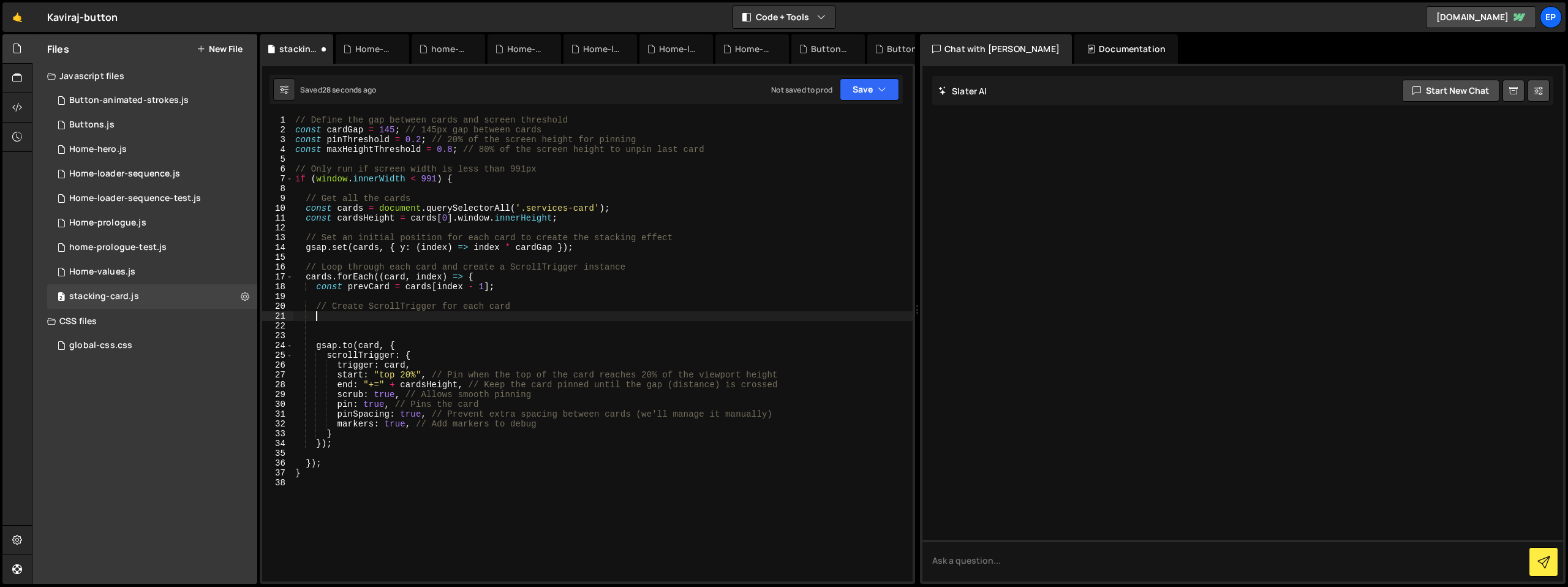
paste textarea "});"
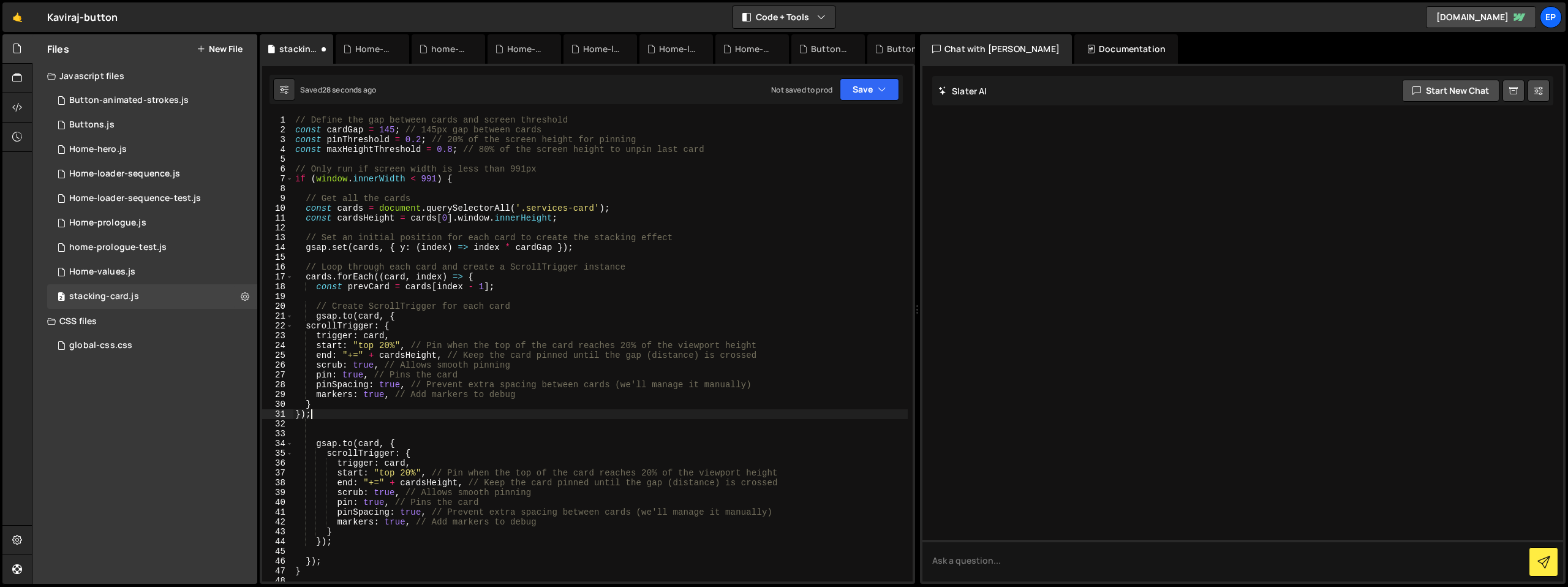
scroll to position [5, 0]
type textarea "});"
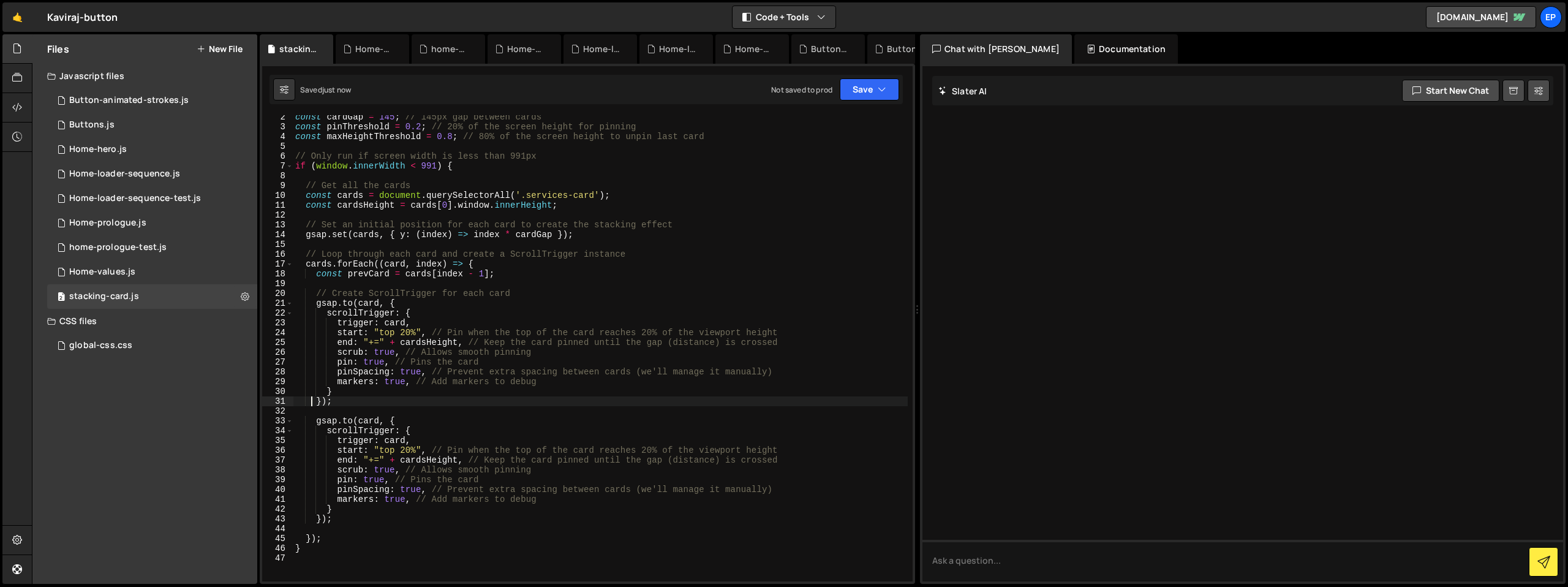
scroll to position [13, 0]
click at [377, 399] on div "const cardGap = 145 ; // 145px gap between cards const pinThreshold = 0.2 ; // …" at bounding box center [600, 354] width 615 height 486
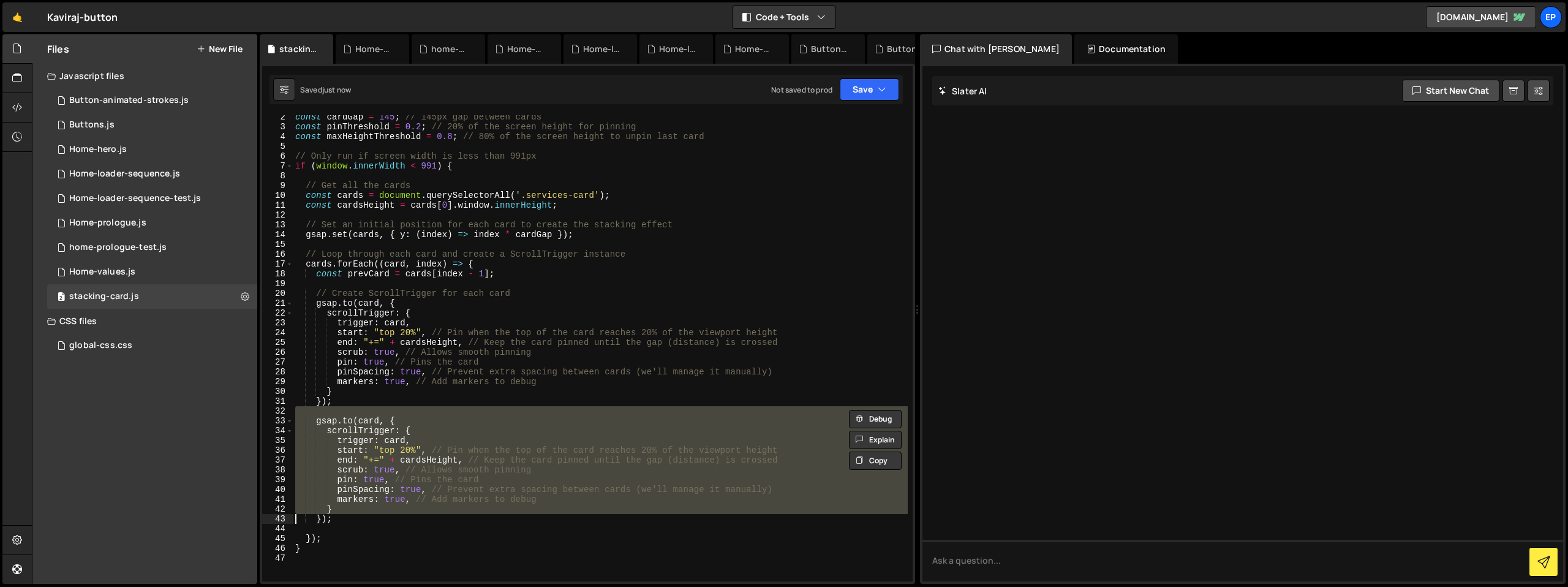
type textarea "});"
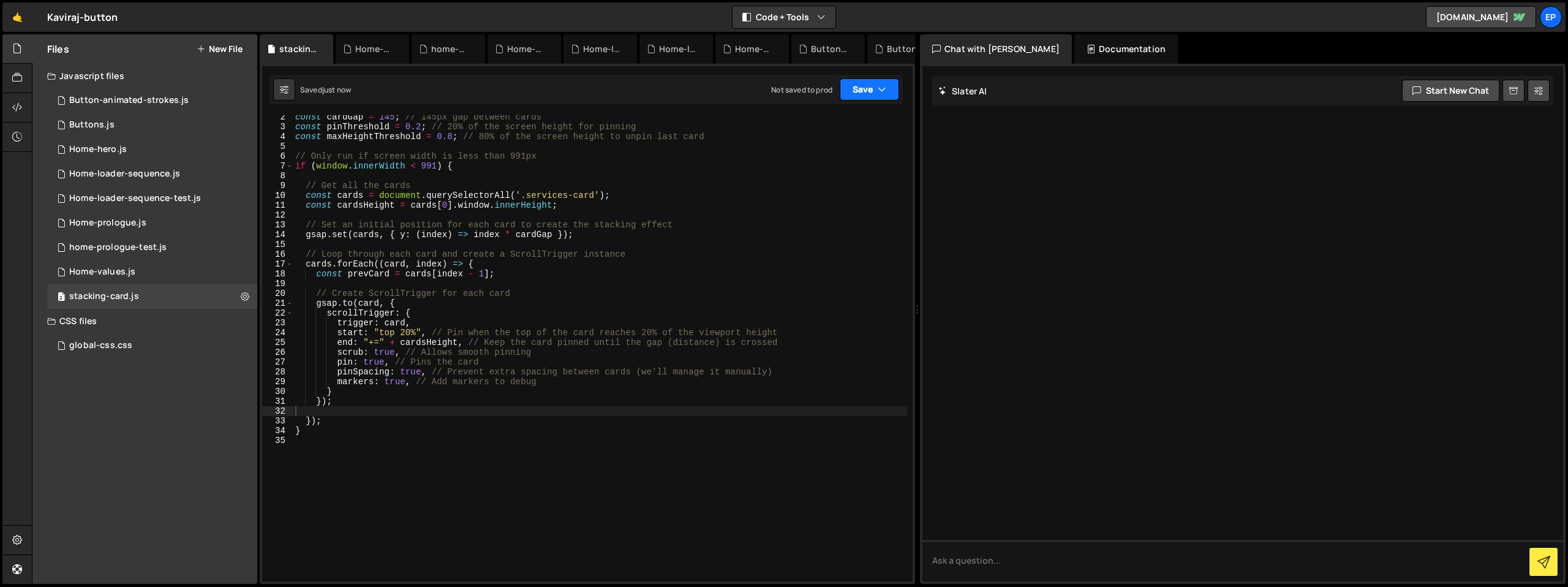
click at [892, 90] on button "Save" at bounding box center [869, 89] width 59 height 22
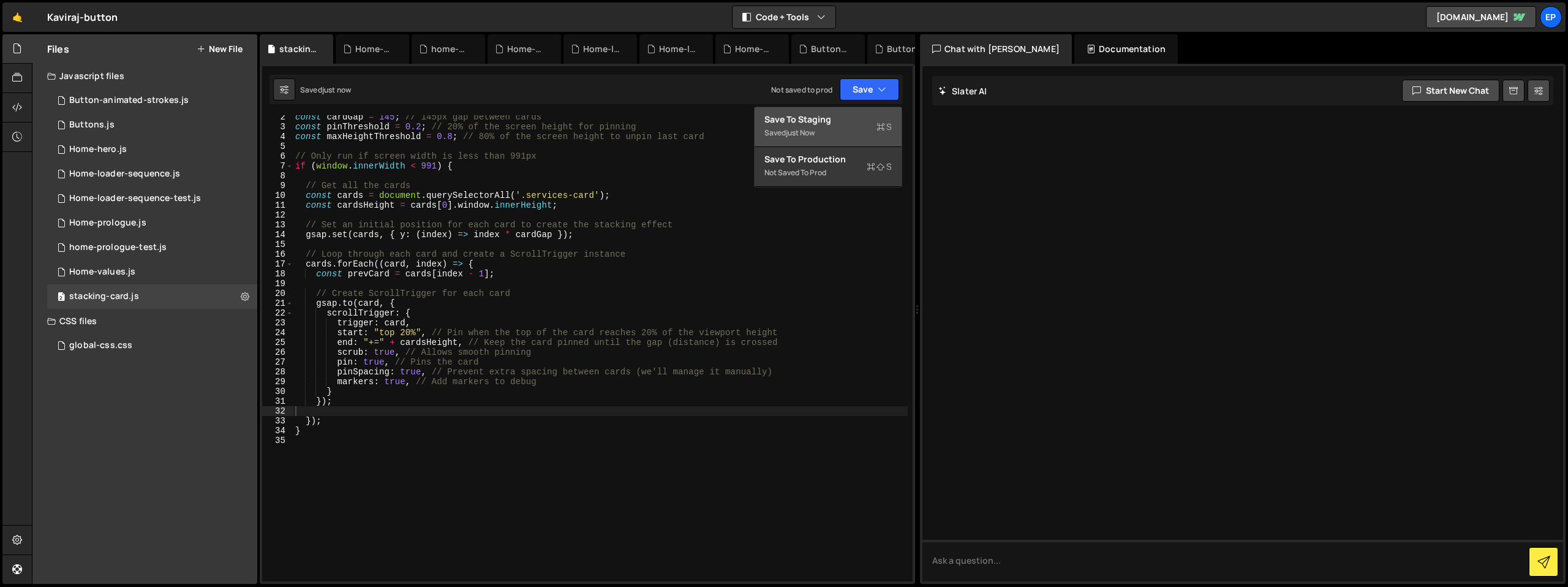
click at [870, 123] on div "Save to Staging S" at bounding box center [828, 119] width 127 height 12
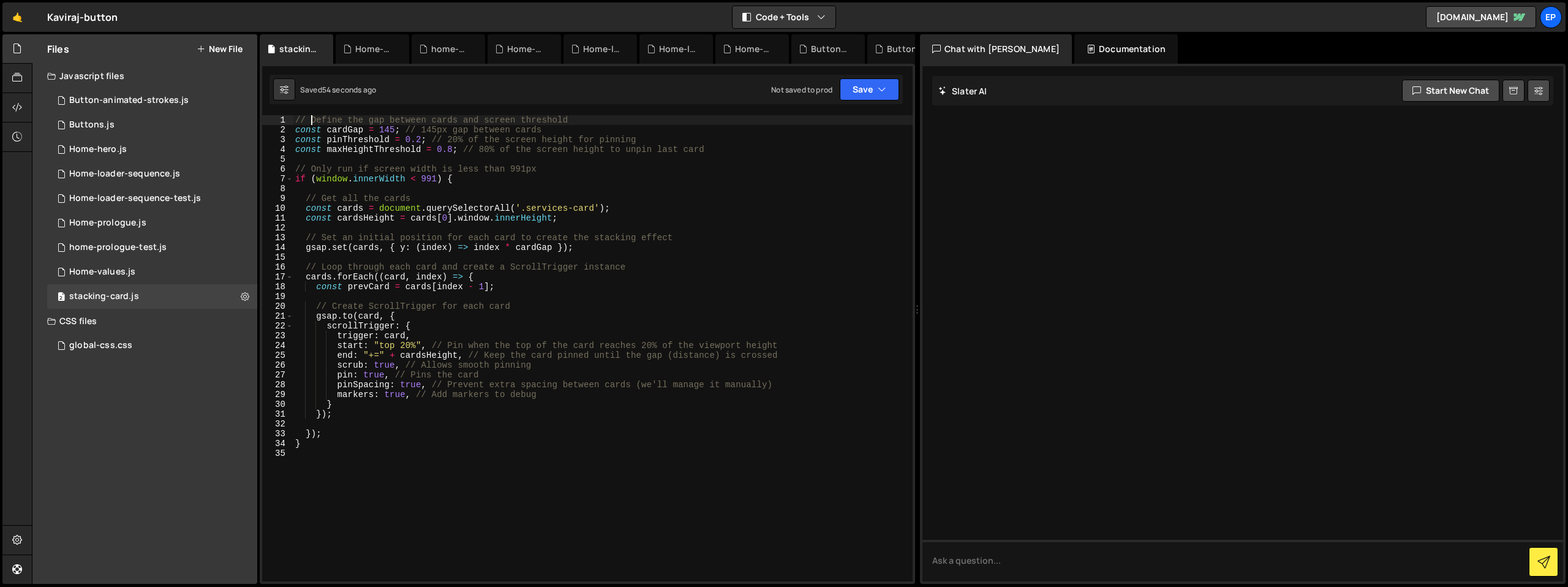
click at [312, 120] on div "// Define the gap between cards and screen threshold const cardGap = 145 ; // 1…" at bounding box center [603, 358] width 620 height 486
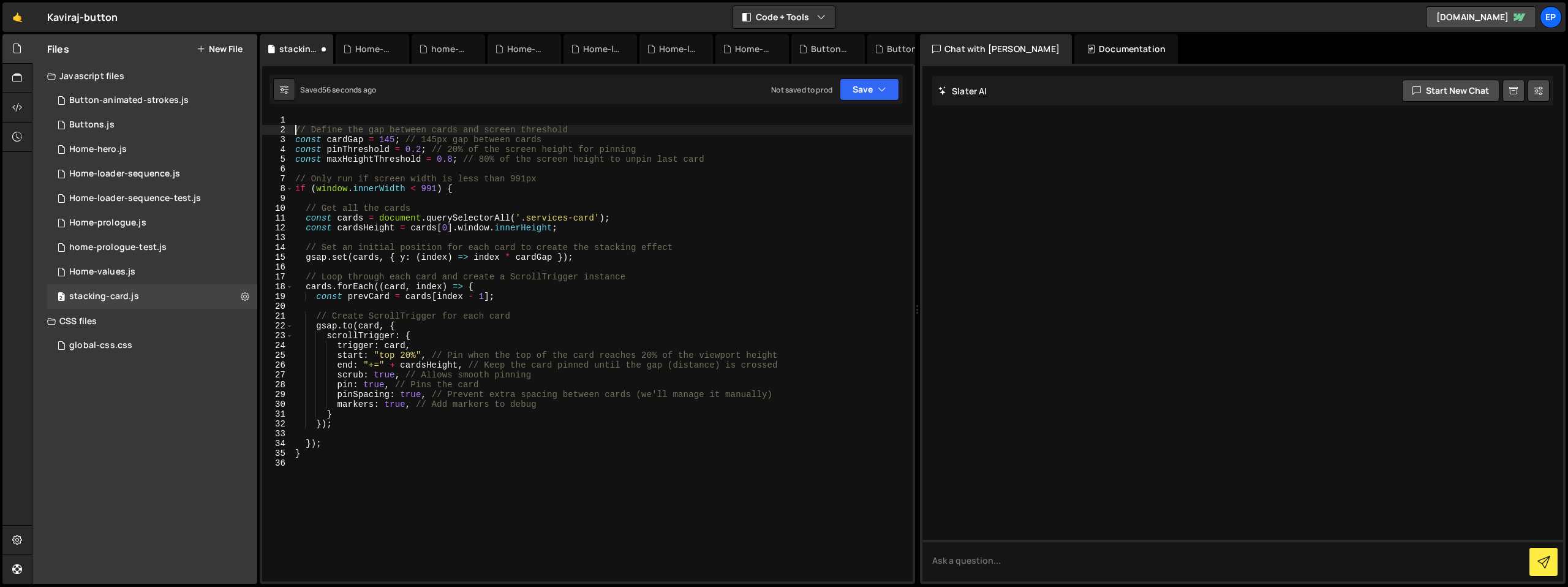
type textarea "// Define the gap between cards and screen threshold"
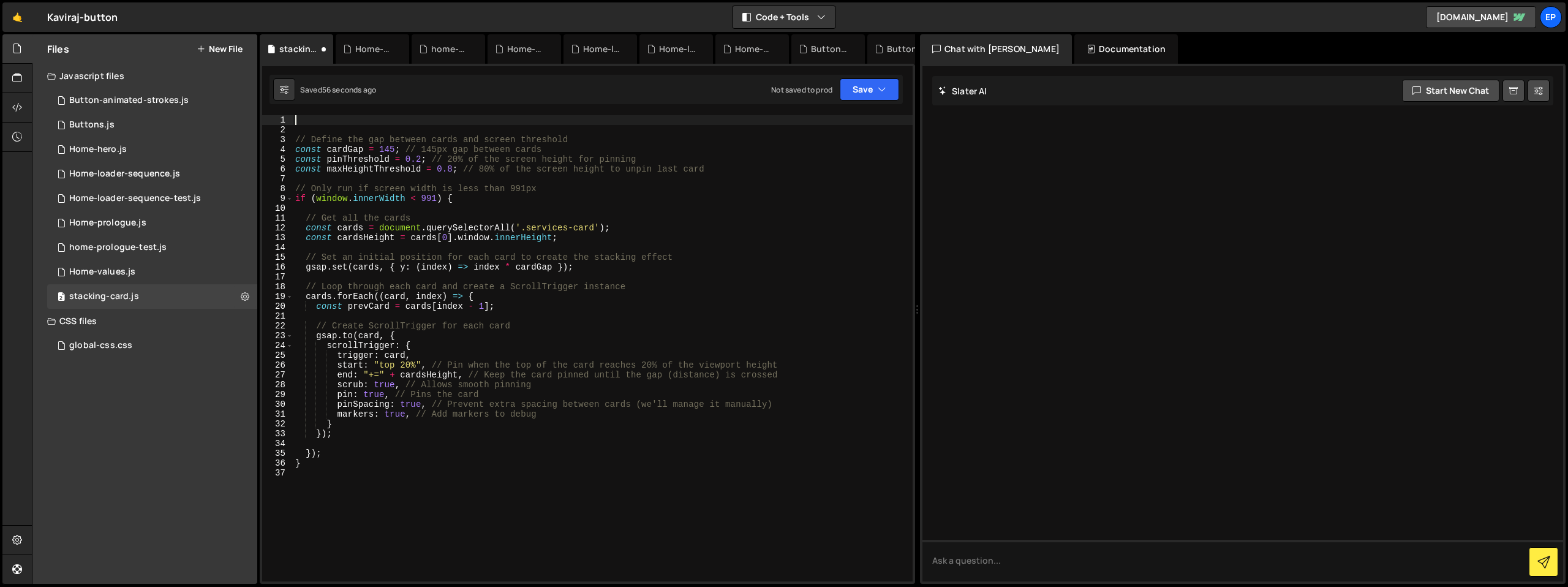
paste textarea "gsap.registerPlugin(ScrollTrigger);"
click at [856, 95] on button "Save" at bounding box center [869, 89] width 59 height 22
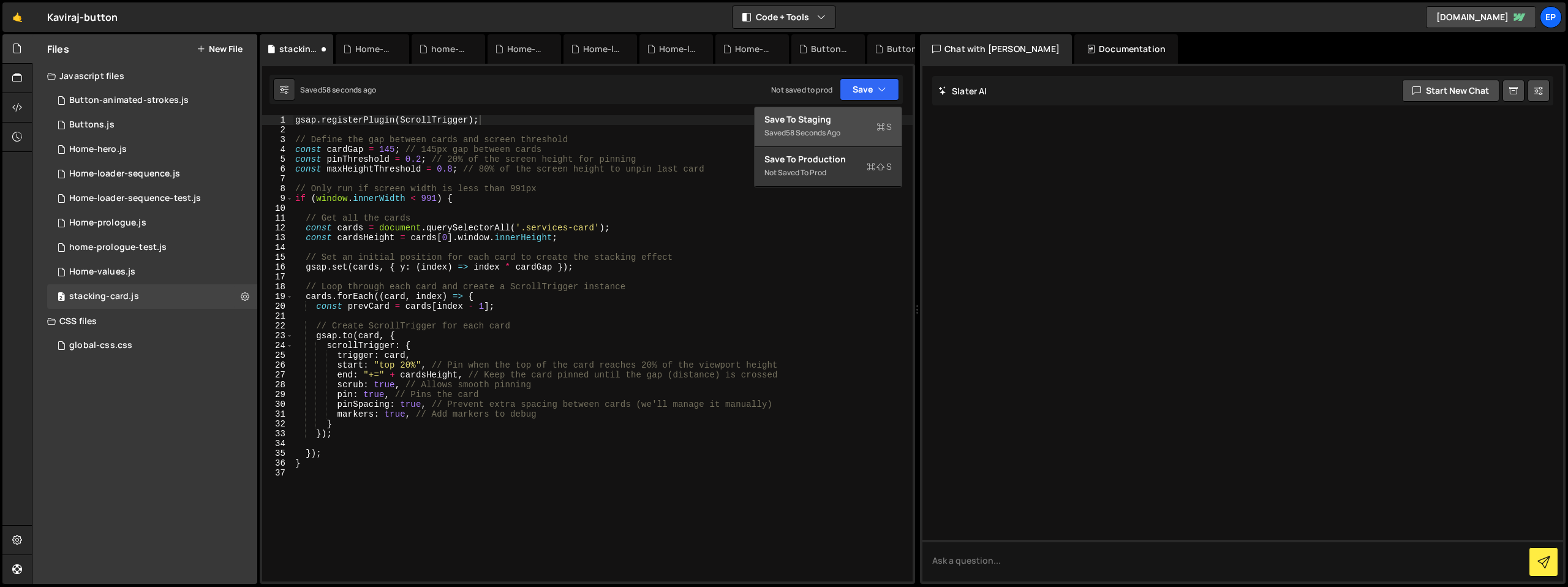
click at [853, 128] on div "Saved 58 seconds ago" at bounding box center [828, 133] width 127 height 15
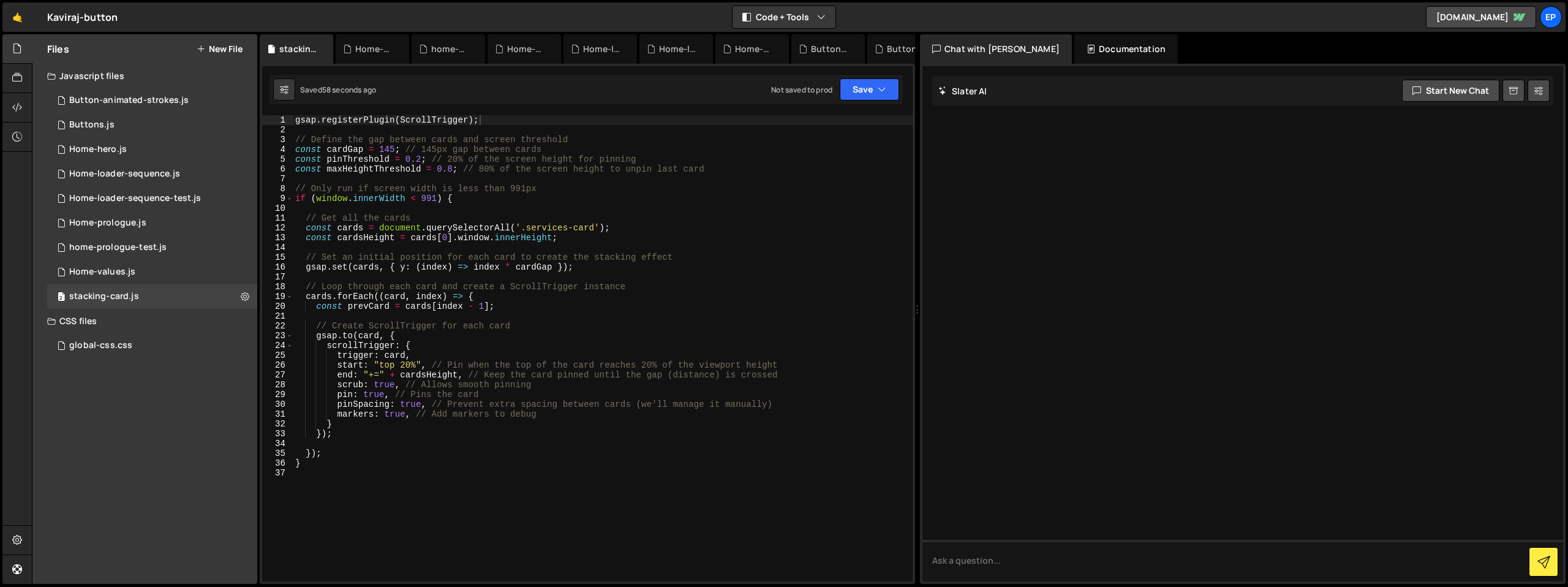
click at [436, 457] on div "gsap . registerPlugin ( ScrollTrigger ) ; // Define the gap between cards and s…" at bounding box center [603, 358] width 620 height 486
click at [551, 271] on div "gsap . registerPlugin ( ScrollTrigger ) ; // Define the gap between cards and s…" at bounding box center [603, 358] width 620 height 486
drag, startPoint x: 468, startPoint y: 197, endPoint x: 238, endPoint y: 199, distance: 230.0
click at [238, 199] on div "Files New File Javascript files 1 Button-animated-strokes.js 0 1 Buttons.js 0 2…" at bounding box center [800, 310] width 1536 height 551
type textarea "if (window.innerWidth < 991) {"
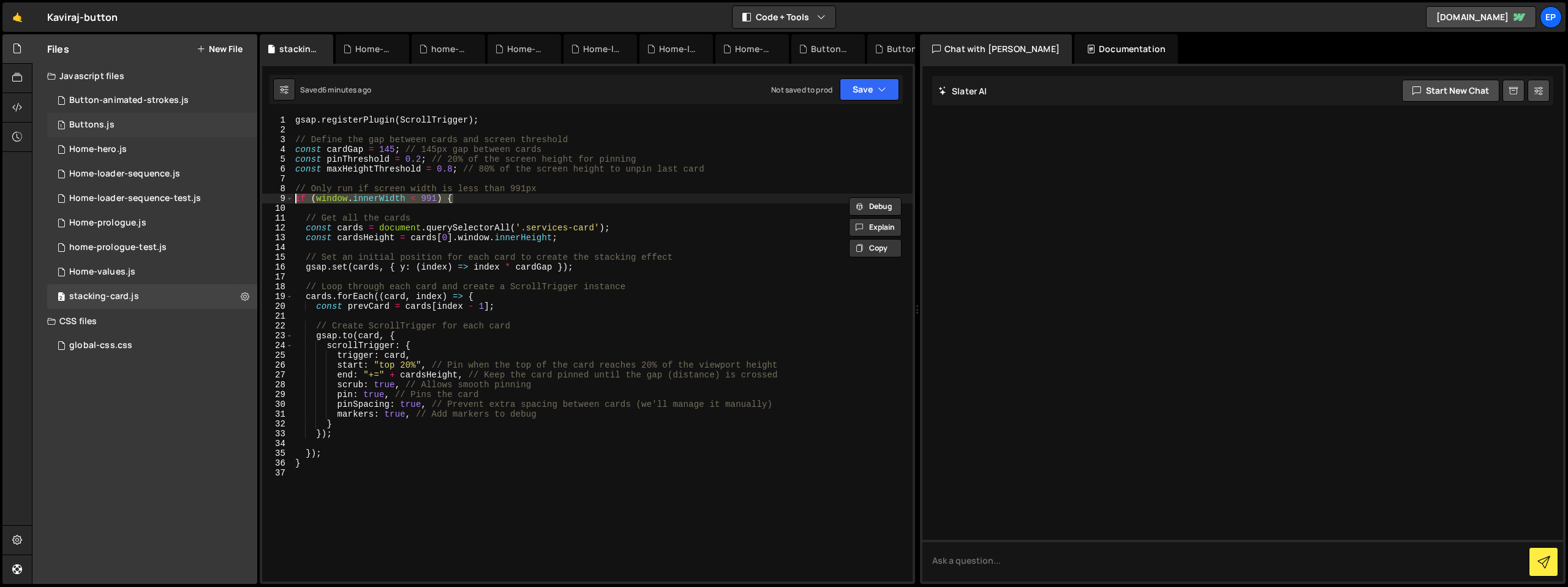
click at [111, 131] on div "1 Buttons.js 0" at bounding box center [152, 124] width 210 height 25
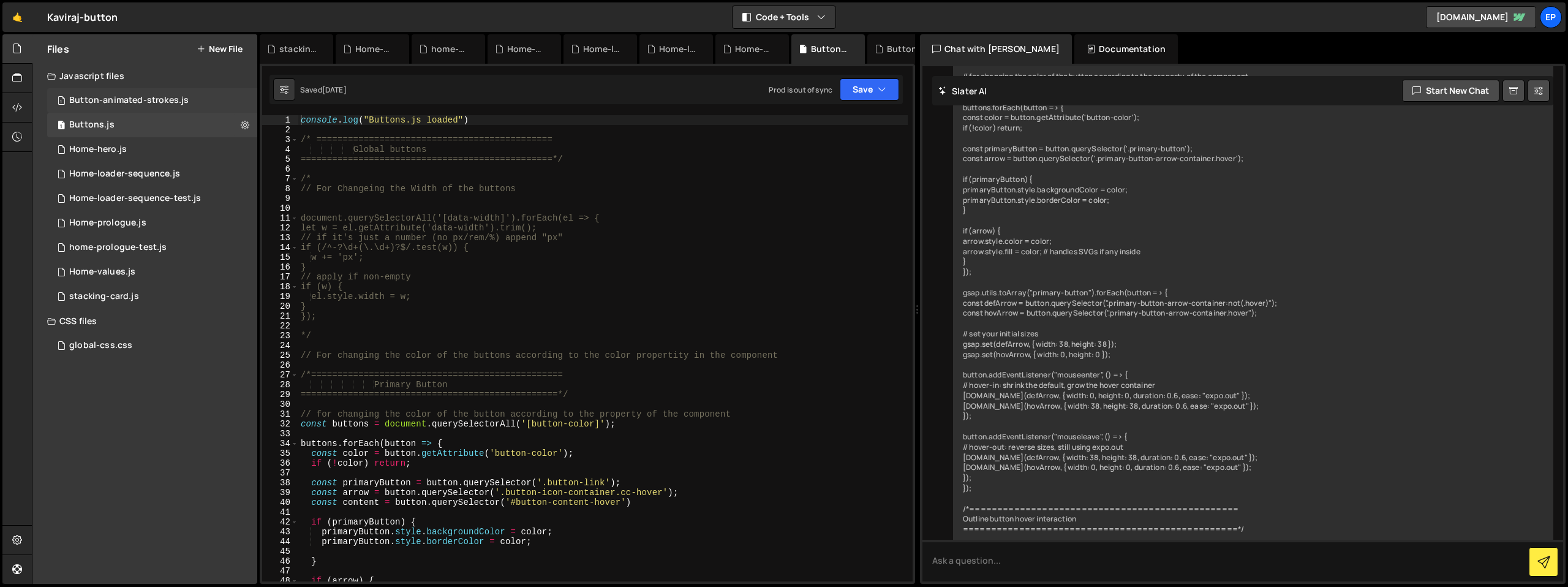
click at [122, 108] on div "1 Button-animated-strokes.js 0" at bounding box center [152, 100] width 210 height 25
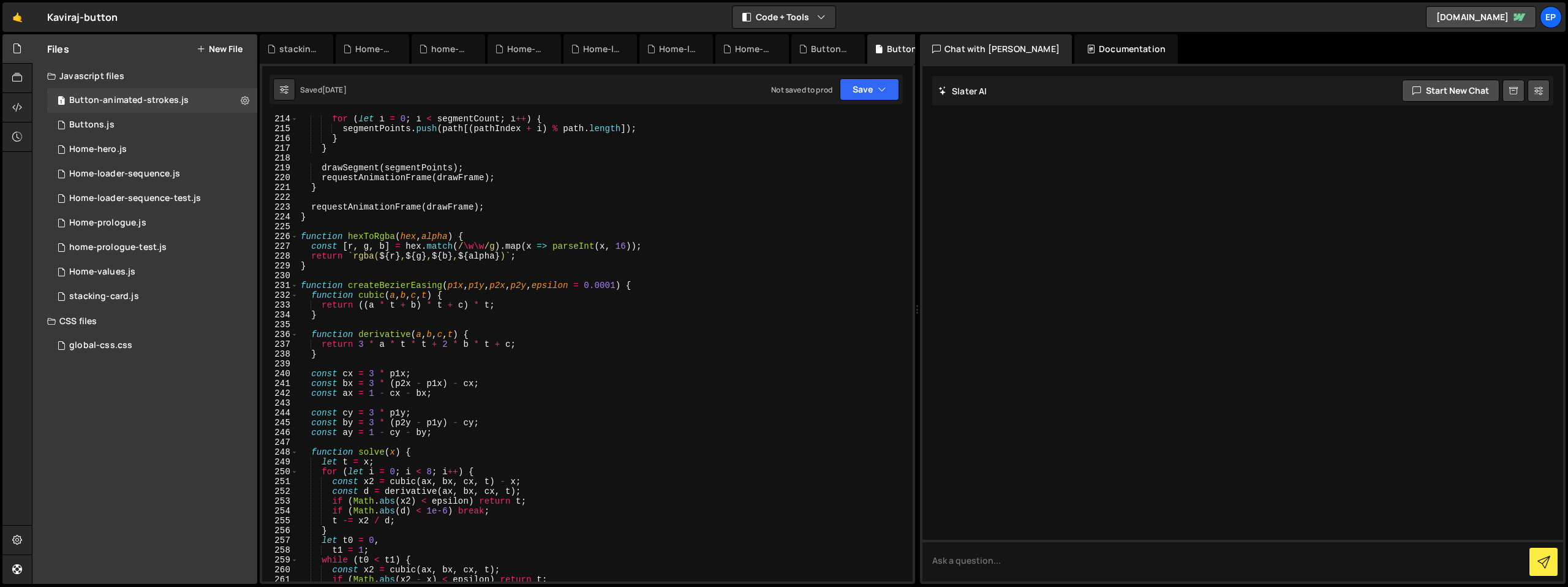
scroll to position [2441, 0]
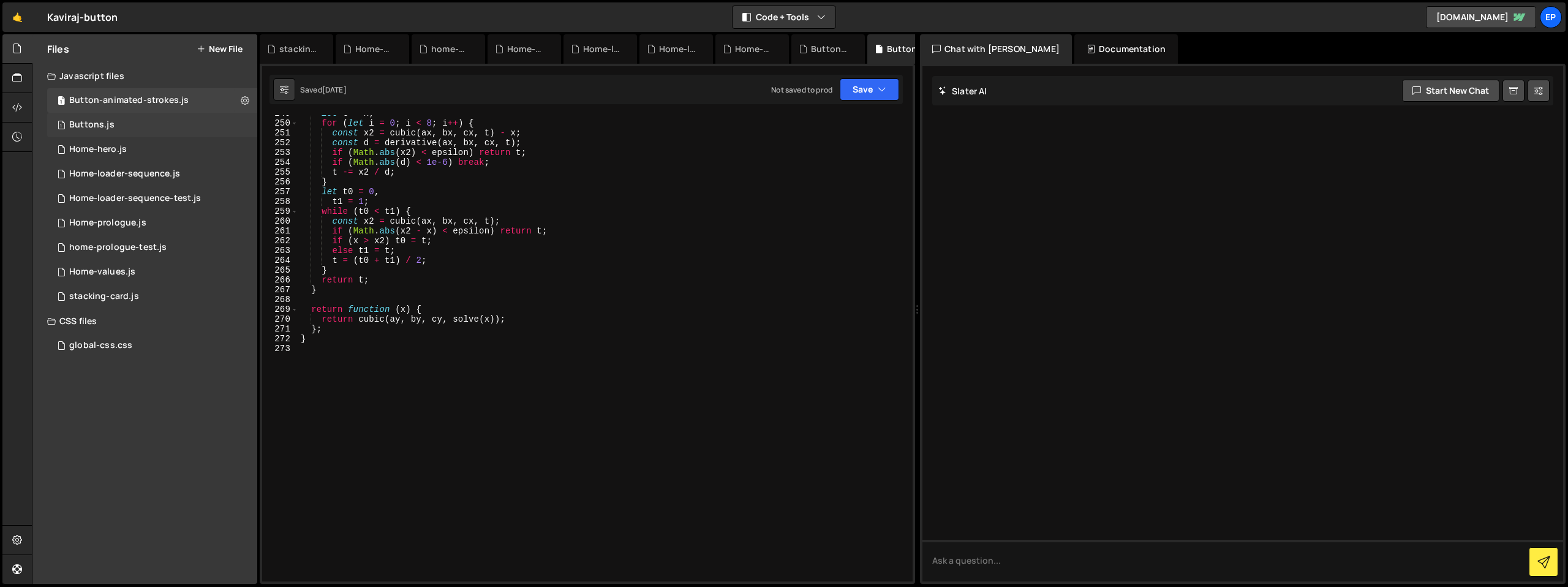
click at [118, 131] on div "1 Buttons.js 0" at bounding box center [152, 124] width 210 height 25
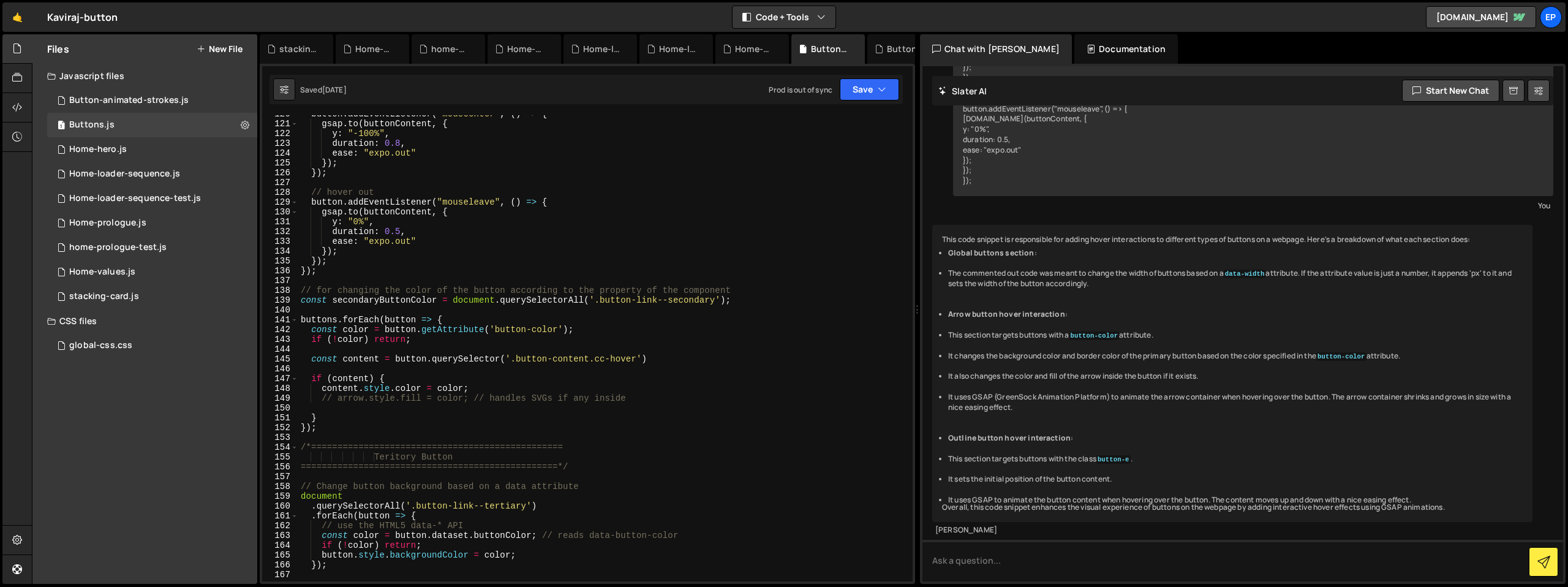
scroll to position [1400, 0]
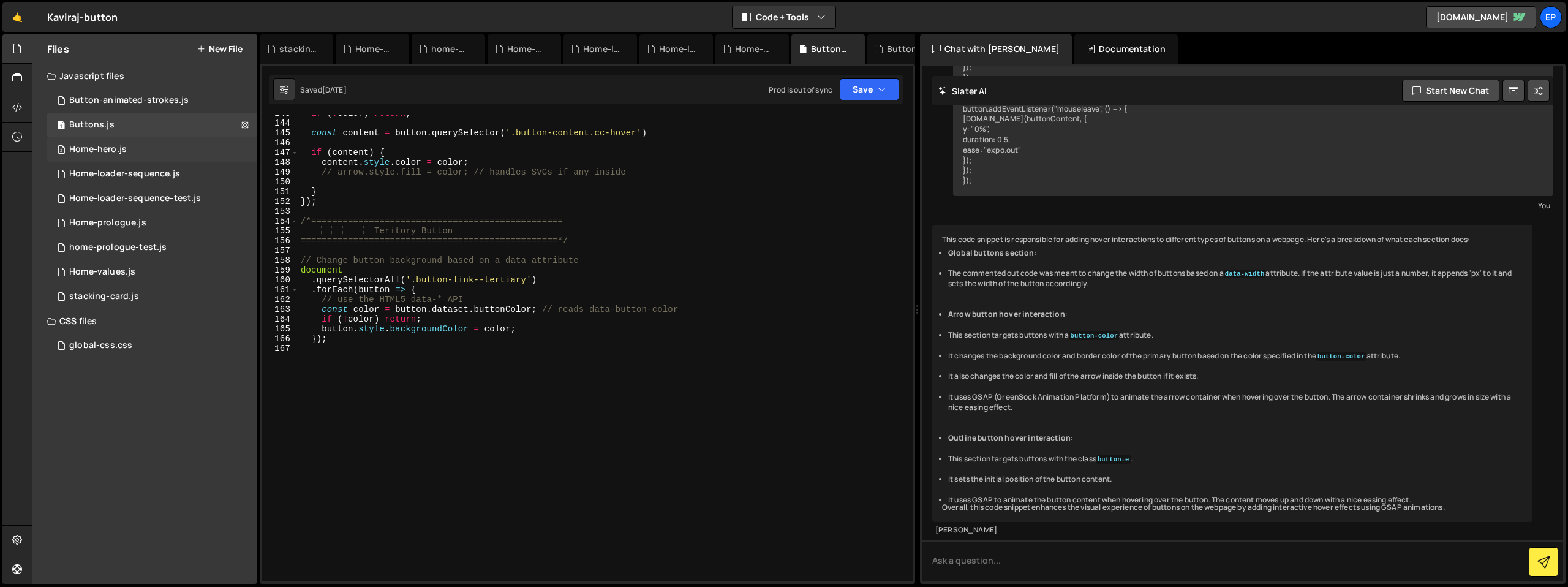
click at [116, 152] on div "Home-hero.js" at bounding box center [97, 150] width 57 height 11
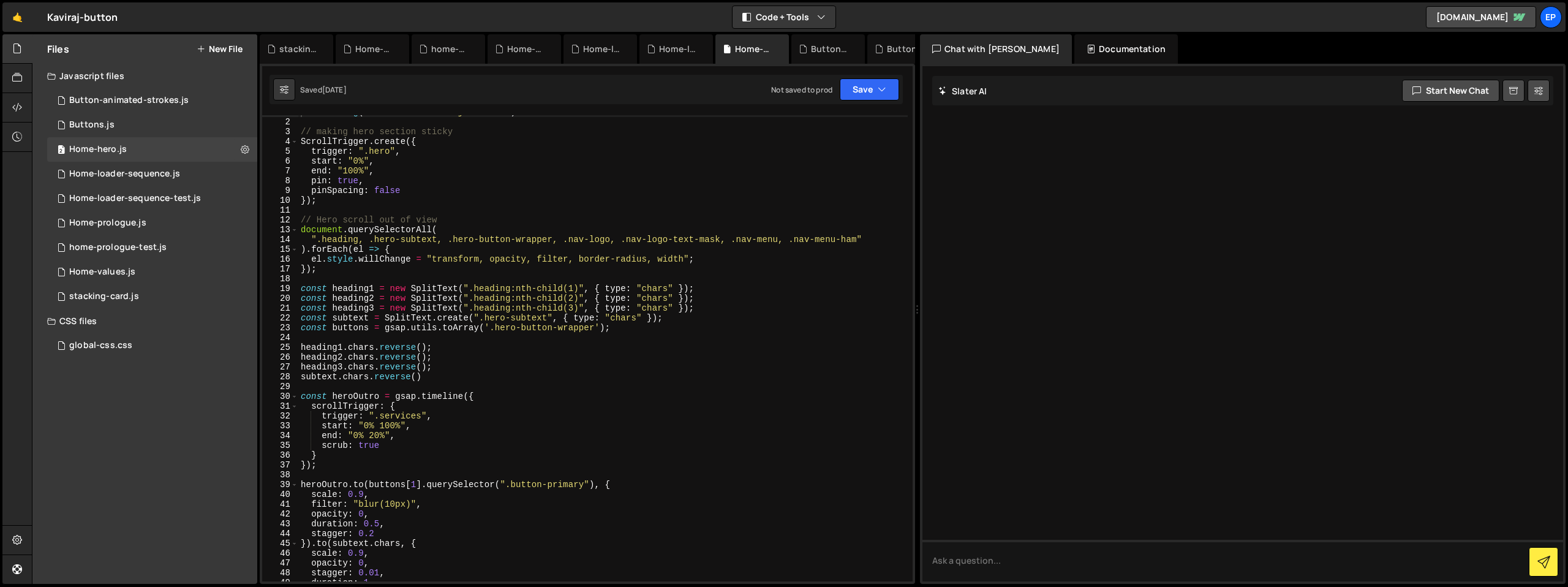
scroll to position [0, 0]
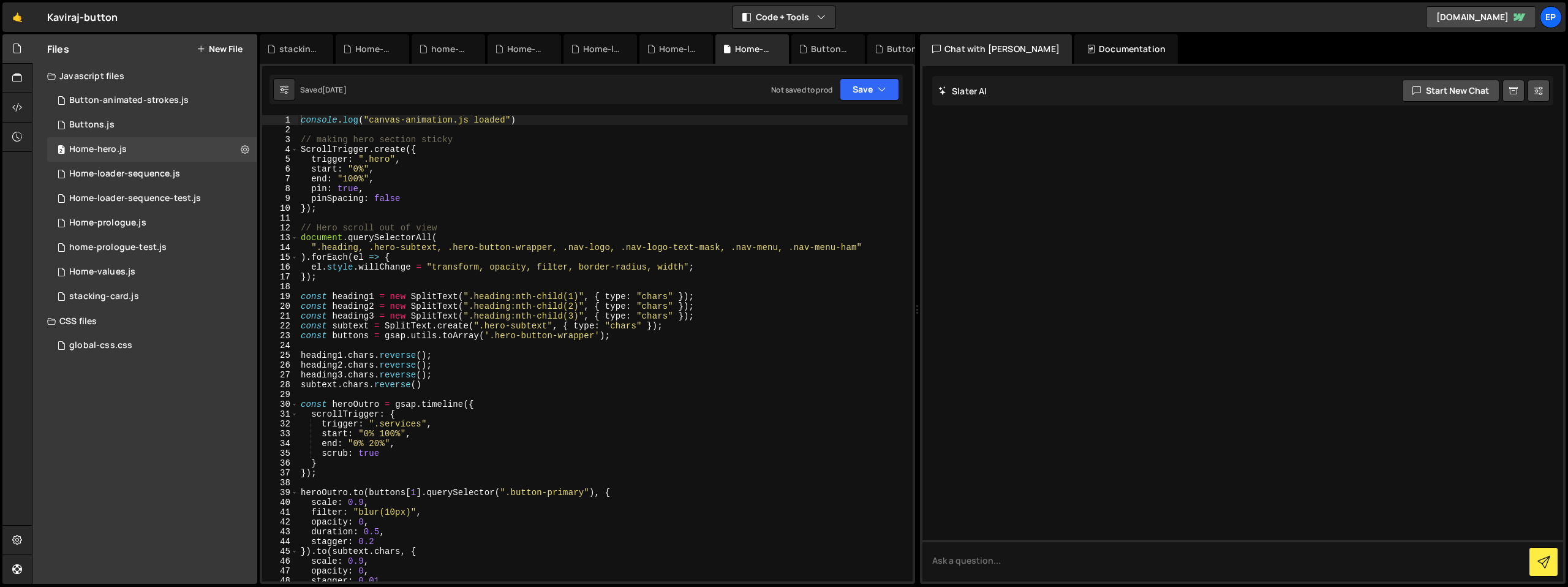
click at [355, 134] on div "console . log ( "canvas-animation.js loaded" ) // making hero section sticky Sc…" at bounding box center [603, 358] width 609 height 486
paste textarea "if (window.innerWidth < 991) {"
type textarea "if (window.innerWidth < 991) {"
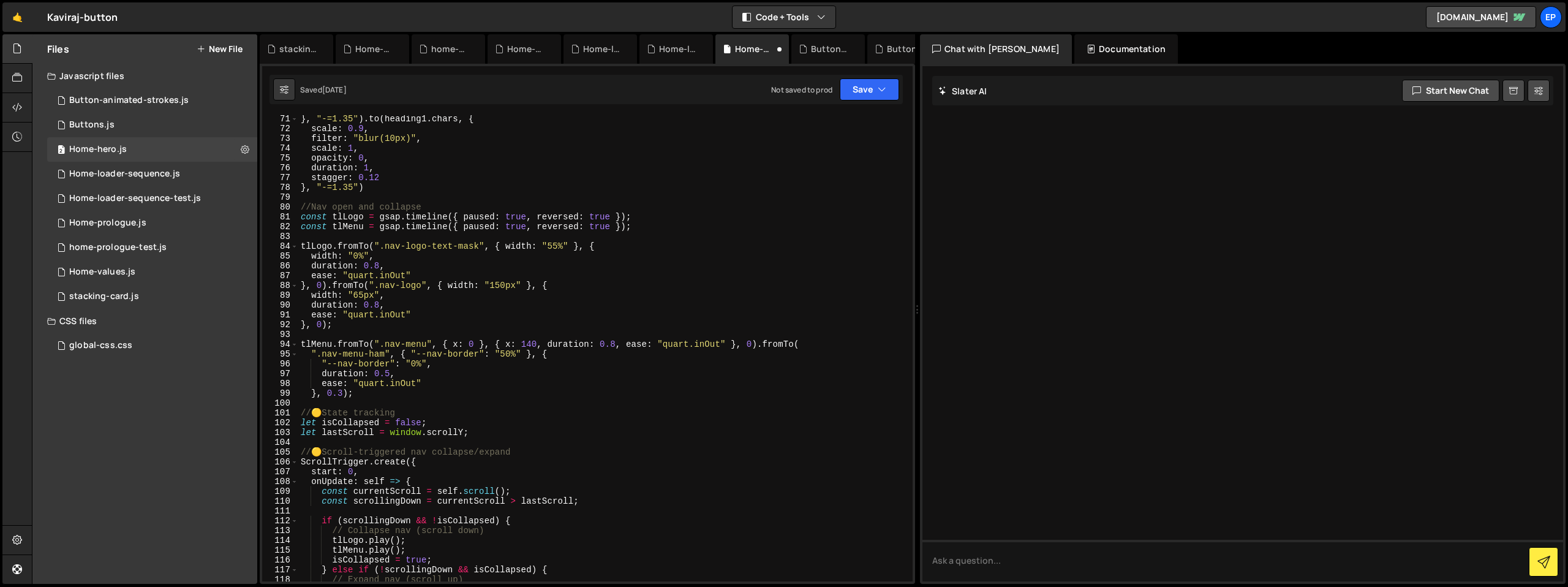
scroll to position [1116, 0]
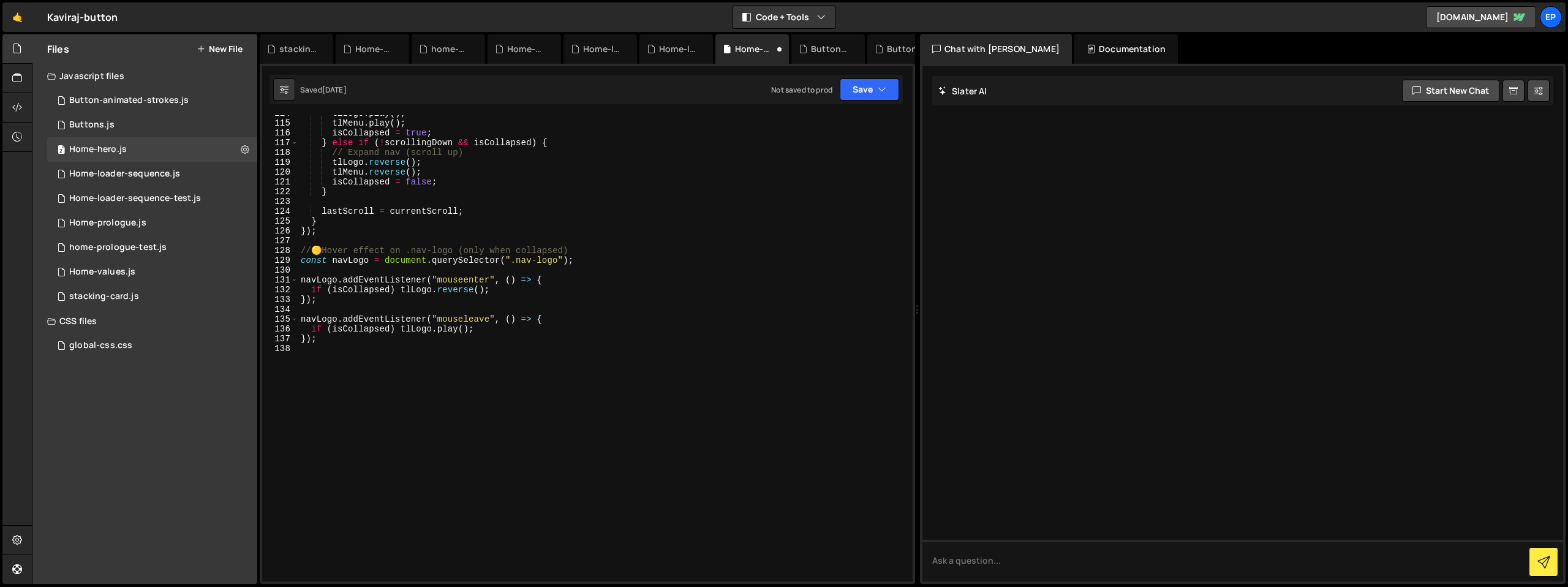
click at [447, 405] on div "tlLogo . play ( ) ; tlMenu . play ( ) ; isCollapsed = true ; } else if ( ! scro…" at bounding box center [603, 351] width 609 height 486
click at [538, 369] on div "tlLogo . play ( ) ; tlMenu . play ( ) ; isCollapsed = true ; } else if ( ! scro…" at bounding box center [603, 351] width 609 height 486
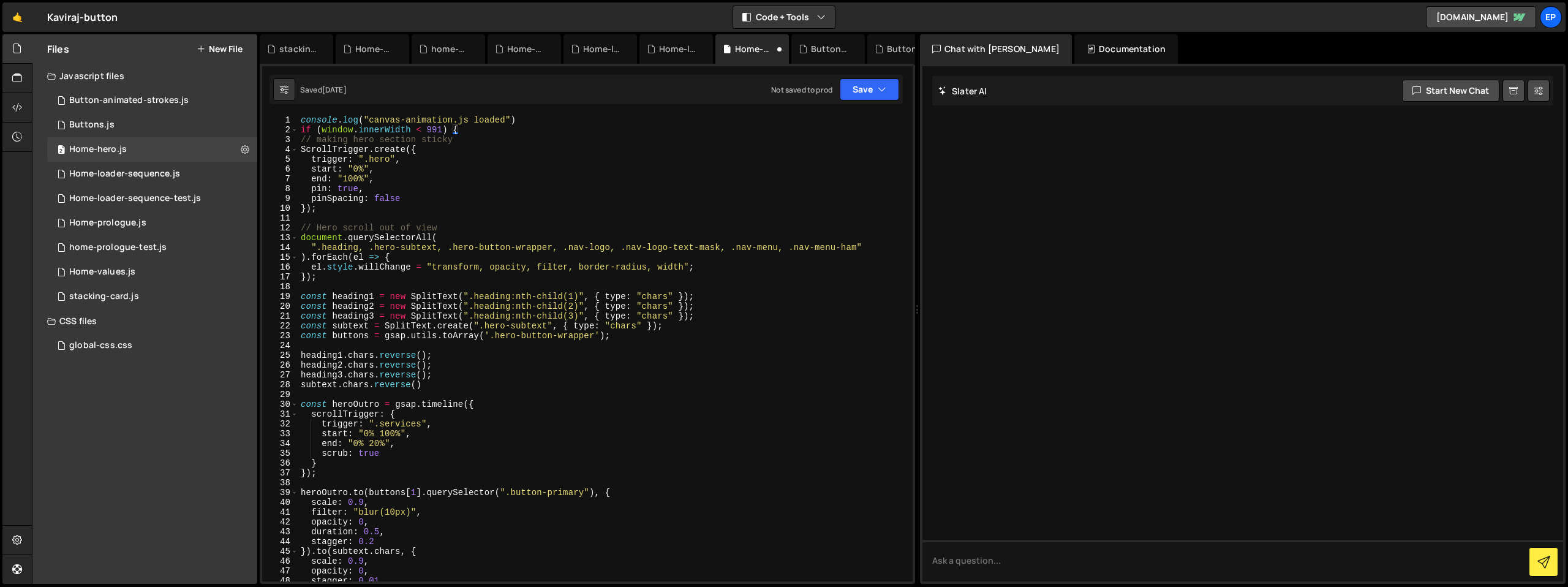
scroll to position [0, 0]
type textarea "}"
click at [294, 132] on span at bounding box center [294, 130] width 6 height 10
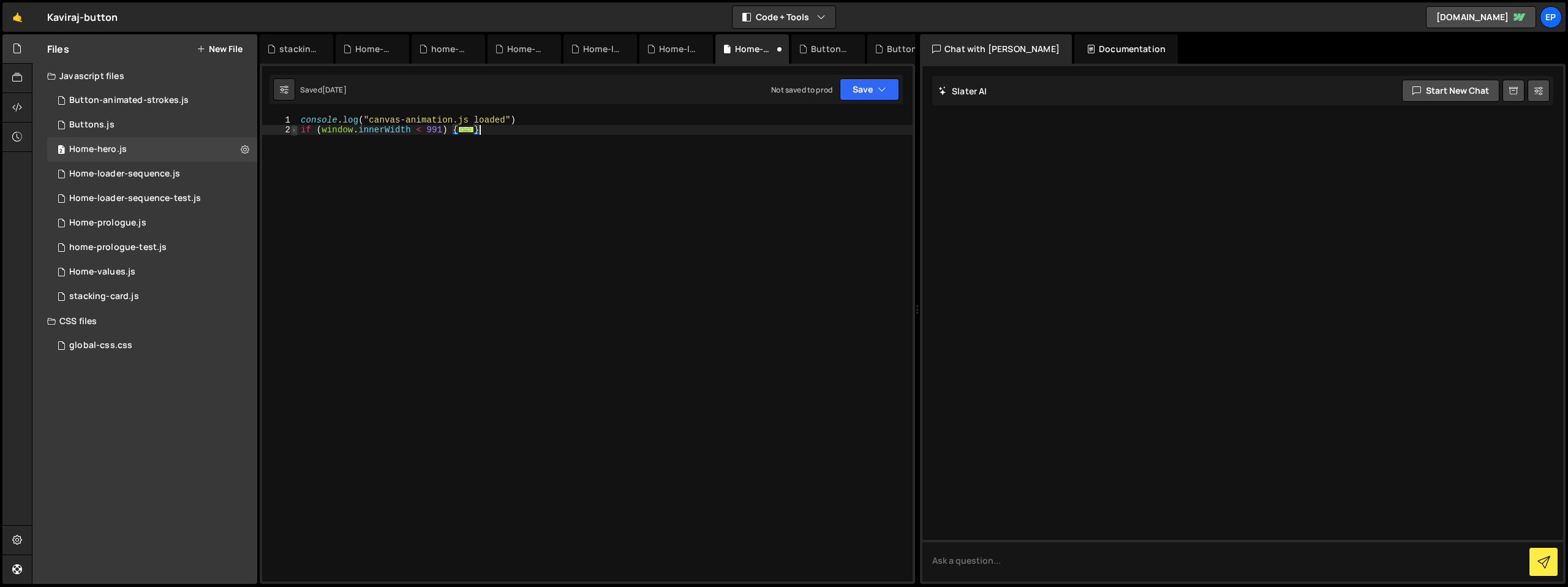
click at [294, 132] on span at bounding box center [294, 130] width 6 height 10
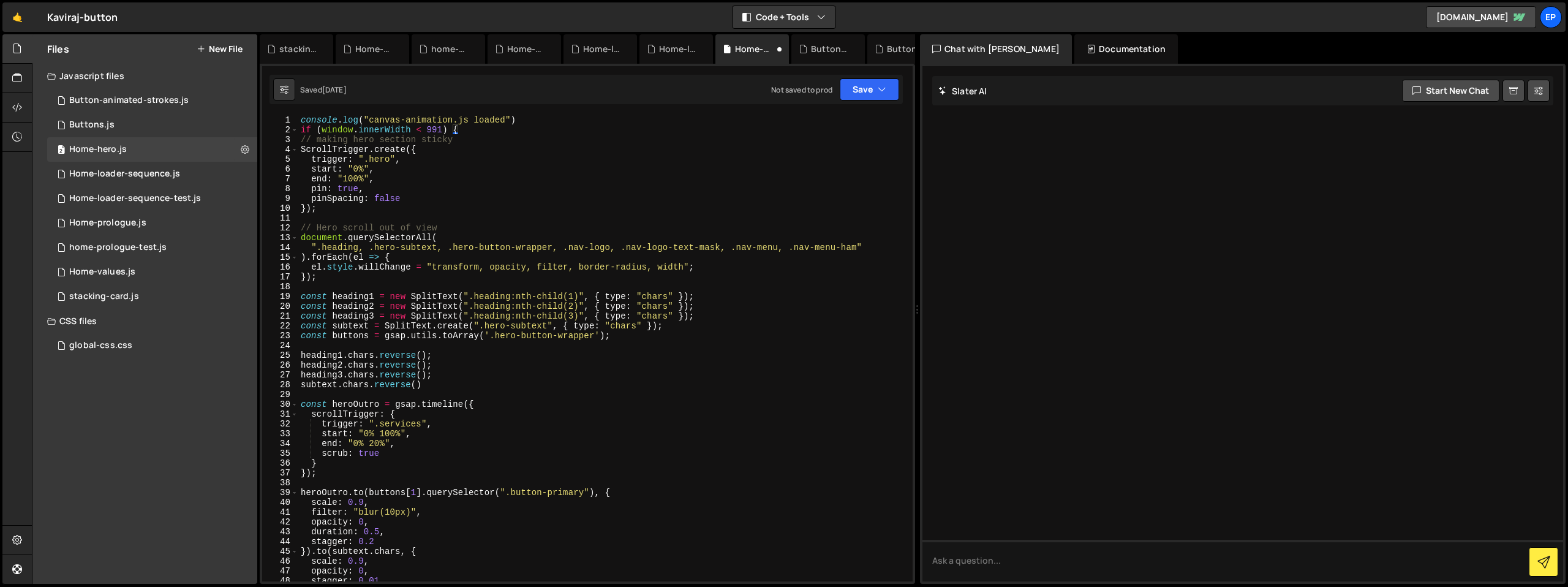
click at [599, 216] on div "console . log ( "canvas-animation.js loaded" ) if ( window . innerWidth < 991 )…" at bounding box center [603, 358] width 609 height 486
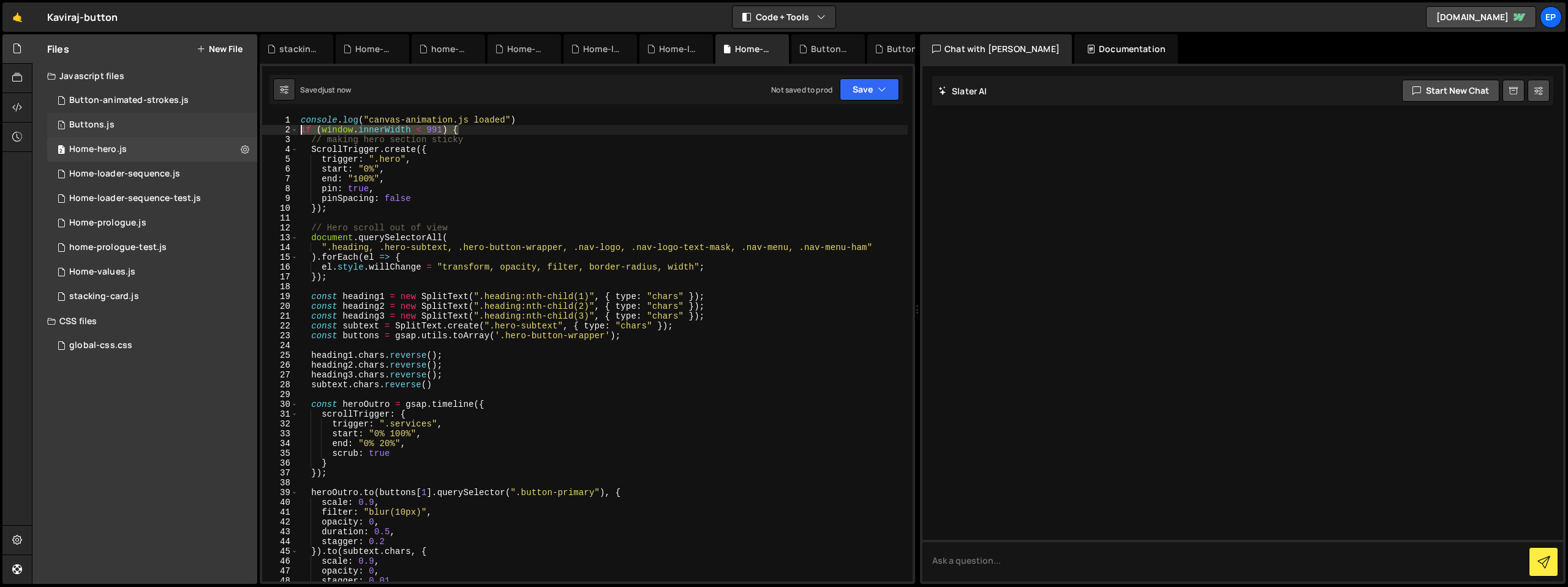
drag, startPoint x: 468, startPoint y: 127, endPoint x: 255, endPoint y: 133, distance: 213.1
click at [255, 133] on div "Files New File Javascript files 1 Button-animated-strokes.js 0 1 Buttons.js 0 2…" at bounding box center [800, 310] width 1536 height 551
click at [447, 134] on div "console . log ( "canvas-animation.js loaded" ) if ( window . innerWidth < 991 )…" at bounding box center [603, 349] width 609 height 467
click at [420, 130] on div "console . log ( "canvas-animation.js loaded" ) if ( window . innerWidth < 991 )…" at bounding box center [603, 358] width 609 height 486
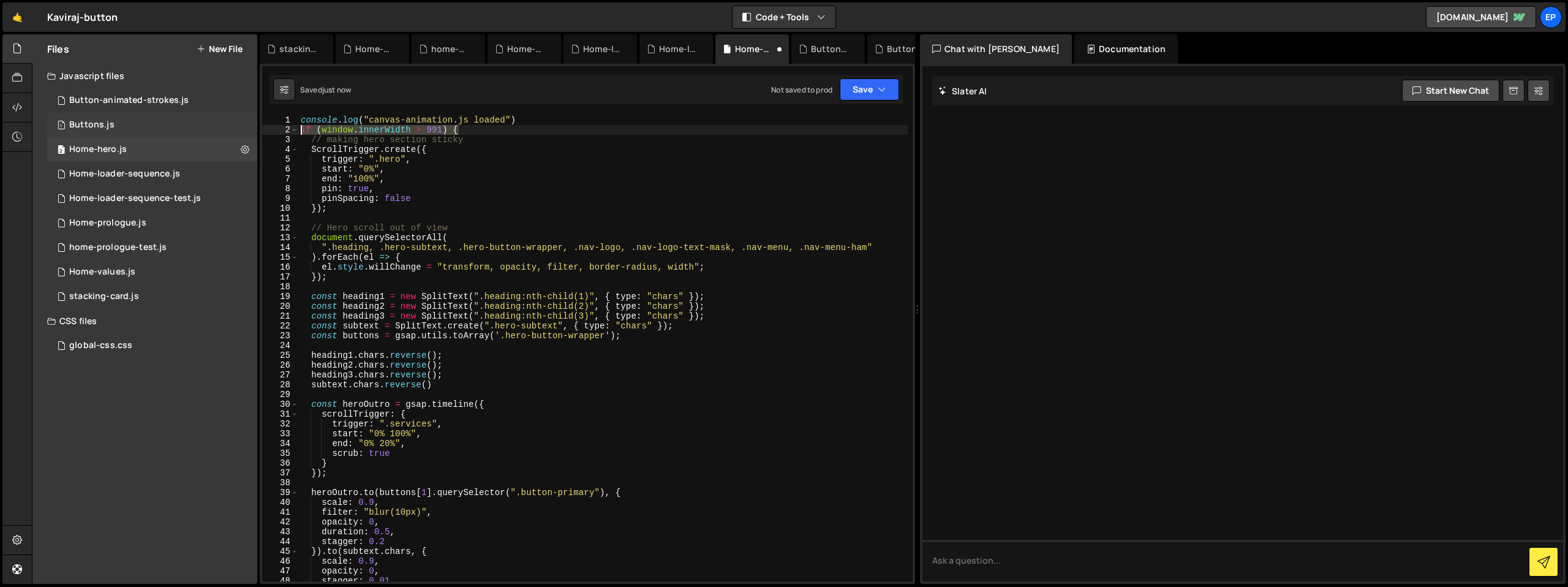
drag, startPoint x: 479, startPoint y: 127, endPoint x: 213, endPoint y: 131, distance: 266.0
click at [213, 131] on div "Files New File Javascript files 1 Button-animated-strokes.js 0 1 Buttons.js 0 2…" at bounding box center [800, 310] width 1536 height 551
type textarea "if (window.innerWidth > 991) {"
click at [122, 174] on div "Home-loader-sequence.js" at bounding box center [124, 174] width 111 height 11
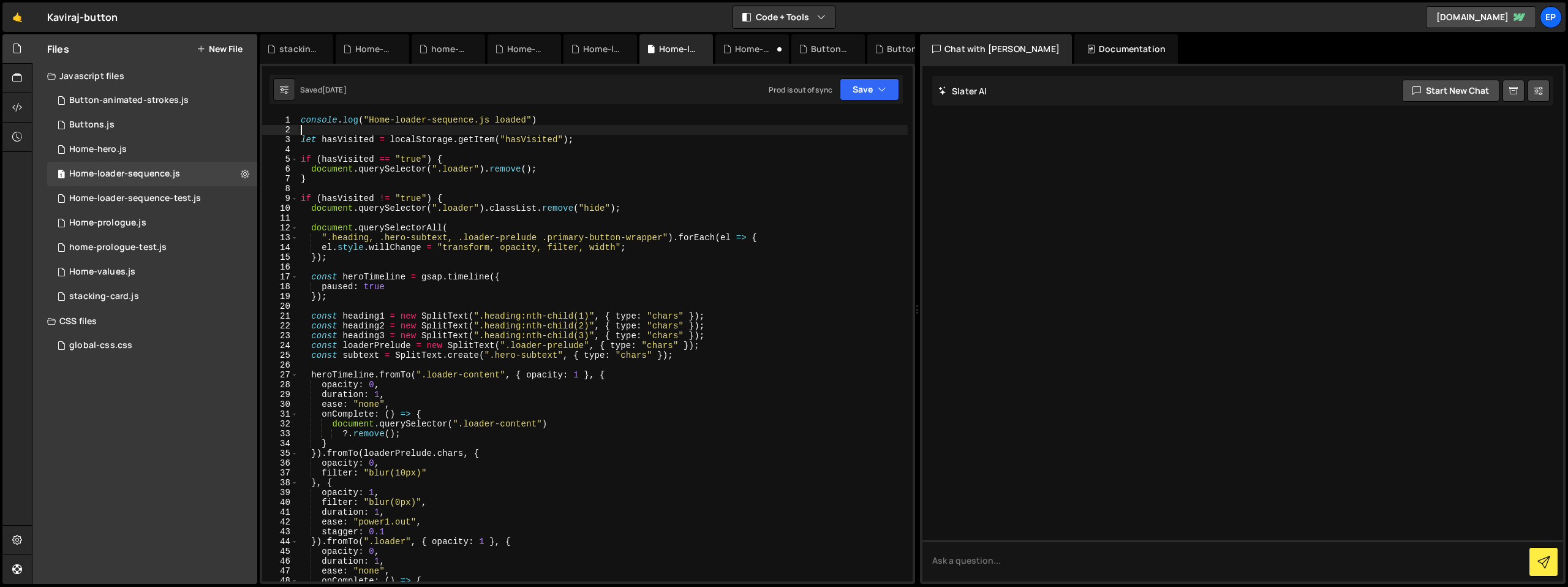
click at [582, 131] on div "console . log ( "Home-loader-sequence.js loaded" ) let hasVisited = localStorag…" at bounding box center [603, 358] width 609 height 486
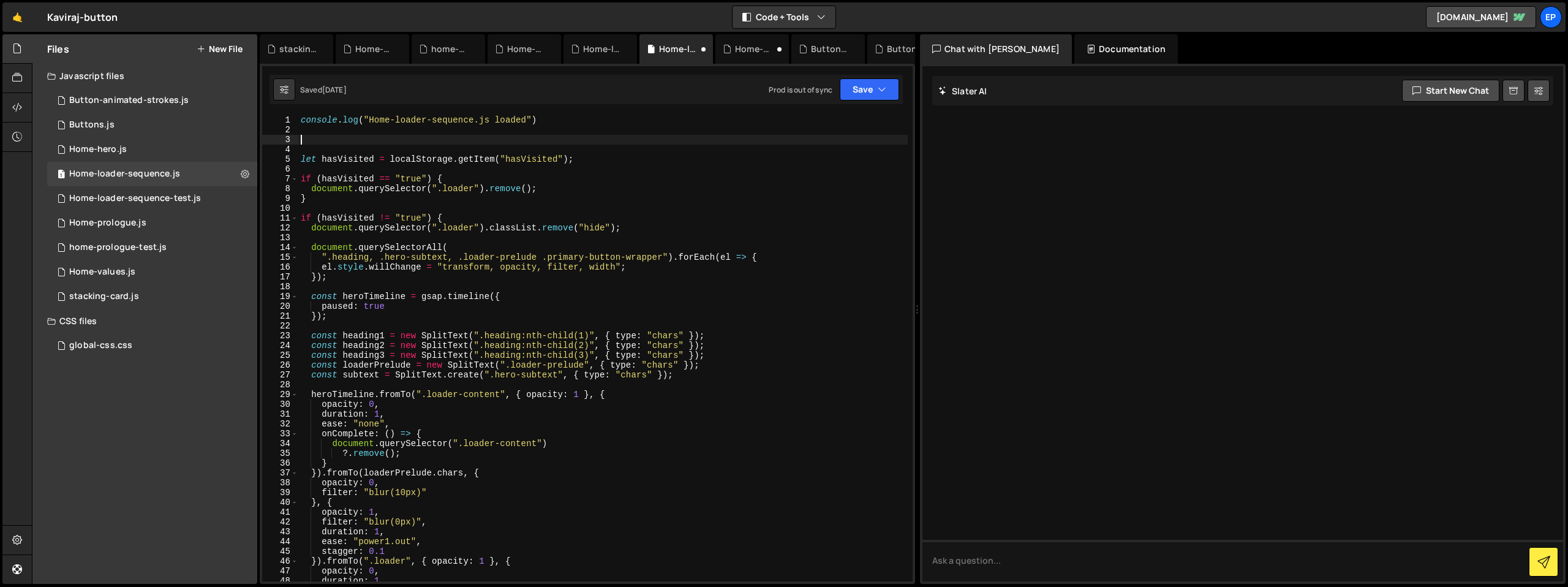
paste textarea "if (window.innerWidth > 991) {"
type textarea "if (window.innerWidth > 991) {"
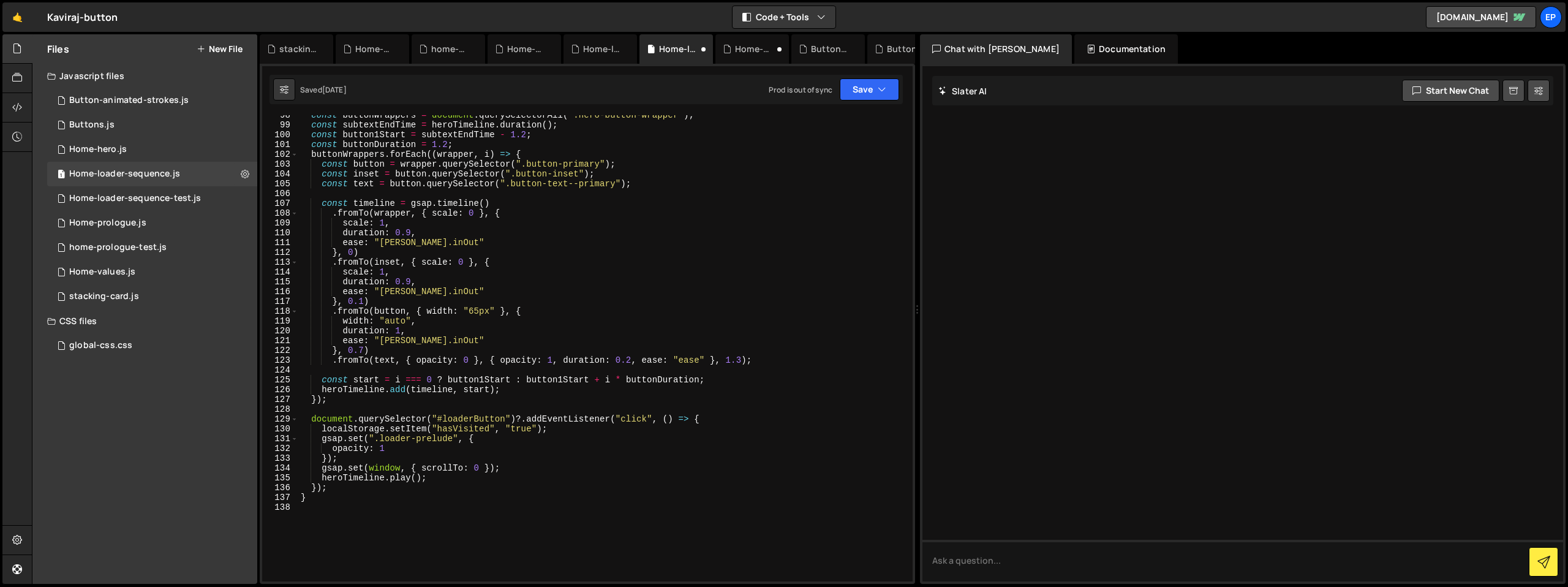
scroll to position [1116, 0]
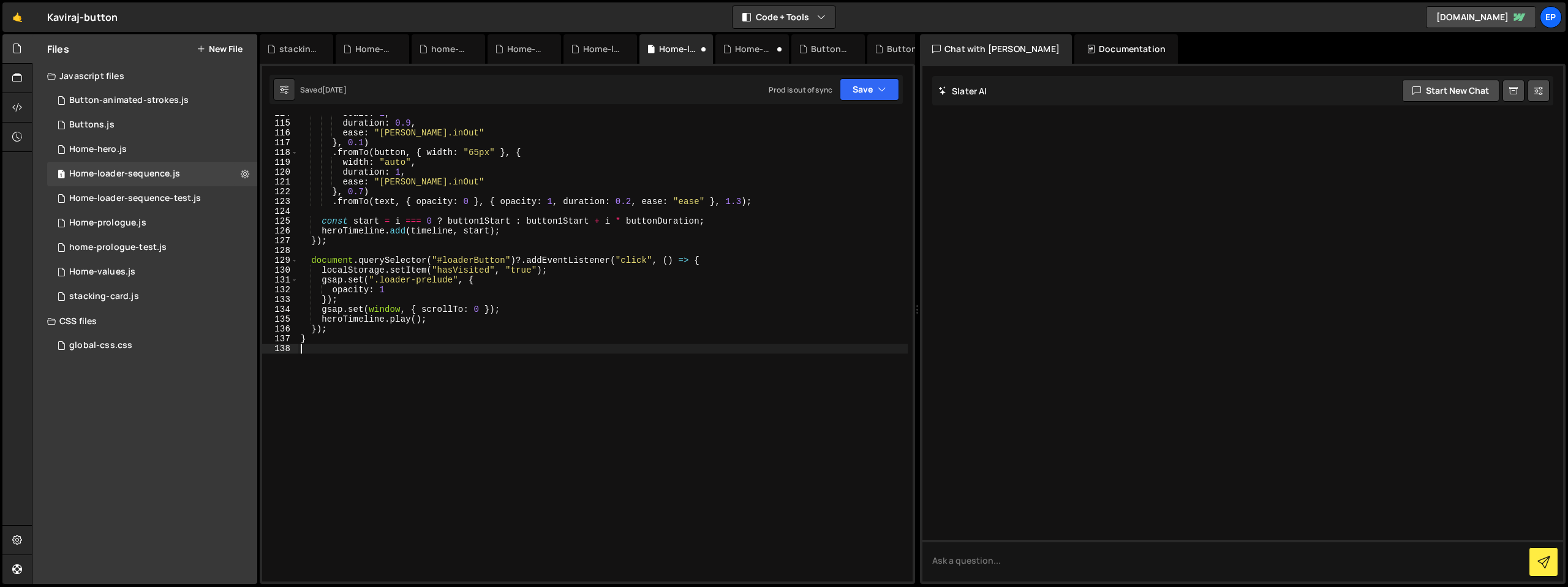
click at [370, 344] on div "scale : 1 , duration : 0.9 , ease : "[PERSON_NAME].inOut" } , 0.1 ) . fromTo ( …" at bounding box center [603, 351] width 609 height 486
type textarea ">"
type textarea """
click at [688, 280] on div "scale : 1 , duration : 0.9 , ease : "[PERSON_NAME].inOut" } , 0.1 ) . fromTo ( …" at bounding box center [603, 351] width 609 height 486
type textarea "gsap.set(".loader-prelude", {"
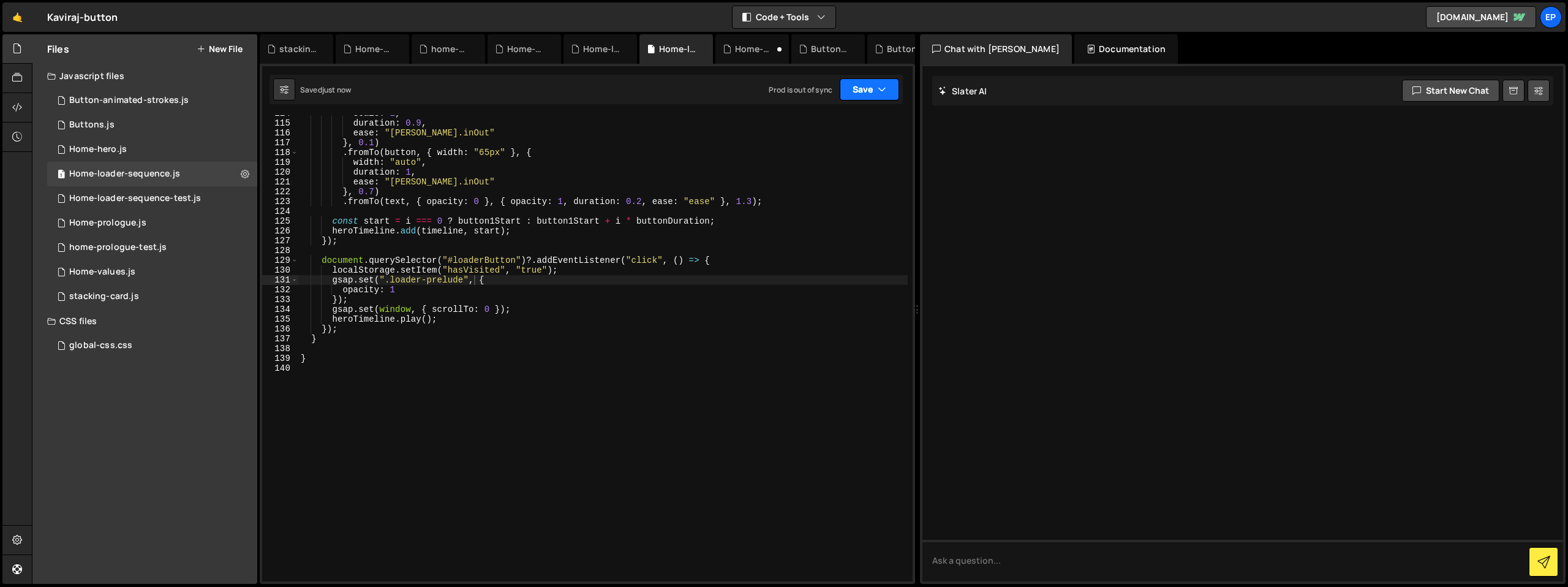
click at [865, 82] on button "Save" at bounding box center [869, 89] width 59 height 22
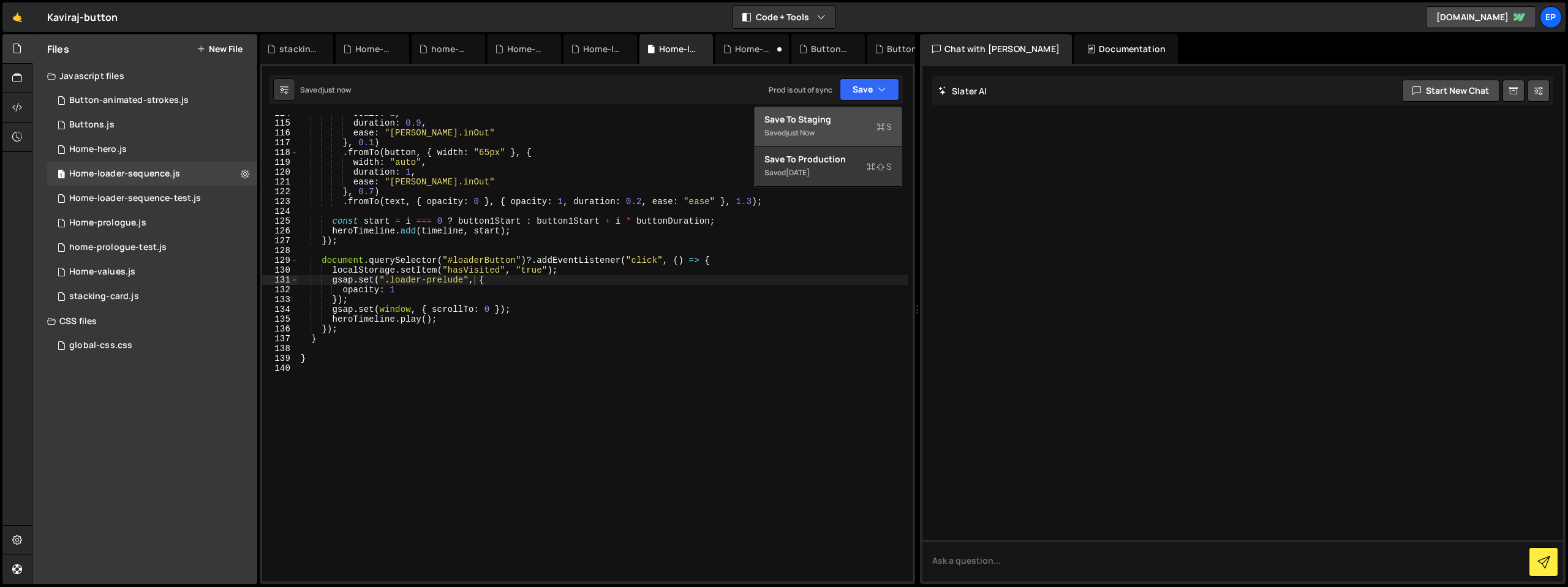
click at [861, 125] on div "Saved just now" at bounding box center [828, 133] width 127 height 15
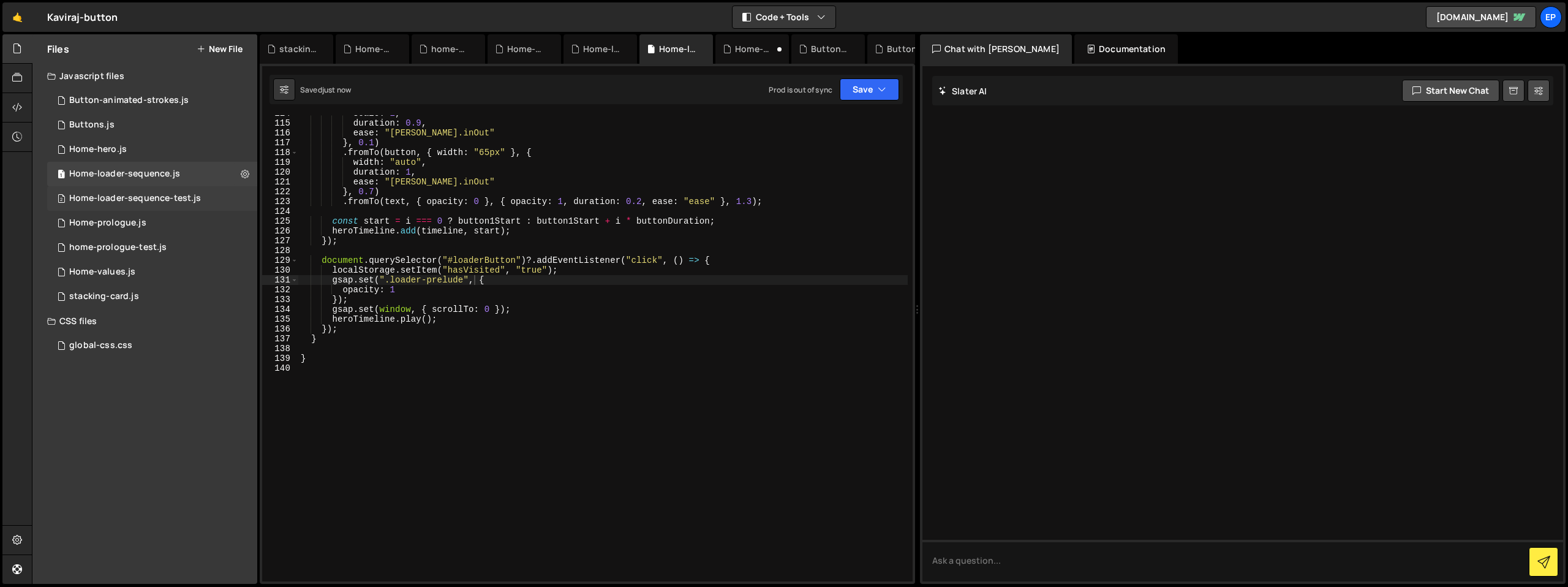
click at [197, 198] on div "Home-loader-sequence-test.js" at bounding box center [134, 199] width 132 height 11
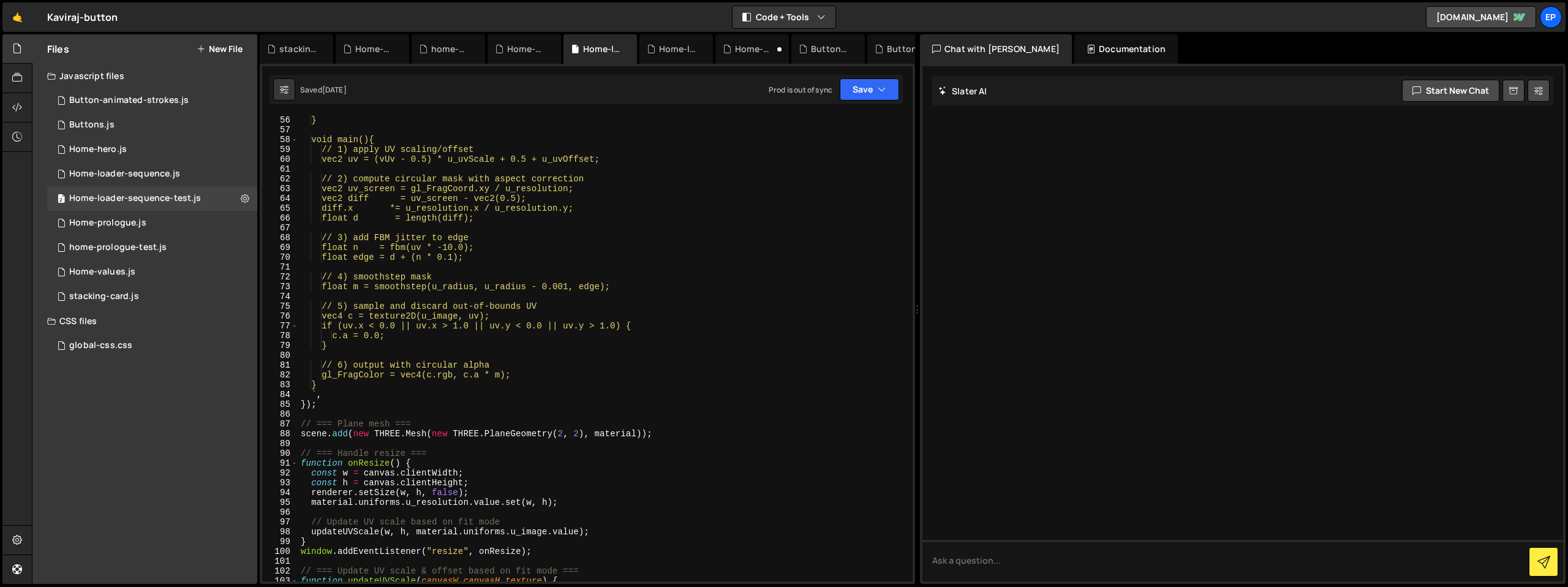
scroll to position [0, 0]
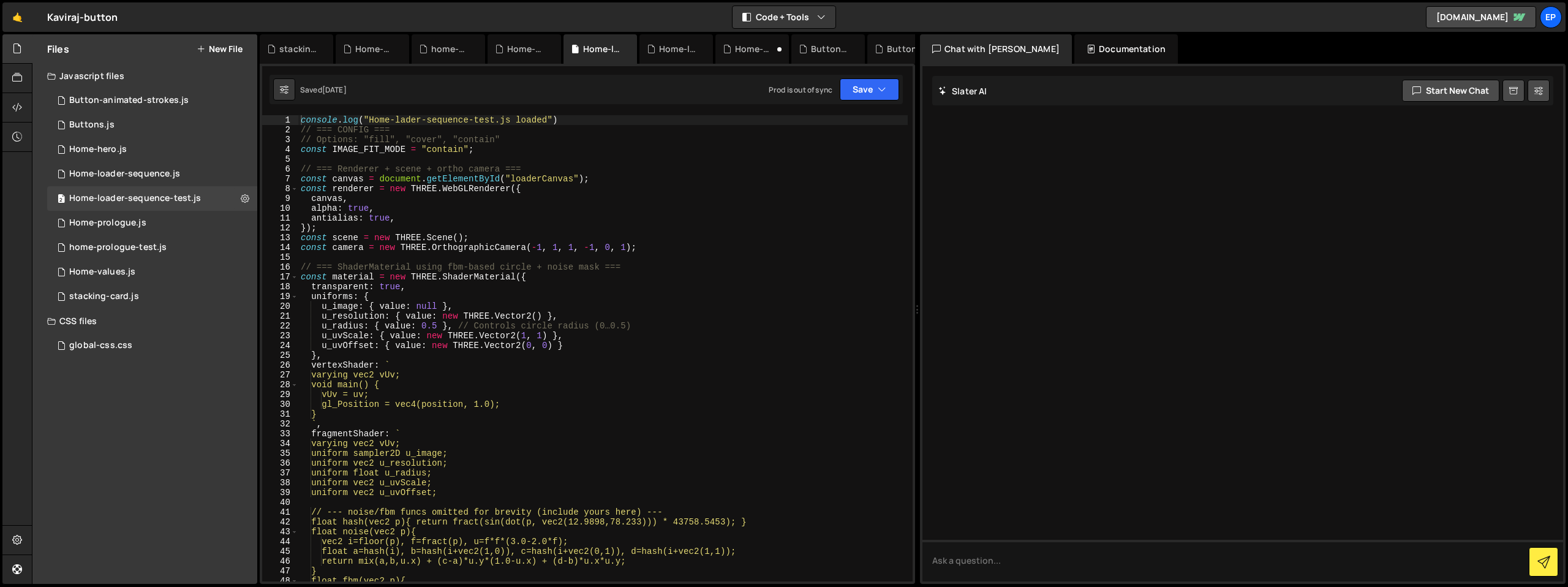
click at [466, 133] on div "console . log ( "Home-lader-sequence-test.js loaded" ) // === CONFIG === // Opt…" at bounding box center [603, 358] width 609 height 486
click at [607, 118] on div "console . log ( "Home-lader-sequence-test.js loaded" ) // === CONFIG === // Opt…" at bounding box center [603, 358] width 609 height 486
type textarea "console.log("Home-lader-sequence-test.js loaded")"
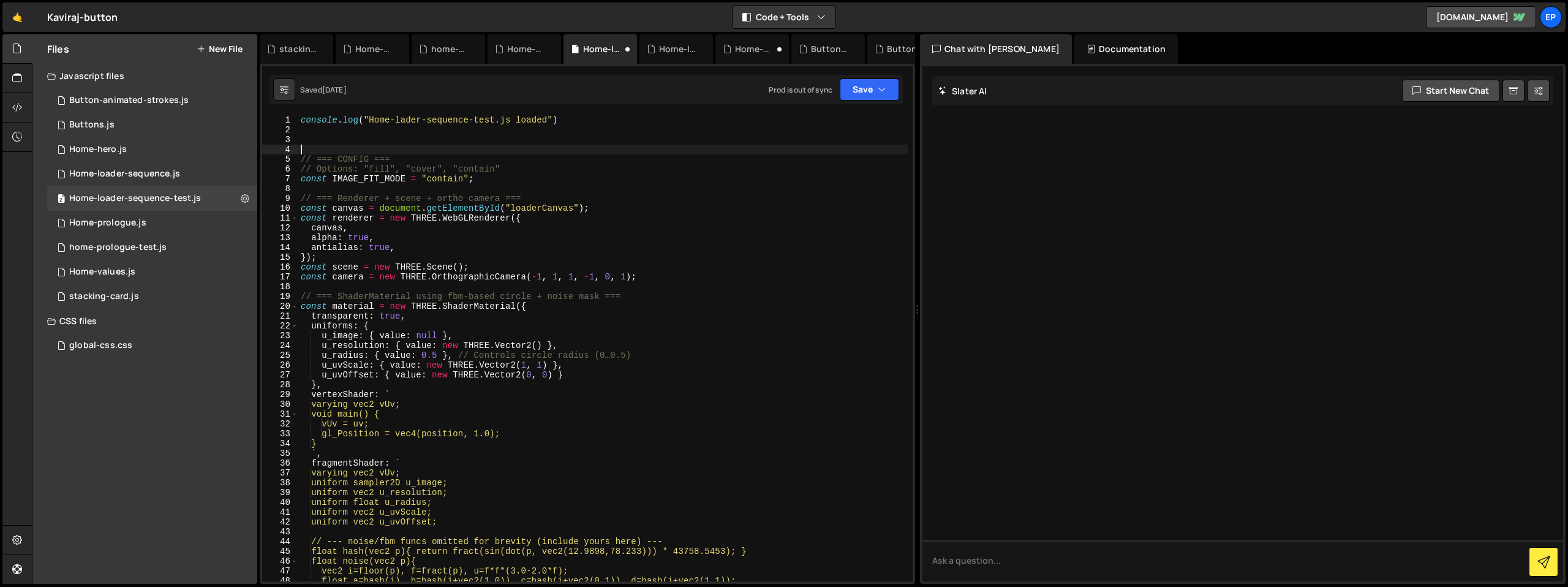
paste textarea "if (window.innerWidth > 991) {"
type textarea "// === CONFIG ==="
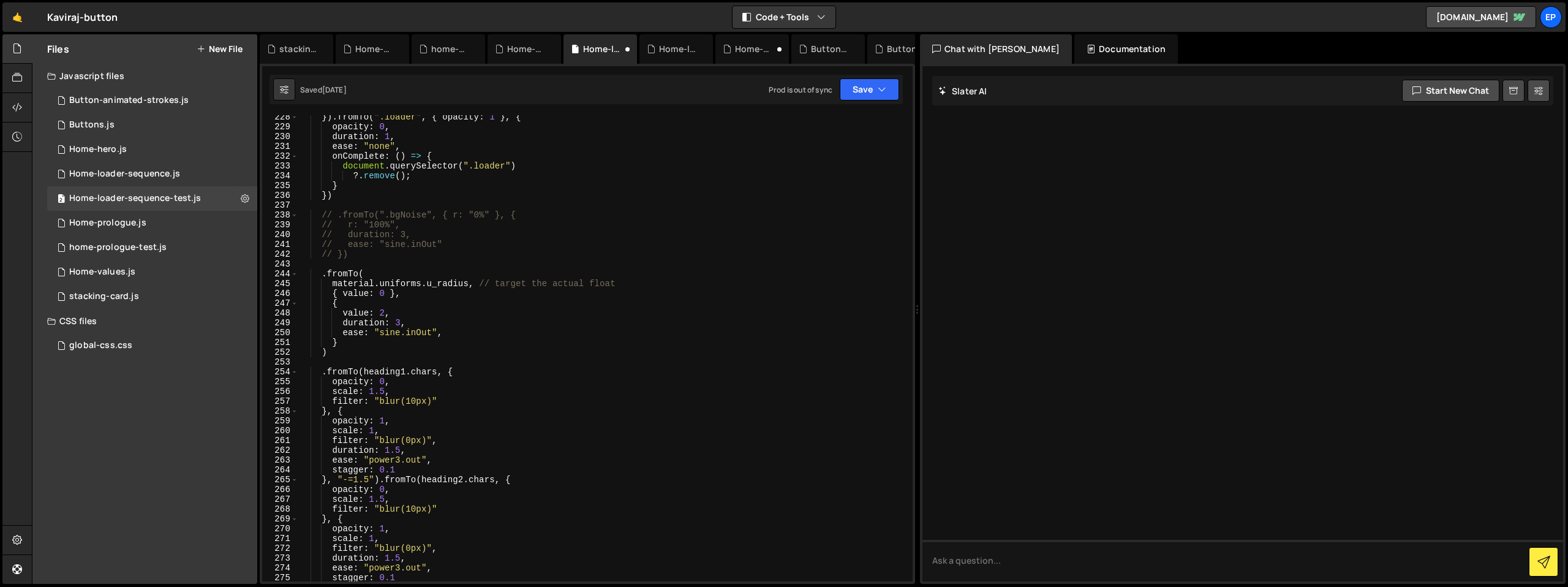
scroll to position [3039, 0]
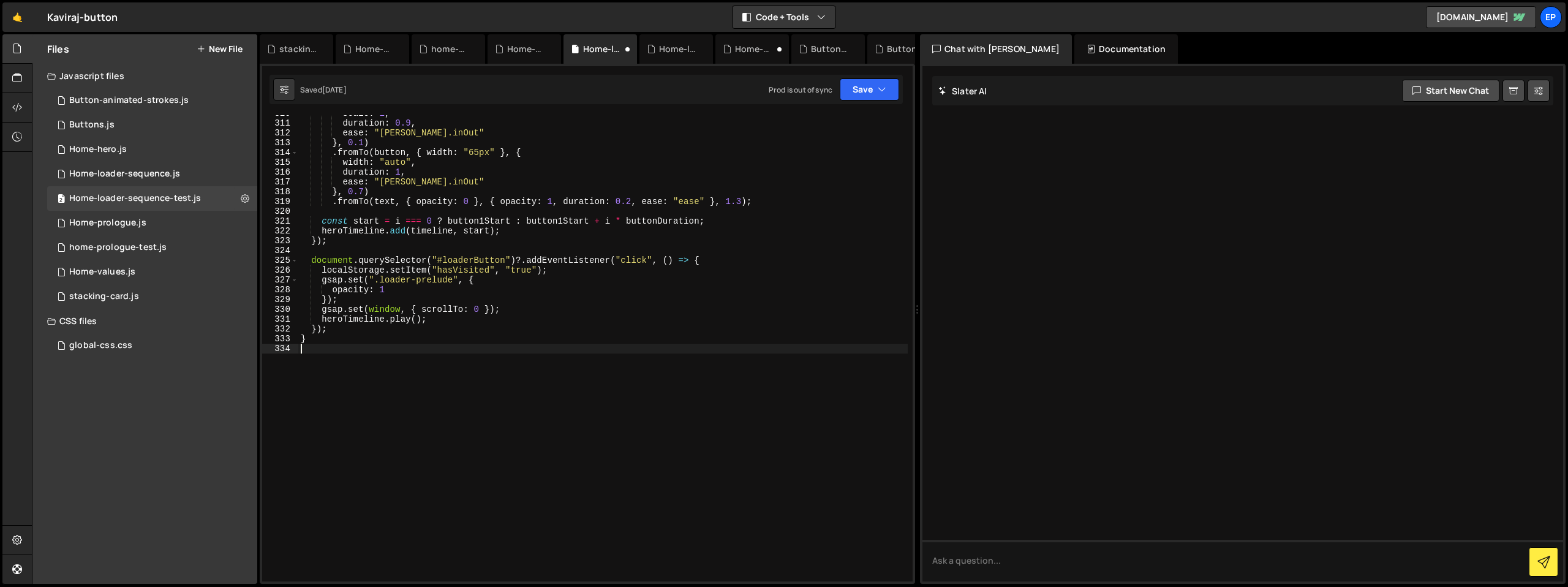
click at [392, 373] on div "scale : 1 , duration : 0.9 , ease : "[PERSON_NAME].inOut" } , 0.1 ) . fromTo ( …" at bounding box center [603, 351] width 609 height 486
type textarea "}"
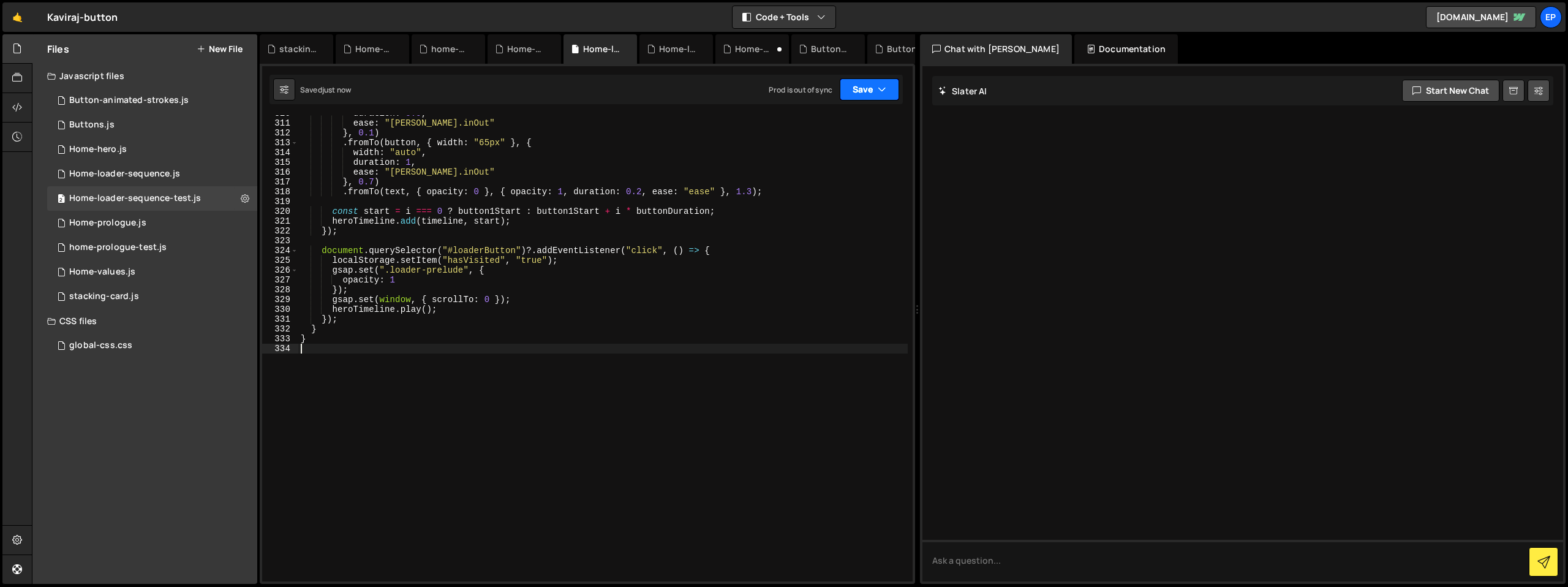
click at [873, 97] on button "Save" at bounding box center [869, 89] width 59 height 22
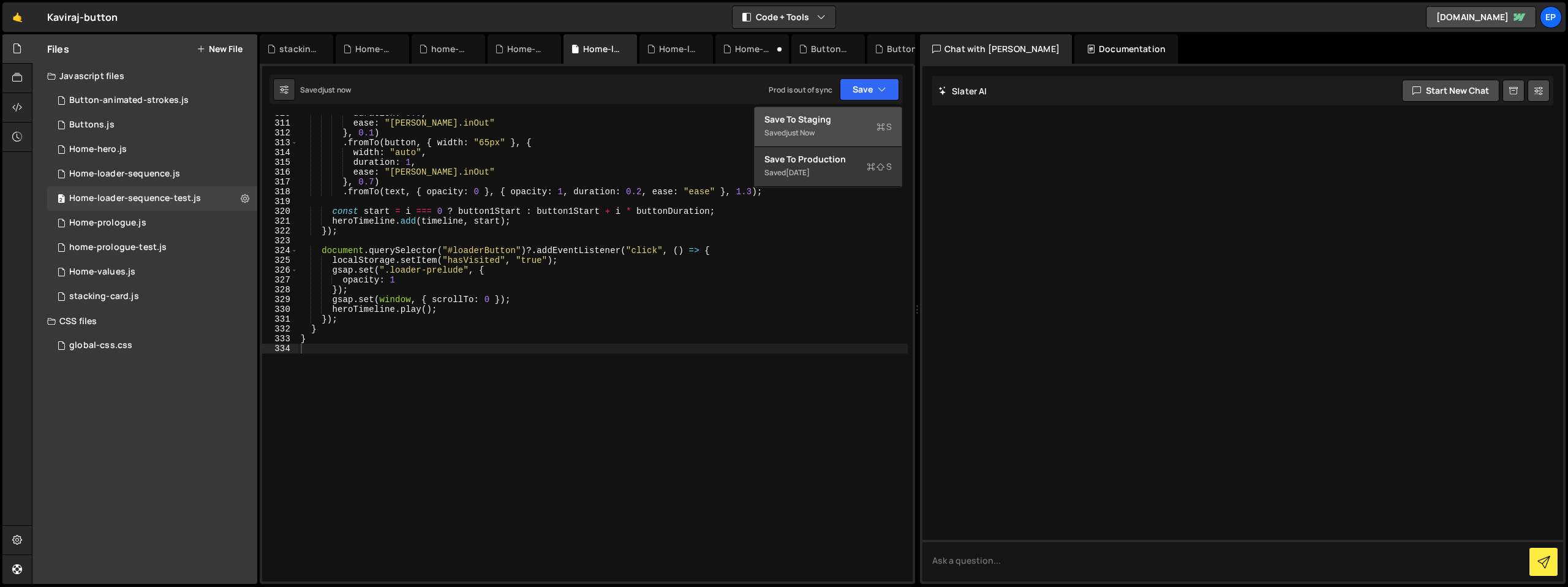
click at [849, 127] on div "Saved just now" at bounding box center [828, 133] width 127 height 15
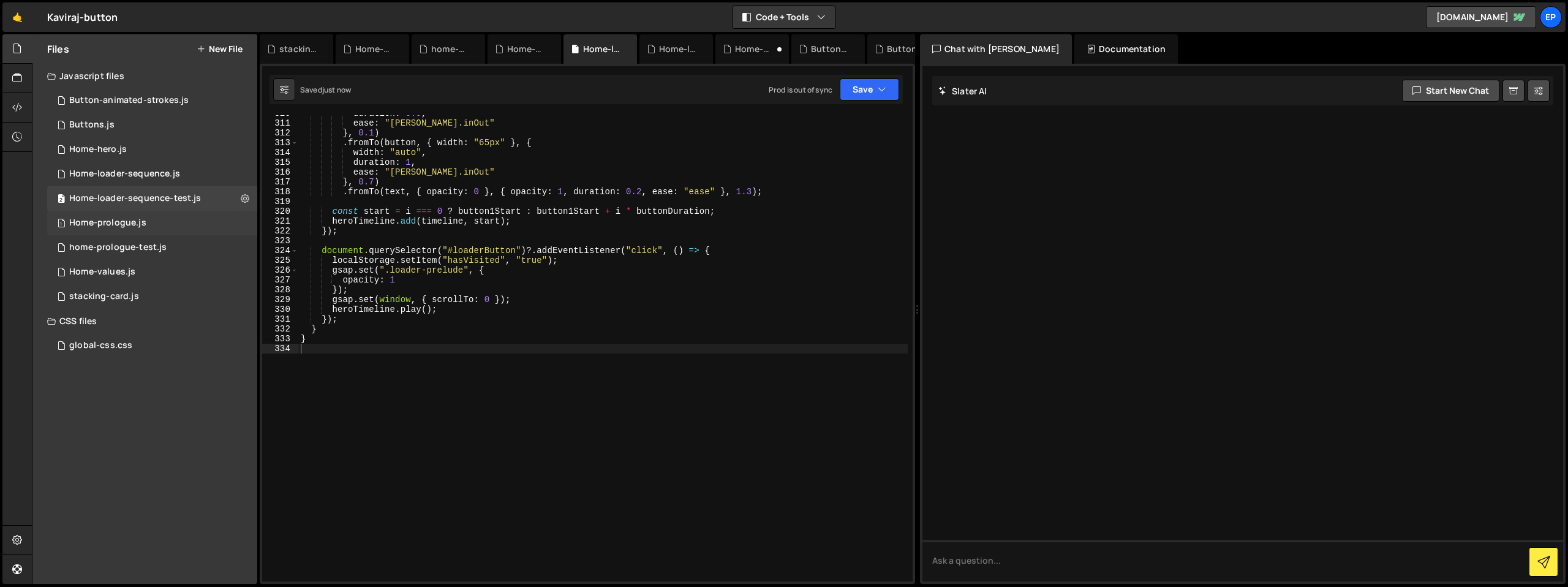
click at [147, 227] on div "1 Home-prologue.js 0" at bounding box center [152, 223] width 210 height 25
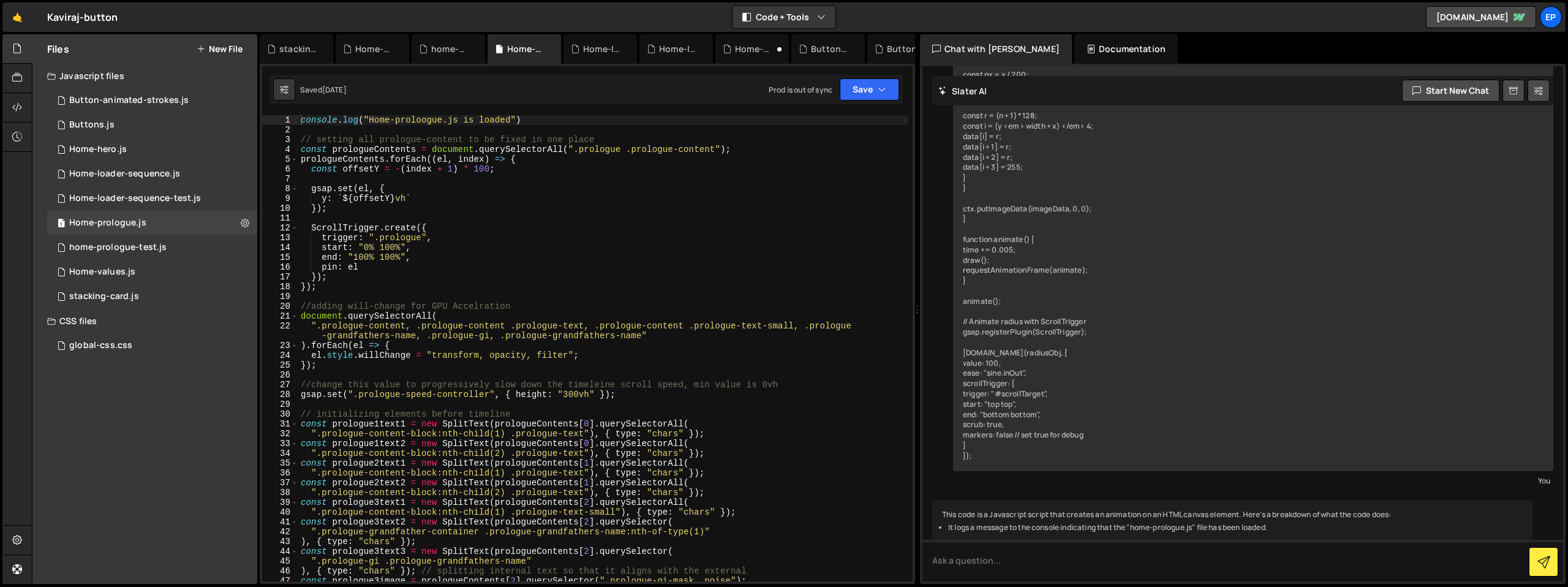
scroll to position [764, 0]
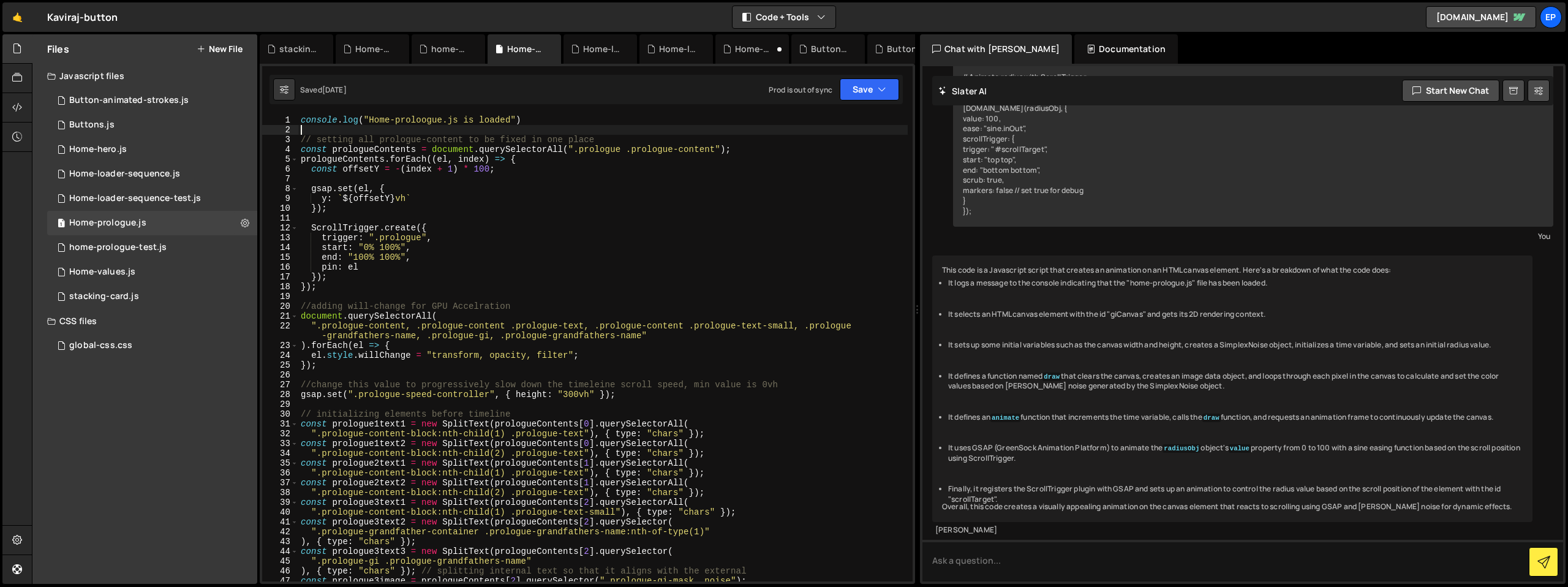
click at [377, 129] on div "console . log ( "Home-proloogue.js is loaded" ) // setting all prologue-content…" at bounding box center [603, 358] width 609 height 486
click at [549, 125] on div "console . log ( "Home-proloogue.js is loaded" ) // setting all prologue-content…" at bounding box center [603, 358] width 609 height 486
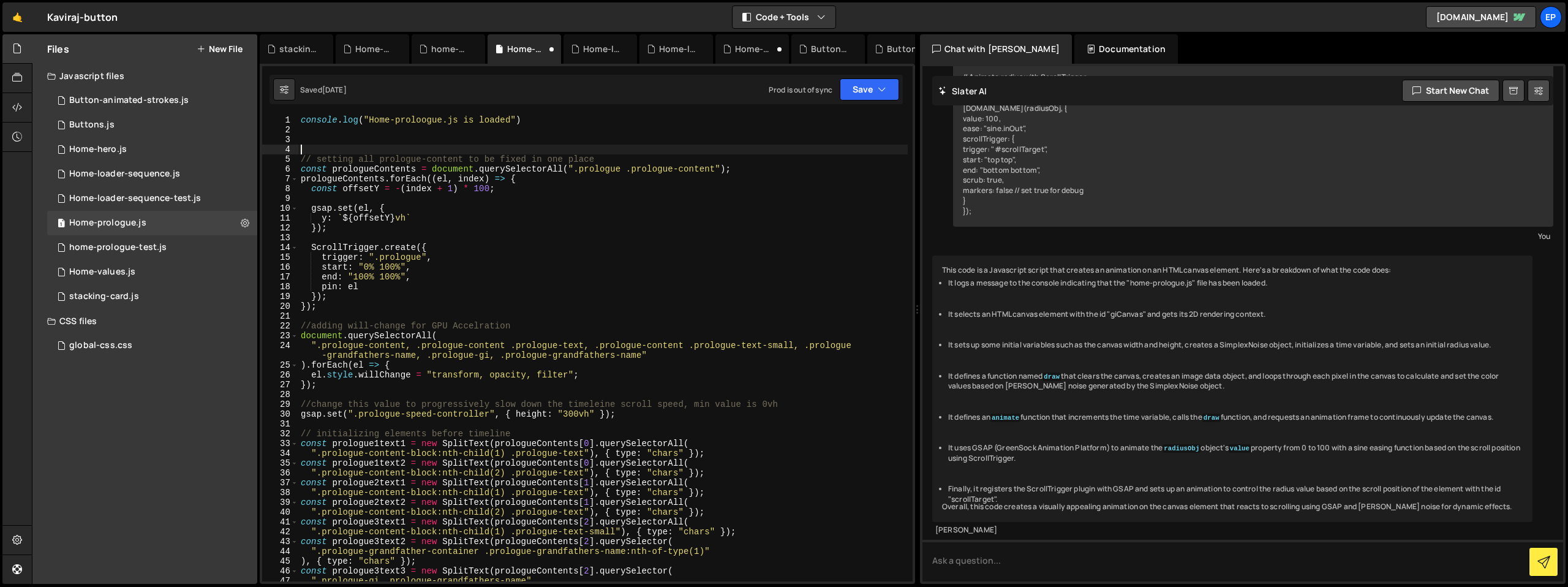
paste textarea "if (window.innerWidth > 991) {"
type textarea "if (window.innerWidth > 991) {"
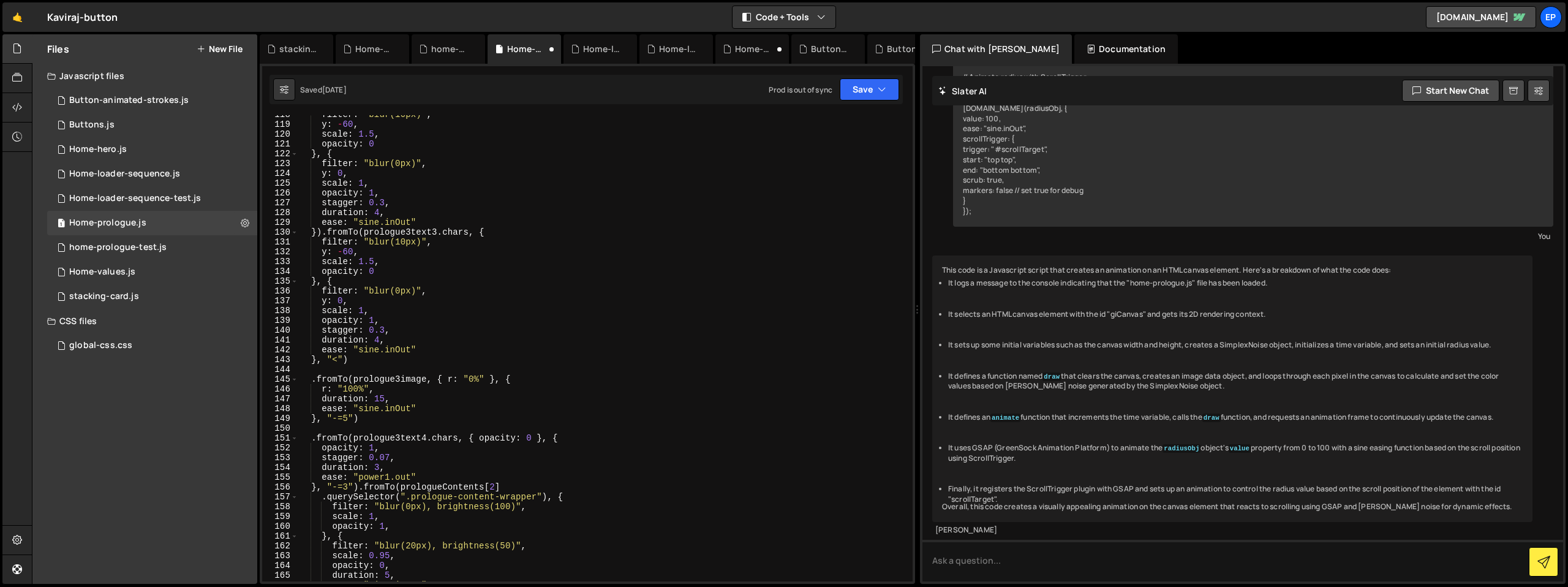
scroll to position [1479, 0]
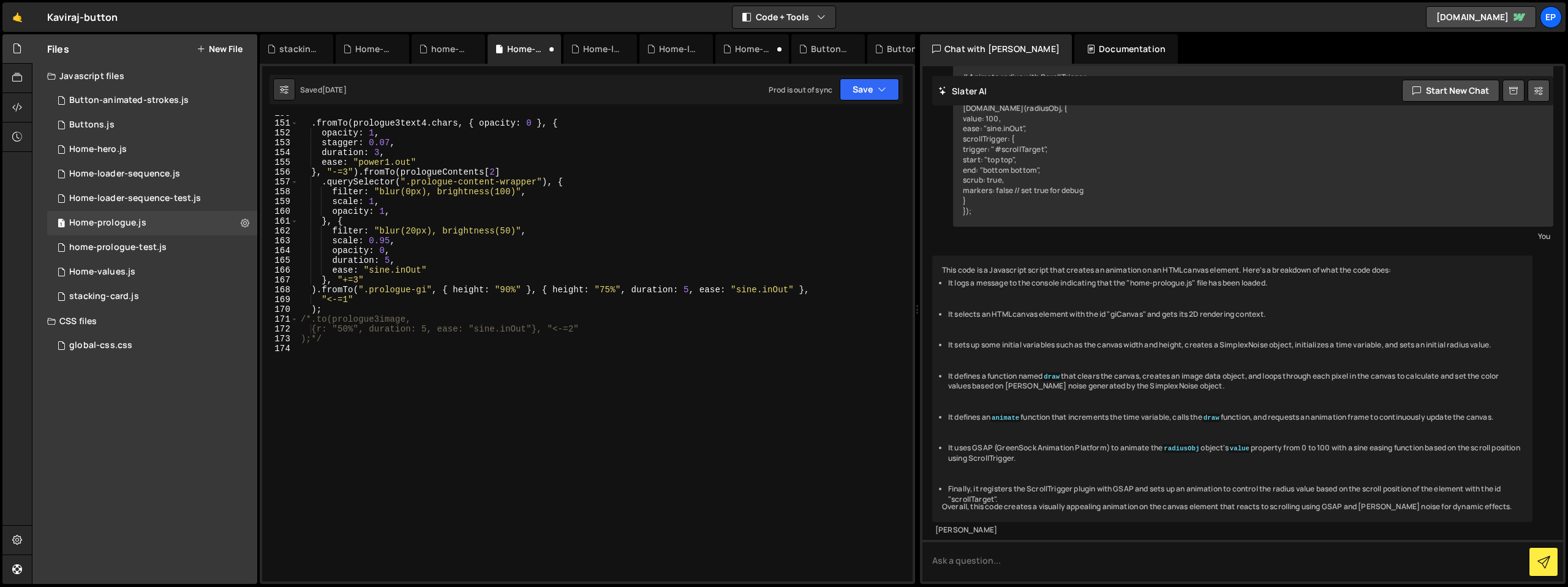
click at [401, 380] on div ". fromTo ( prologue3text4 . chars , { opacity : 0 } , { opacity : 1 , stagger :…" at bounding box center [603, 351] width 609 height 486
type textarea "}"
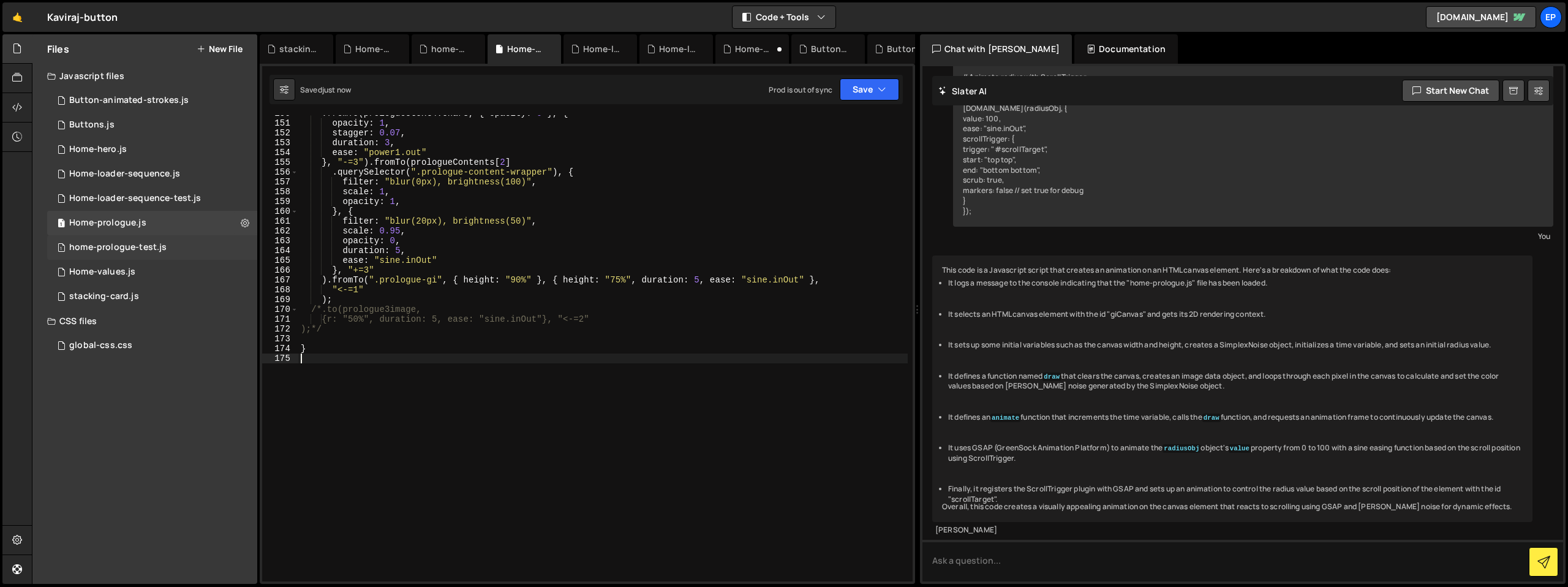
click at [165, 247] on div "1 home-prologue-test.js 0" at bounding box center [152, 247] width 210 height 25
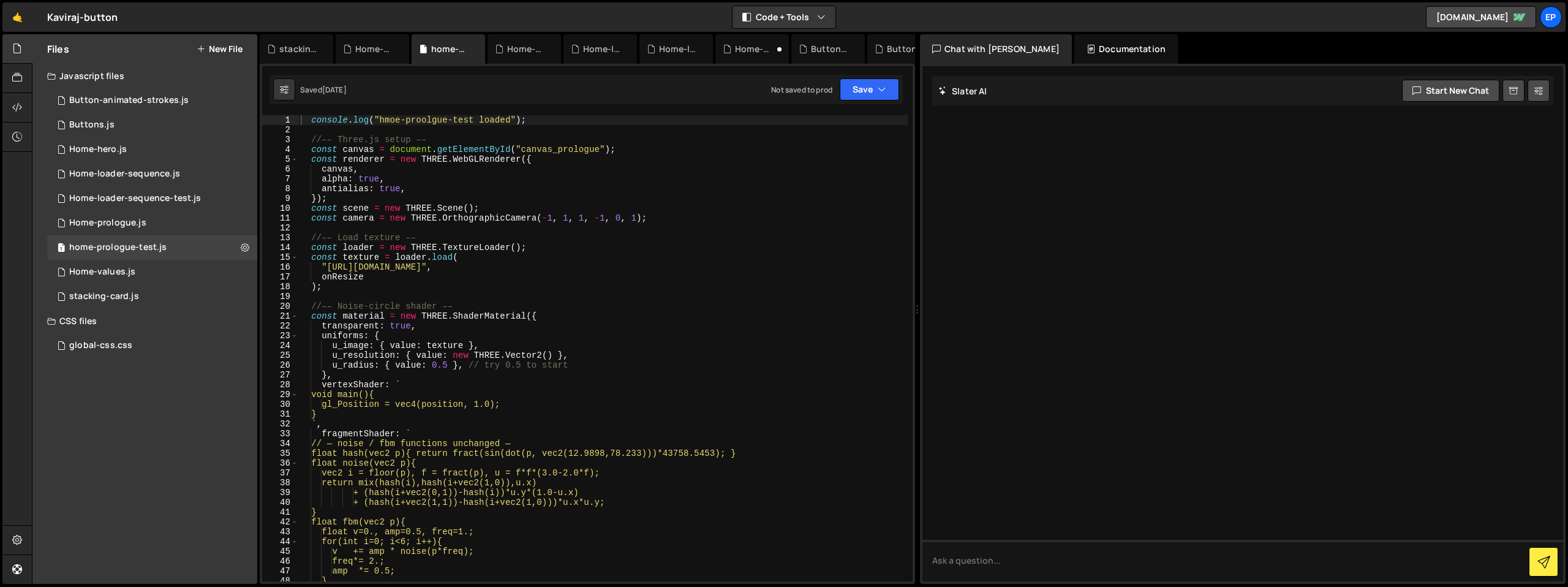
scroll to position [0, 0]
click at [443, 129] on div "console . log ( "hmoe-proolgue-test loaded" ) ; //–– Three.js setup –– const ca…" at bounding box center [603, 358] width 609 height 486
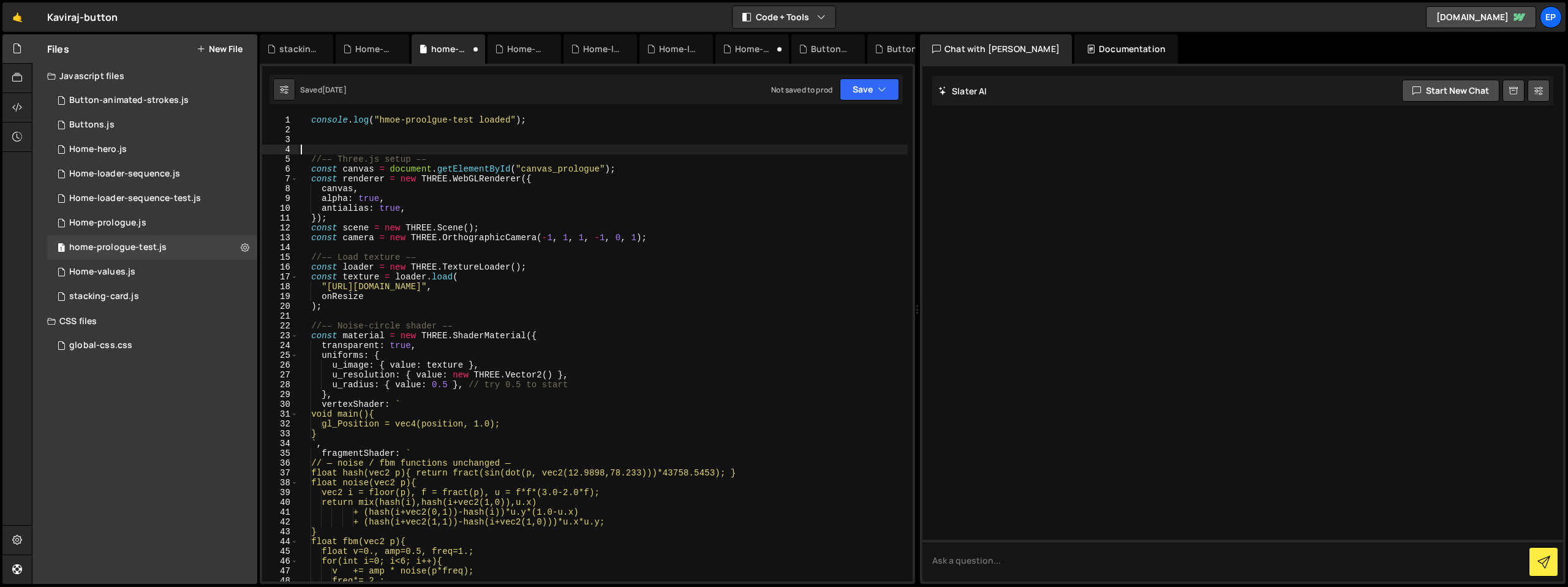
paste textarea "if (window.innerWidth > 991) {"
type textarea "if (window.innerWidth > 991) {"
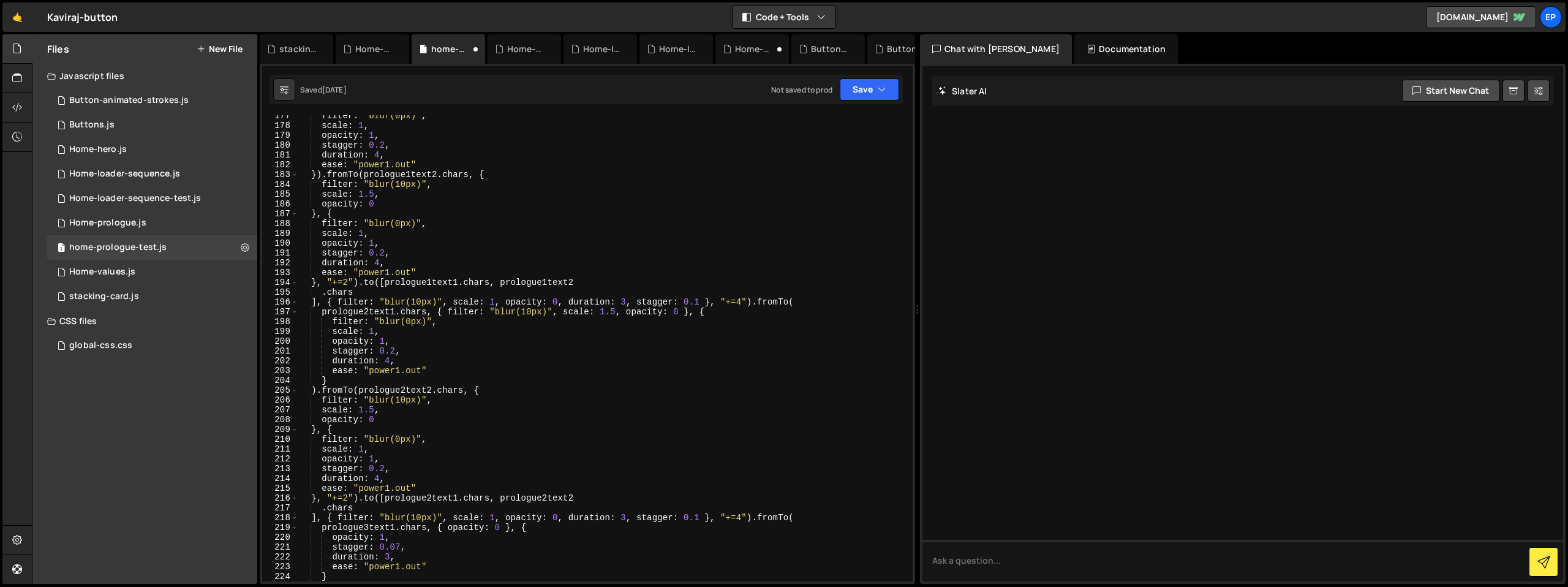
scroll to position [2666, 0]
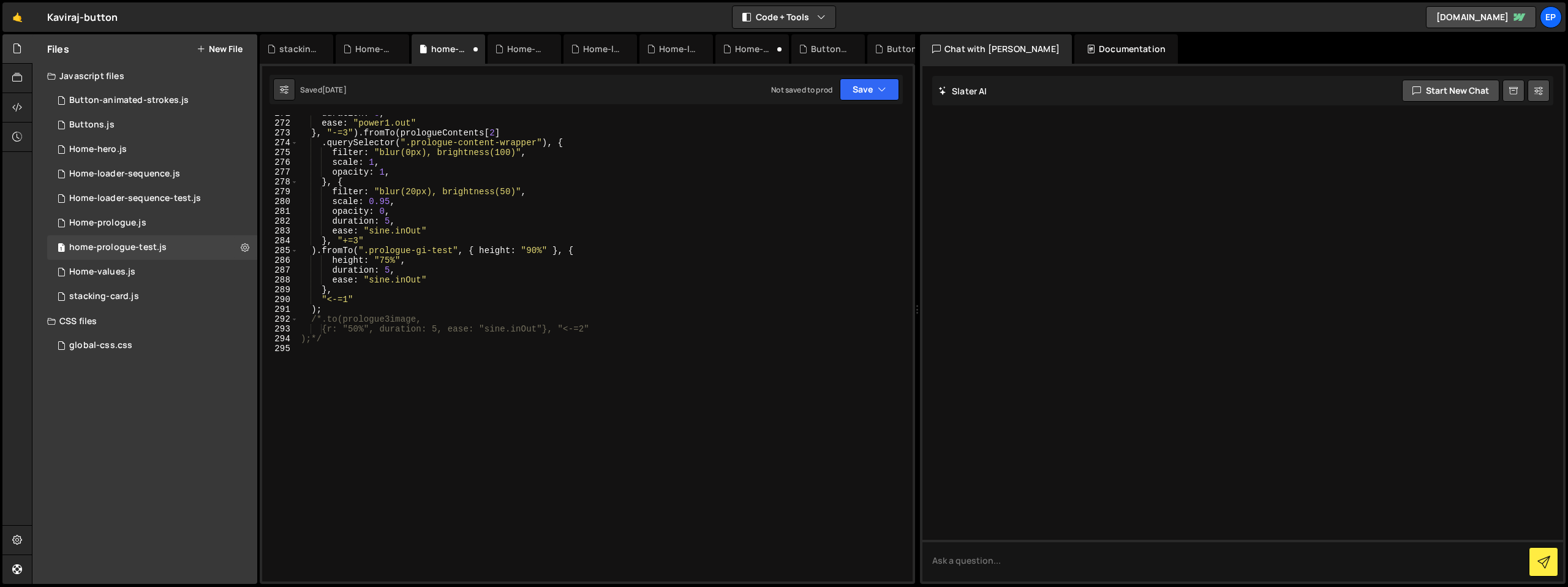
click at [457, 386] on div "duration : 3 , ease : "power1.out" } , "-=3" ) . fromTo ( prologueContents [ 2 …" at bounding box center [603, 351] width 609 height 486
type textarea "}"
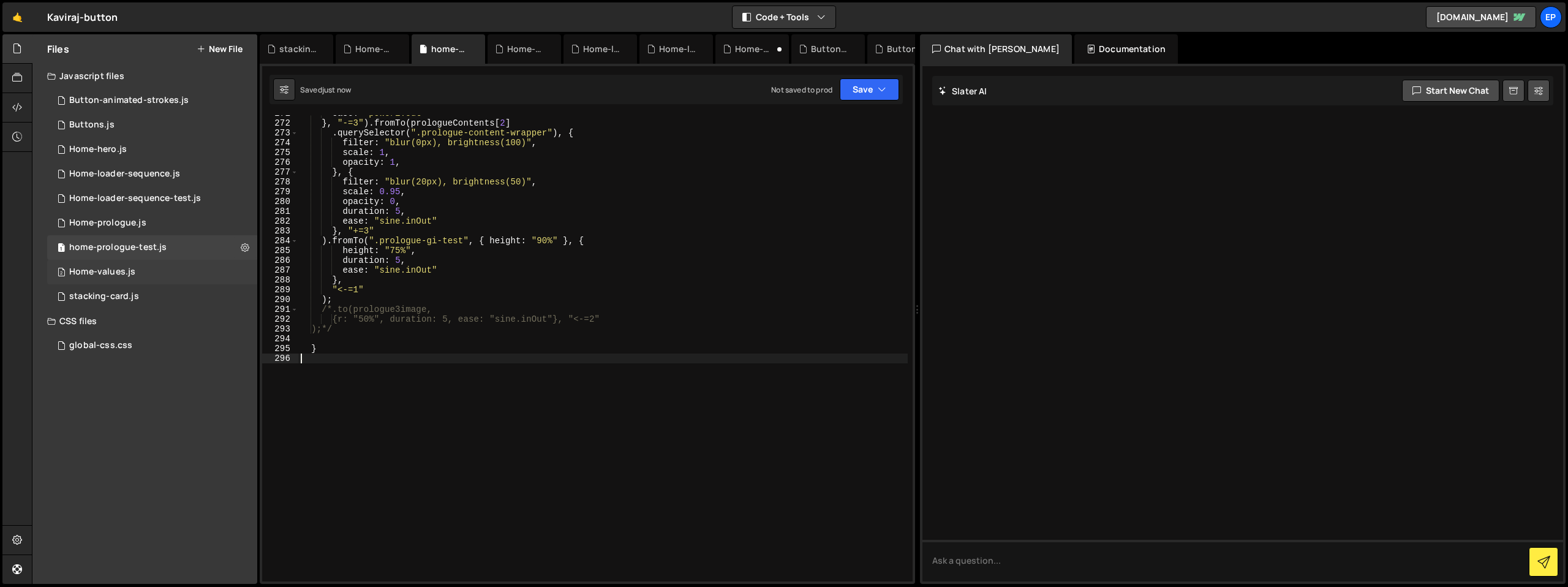
click at [183, 275] on div "2 Home-values.js 0" at bounding box center [152, 272] width 210 height 25
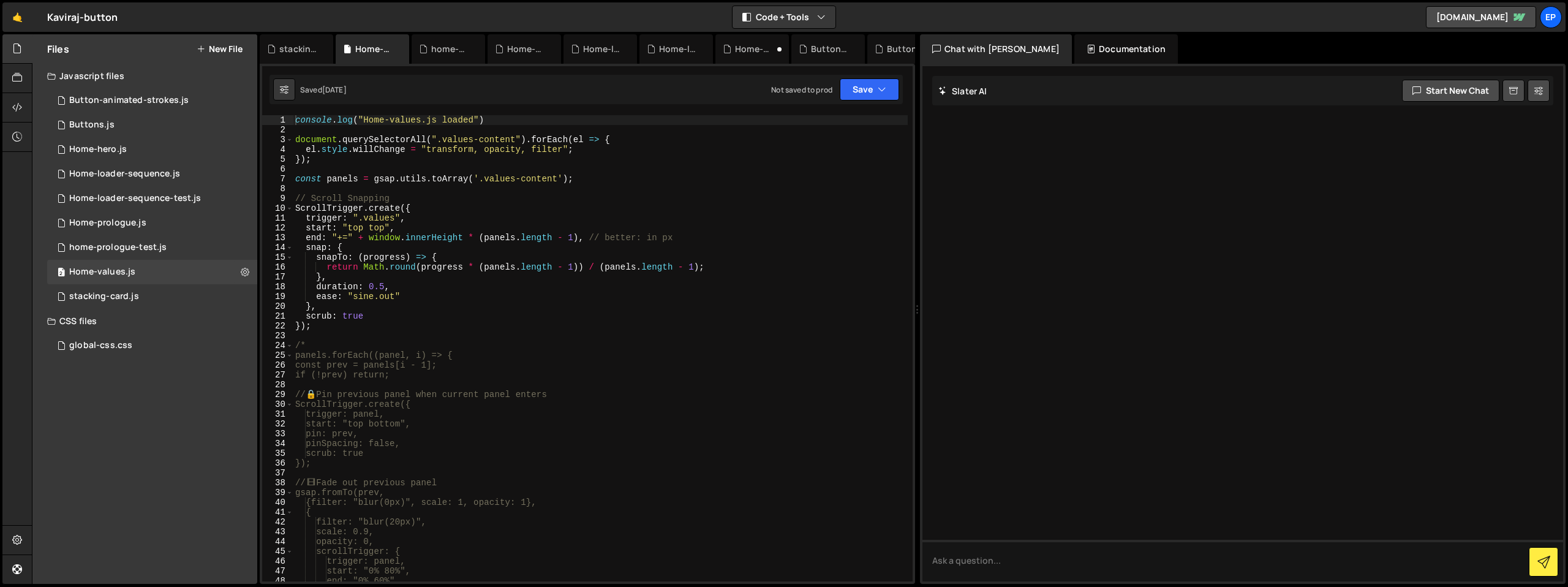
type textarea "console.log("Home-values.js loaded")"
click at [532, 123] on div "console . log ( "Home-values.js loaded" ) document . querySelectorAll ( ".value…" at bounding box center [600, 358] width 615 height 486
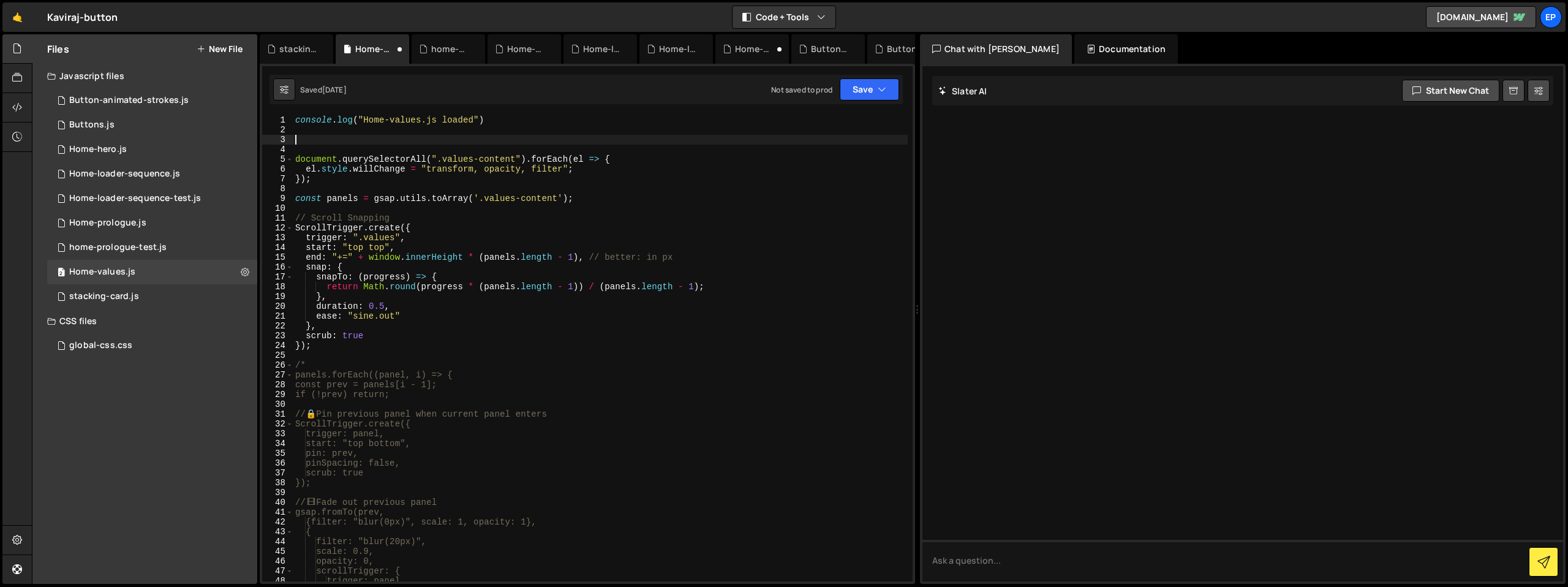
paste textarea "if (window.innerWidth > 991) {"
type textarea "if (window.innerWidth > 991) {"
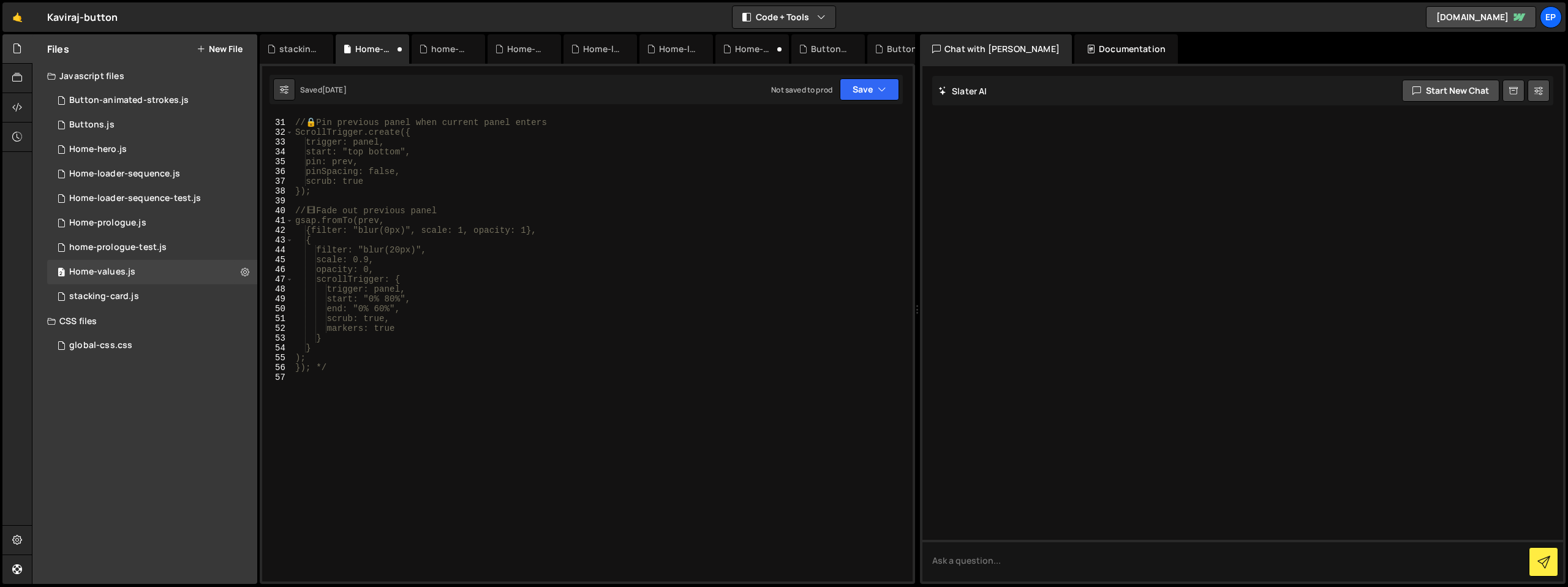
scroll to position [322, 0]
click at [493, 374] on div "trigger: panel, start: "top bottom", pin: prev, pinSpacing: false, scrub: true …" at bounding box center [600, 351] width 615 height 486
type textarea "}"
click at [156, 294] on div "2 stacking-card.js 0" at bounding box center [152, 296] width 210 height 25
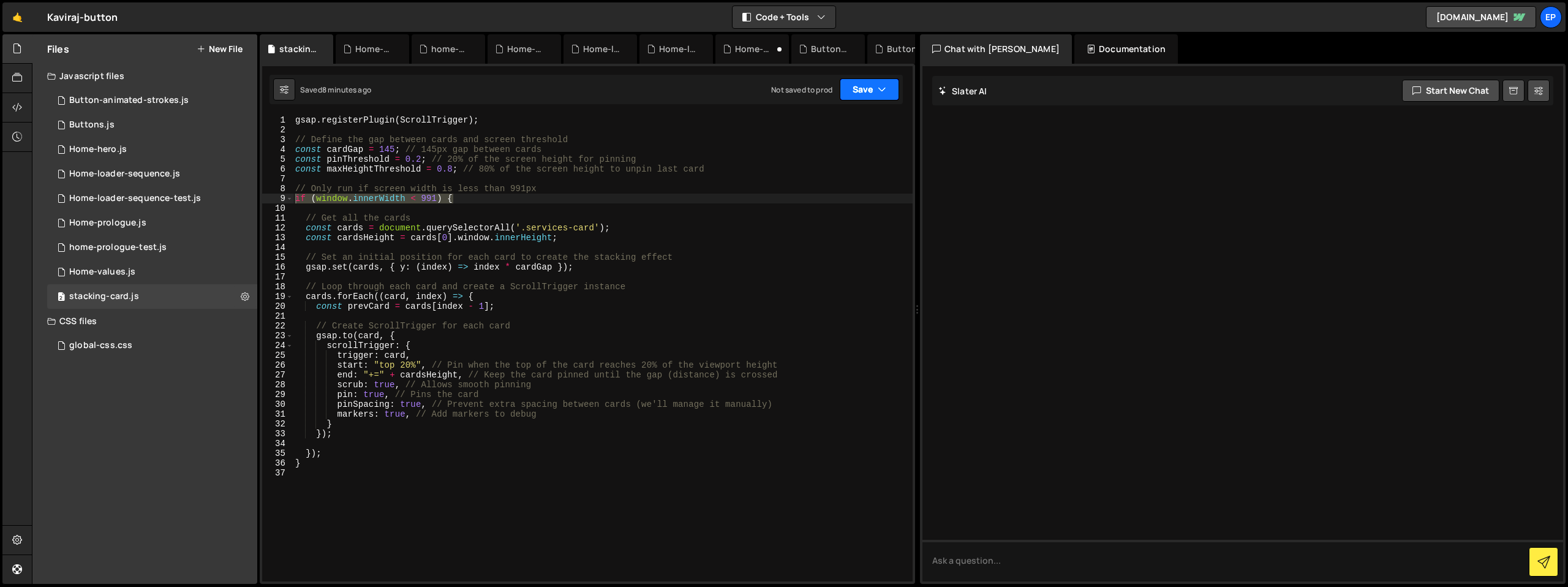
click at [881, 90] on icon "button" at bounding box center [882, 89] width 8 height 12
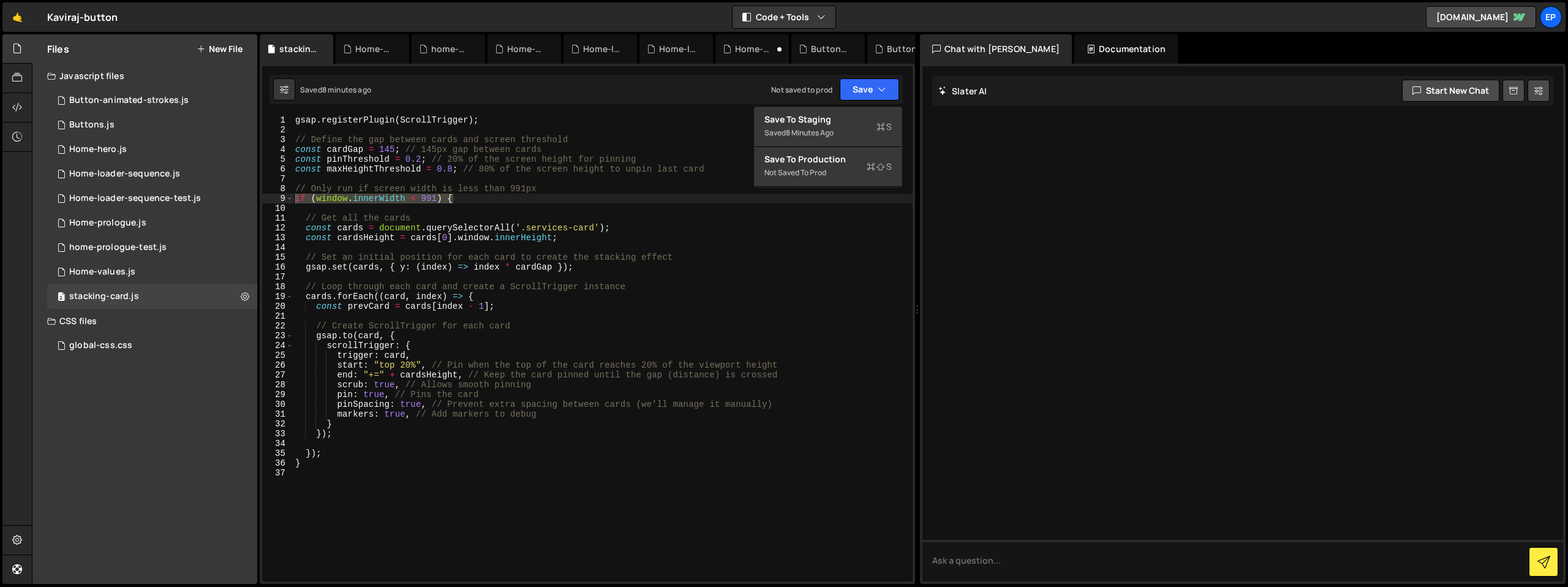
type textarea "const prevCard = cards[index - 1];"
click at [734, 306] on div "gsap . registerPlugin ( ScrollTrigger ) ; // Define the gap between cards and s…" at bounding box center [603, 358] width 620 height 486
